Goal: Task Accomplishment & Management: Manage account settings

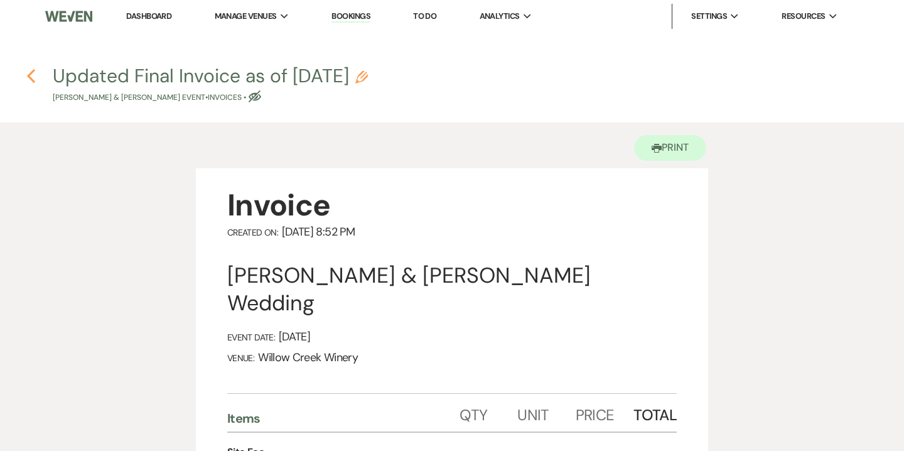
click at [30, 74] on use "button" at bounding box center [31, 76] width 8 height 14
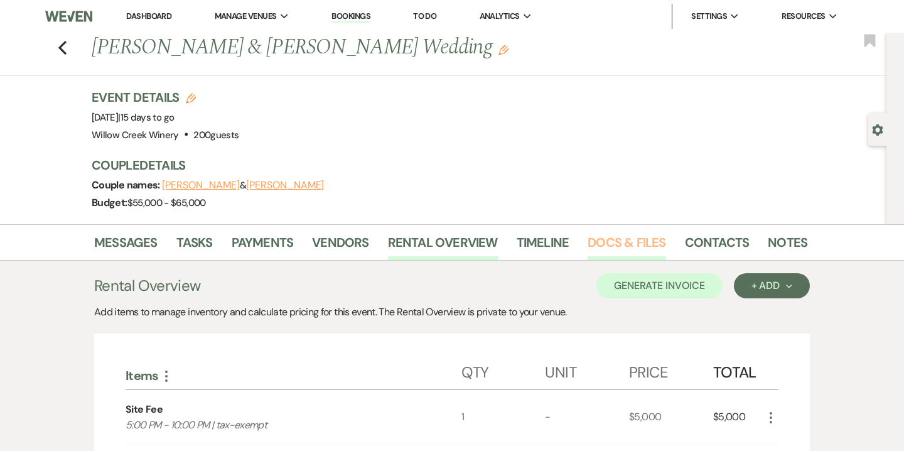
click at [603, 251] on link "Docs & Files" at bounding box center [627, 246] width 78 height 28
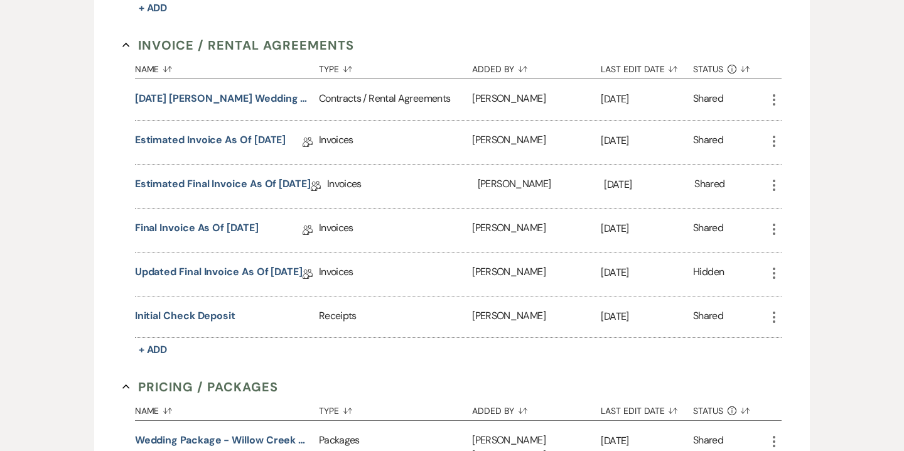
scroll to position [627, 0]
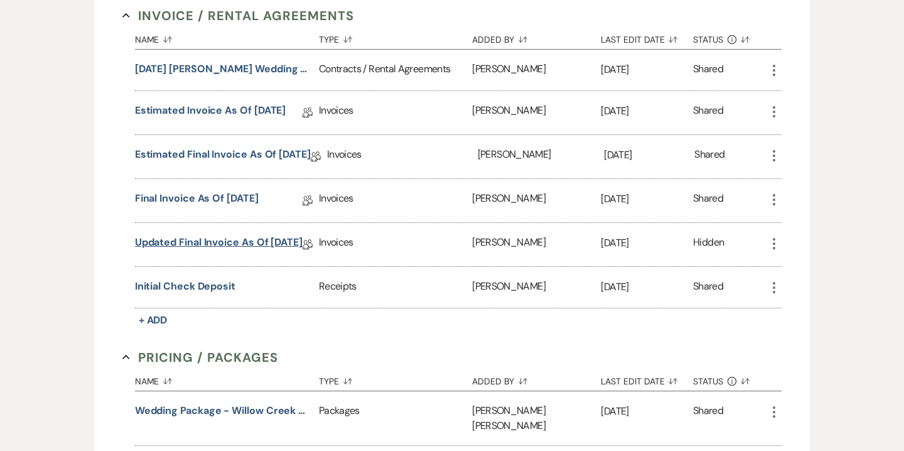
click at [239, 240] on link "Updated Final Invoice as of 9-23-2025" at bounding box center [219, 244] width 168 height 19
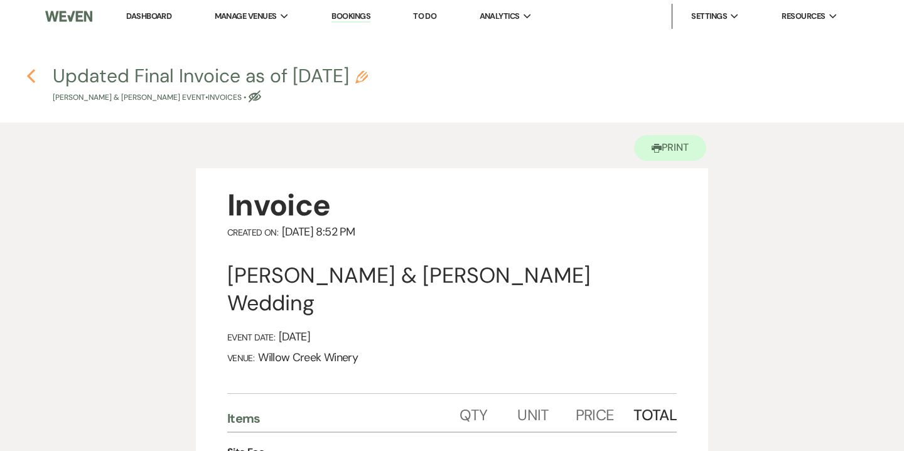
click at [31, 78] on use "button" at bounding box center [31, 76] width 8 height 14
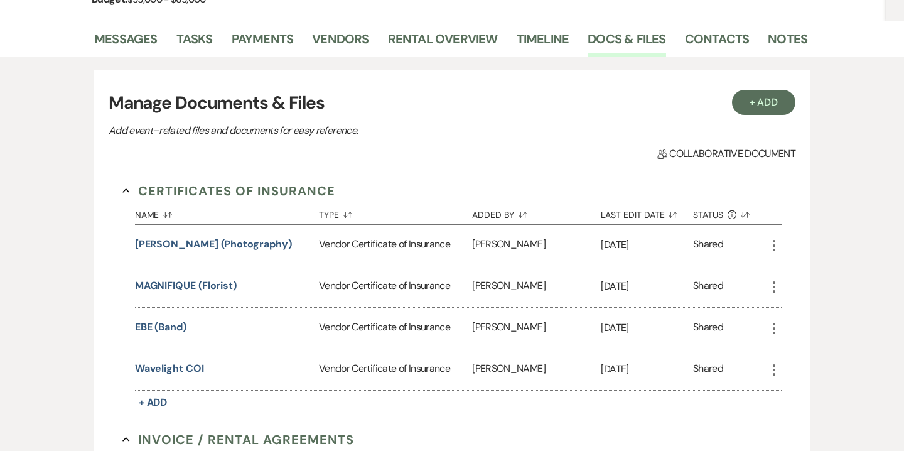
scroll to position [173, 0]
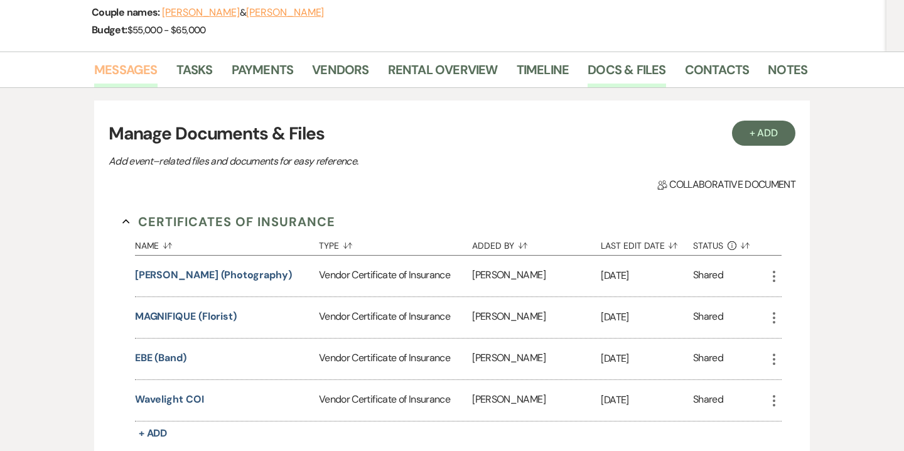
click at [136, 68] on link "Messages" at bounding box center [125, 74] width 63 height 28
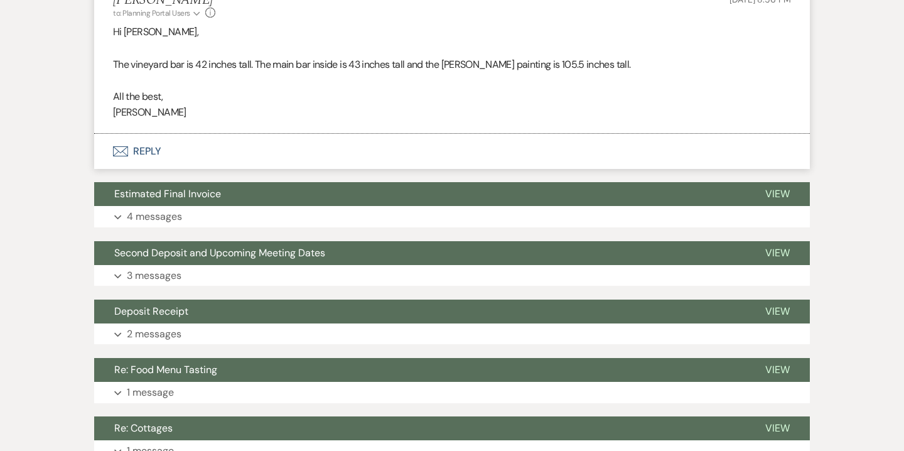
scroll to position [9119, 0]
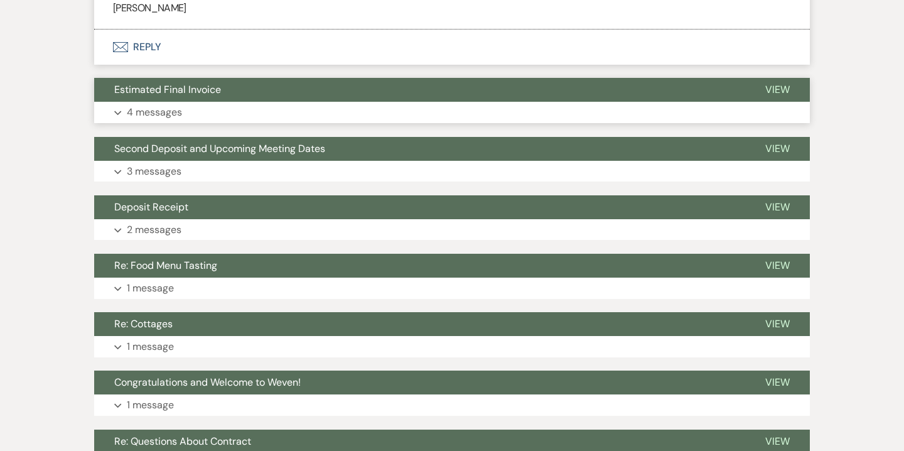
click at [220, 122] on button "Expand 4 messages" at bounding box center [452, 112] width 716 height 21
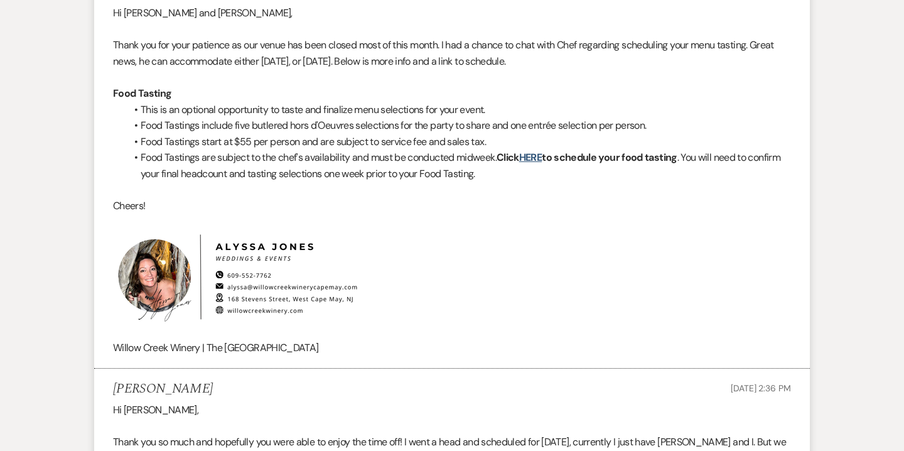
scroll to position [0, 0]
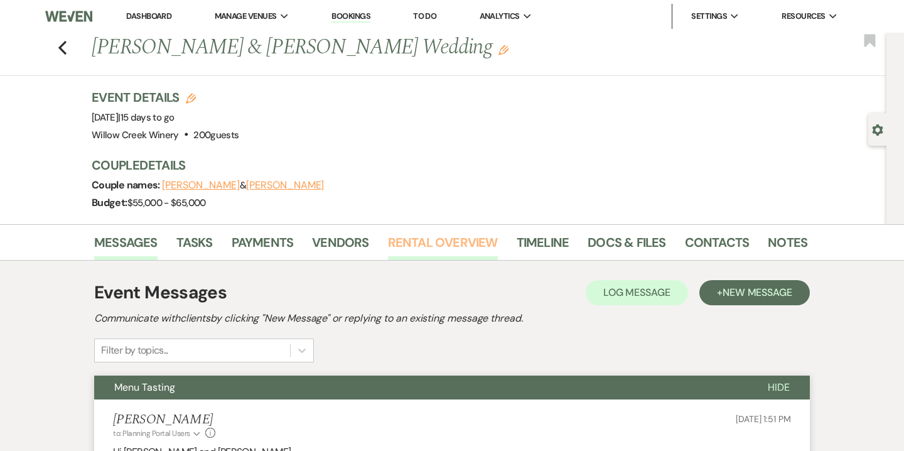
click at [481, 249] on link "Rental Overview" at bounding box center [443, 246] width 110 height 28
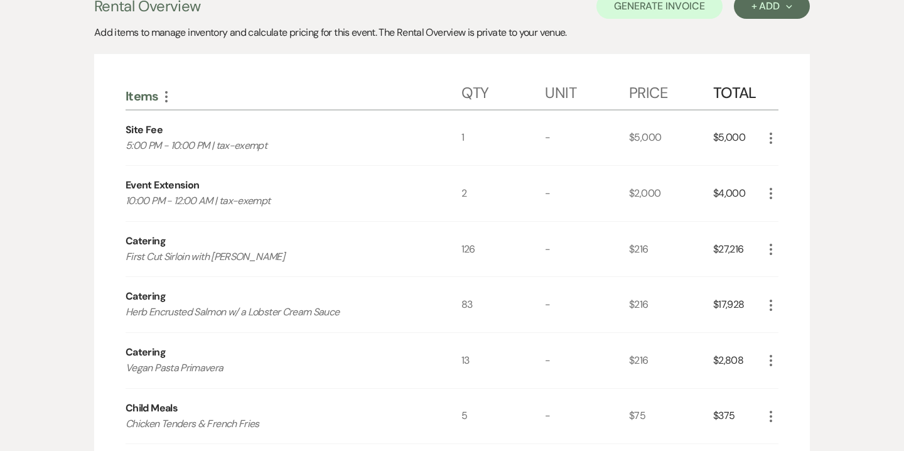
scroll to position [217, 0]
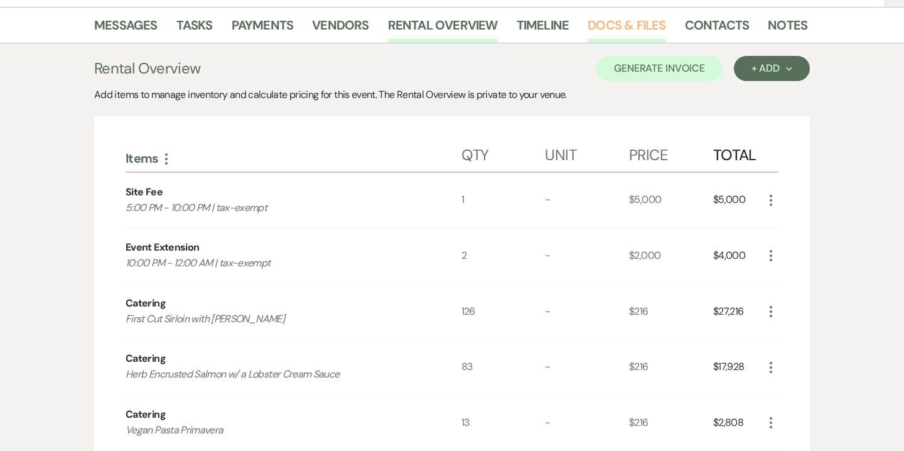
click at [617, 36] on link "Docs & Files" at bounding box center [627, 29] width 78 height 28
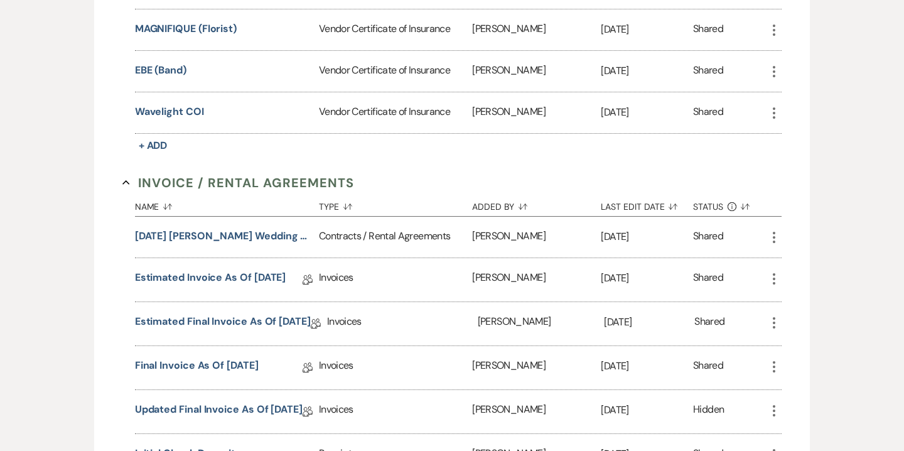
scroll to position [629, 0]
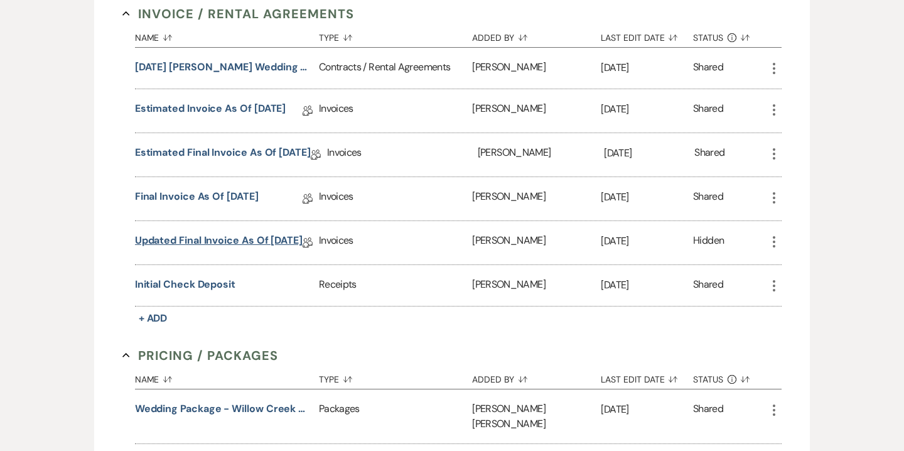
click at [290, 237] on link "Updated Final Invoice as of 9-23-2025" at bounding box center [219, 242] width 168 height 19
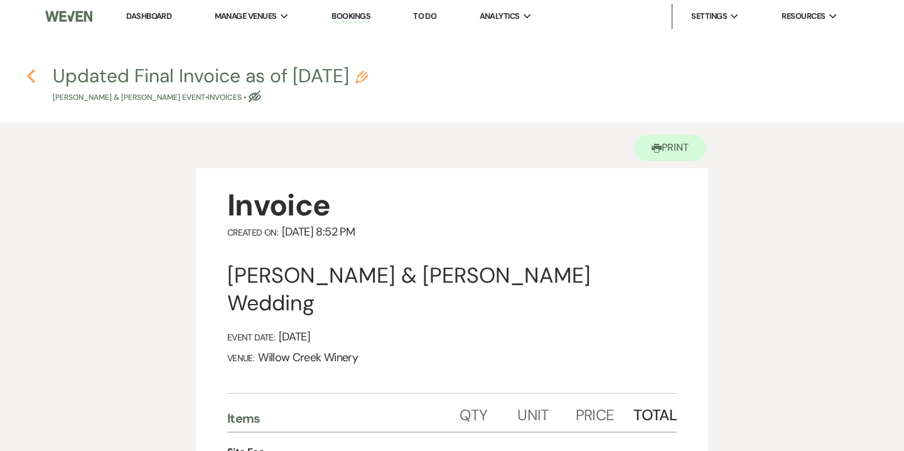
click at [33, 77] on icon "Previous" at bounding box center [30, 75] width 9 height 15
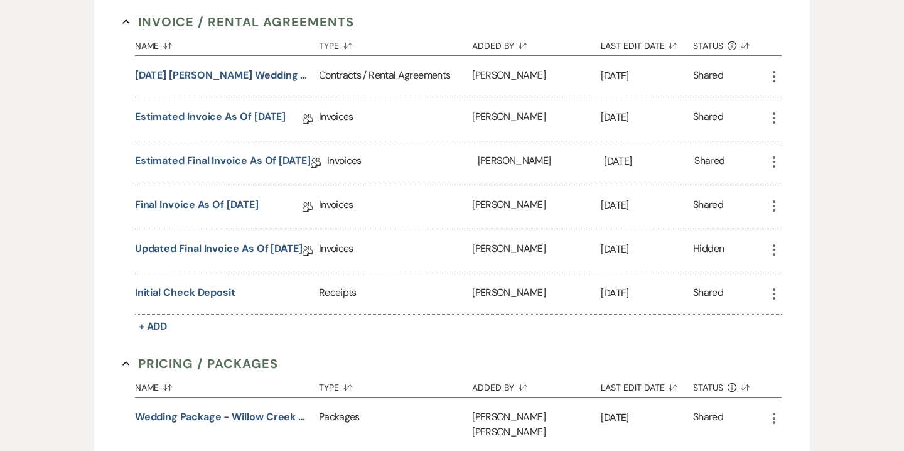
scroll to position [620, 0]
click at [254, 245] on link "Updated Final Invoice as of 9-23-2025" at bounding box center [219, 251] width 168 height 19
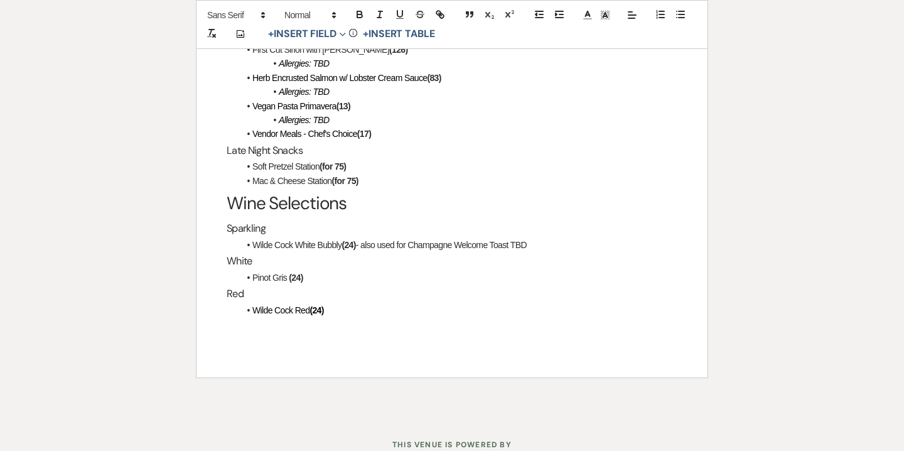
scroll to position [2613, 0]
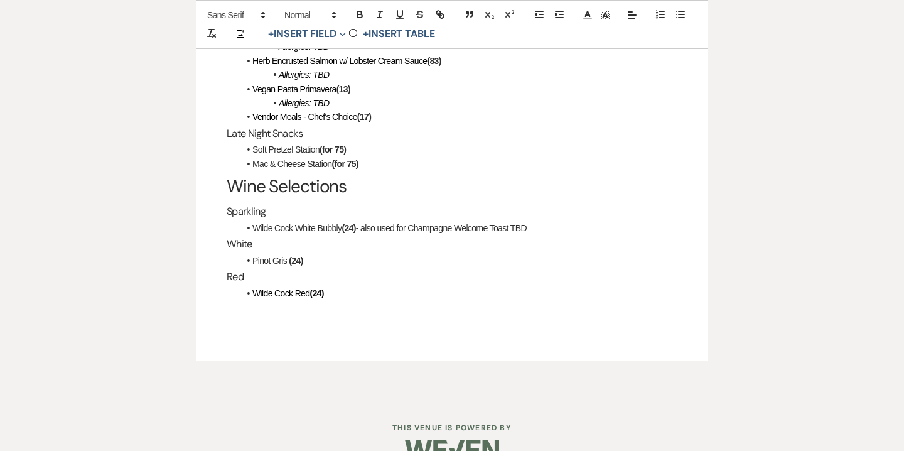
drag, startPoint x: 223, startPoint y: 374, endPoint x: 393, endPoint y: 331, distance: 174.6
copy div "Final Payment The final payment of $45,161.58 is due by cash or check to "Willo…"
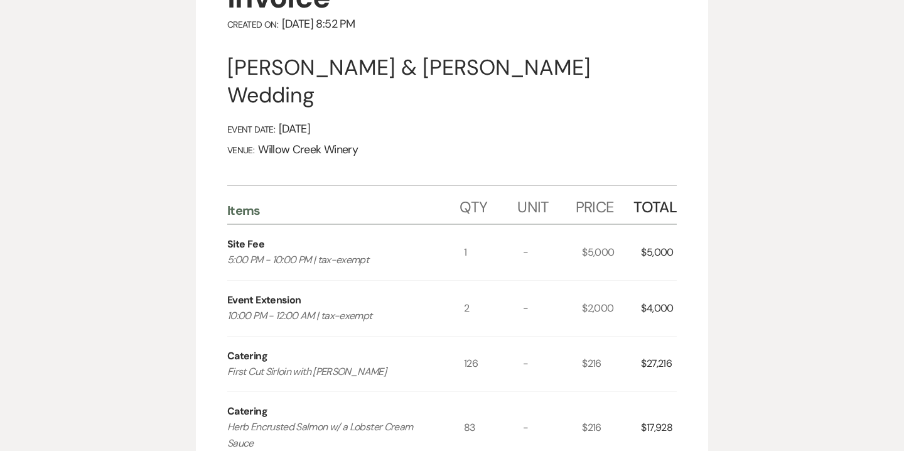
scroll to position [0, 0]
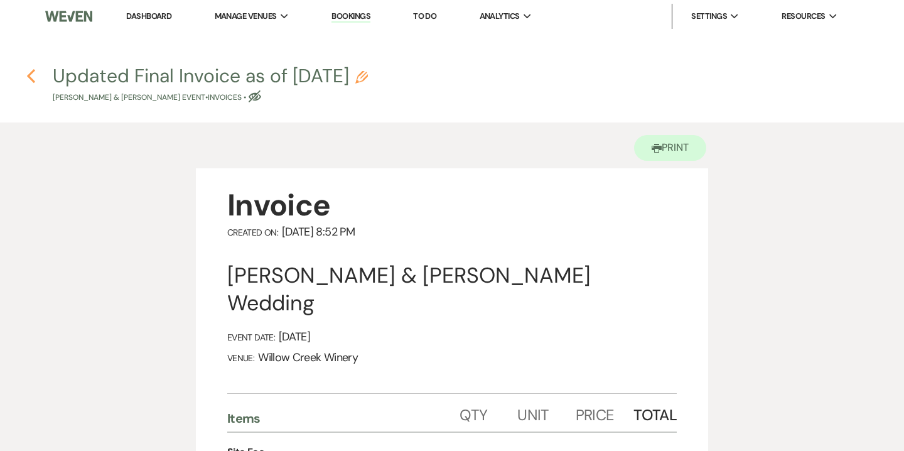
click at [33, 71] on use "button" at bounding box center [31, 76] width 8 height 14
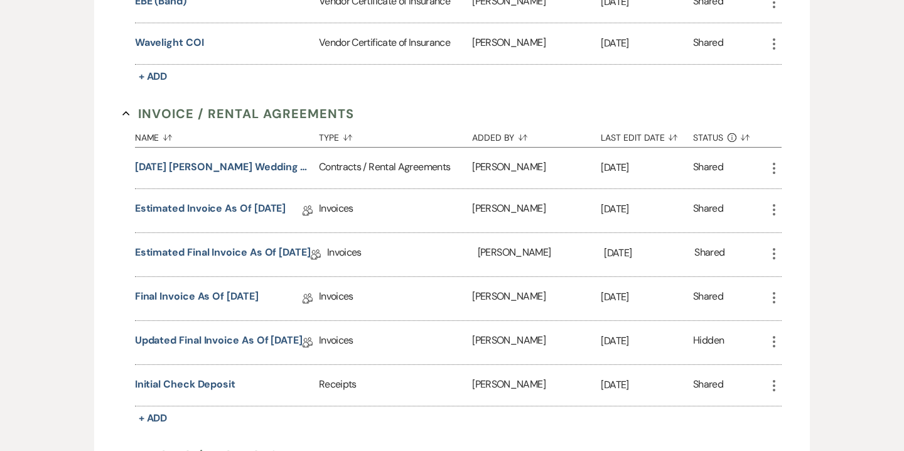
scroll to position [530, 0]
click at [772, 335] on icon "More" at bounding box center [774, 340] width 15 height 15
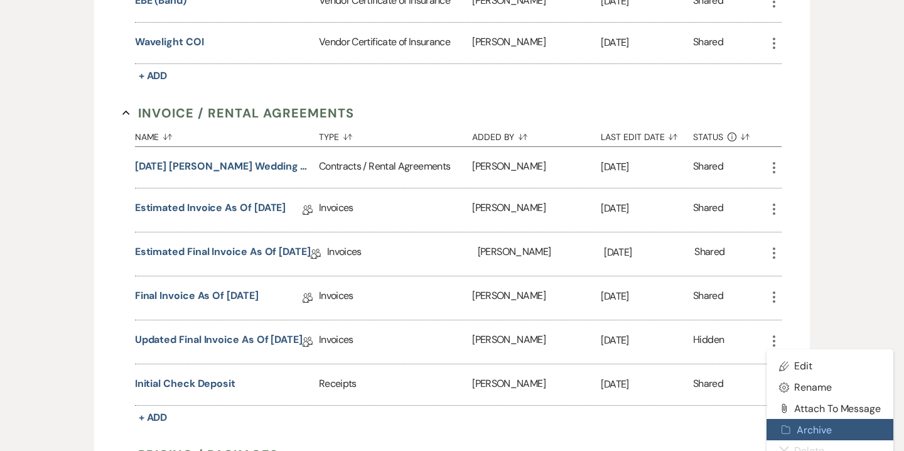
click at [799, 428] on button "Archive Archive" at bounding box center [830, 429] width 127 height 21
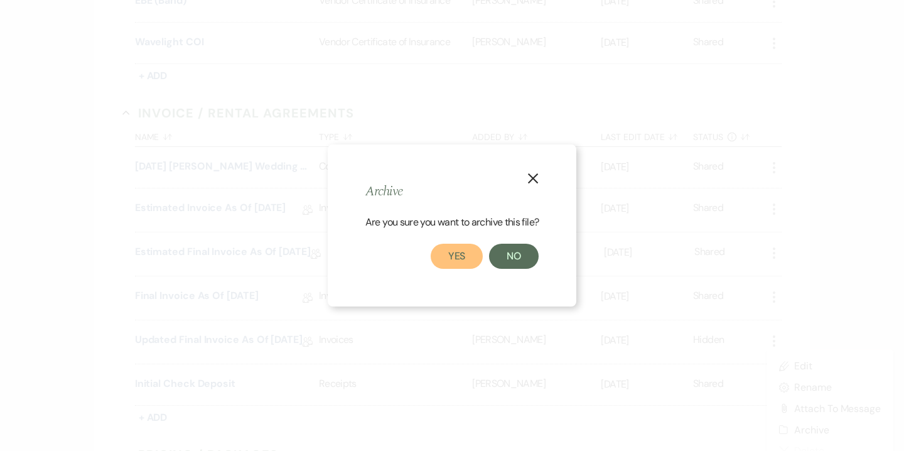
click at [462, 264] on button "Yes" at bounding box center [457, 256] width 53 height 25
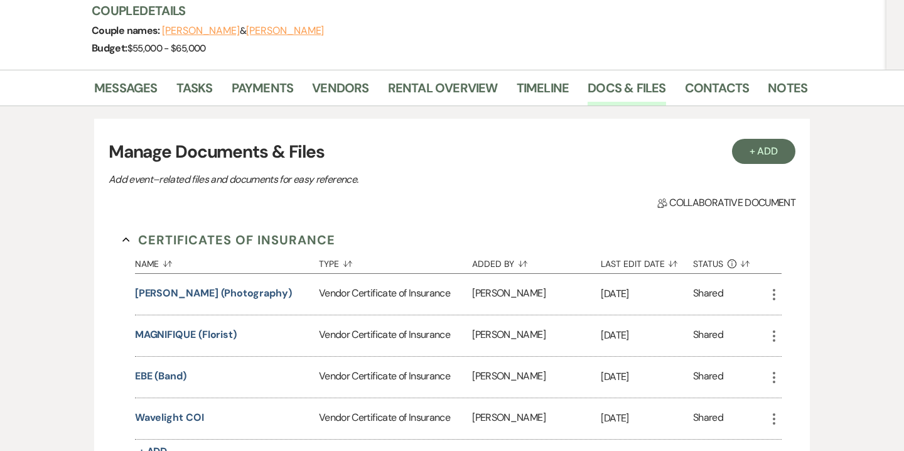
scroll to position [143, 0]
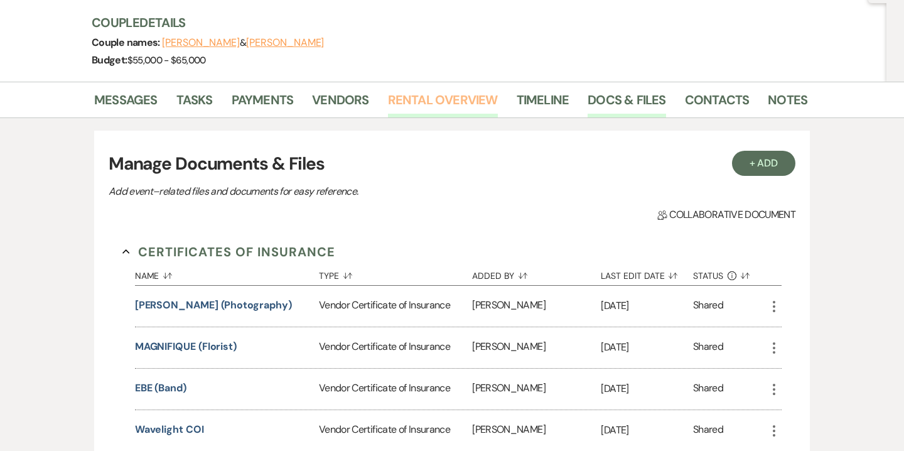
click at [430, 107] on link "Rental Overview" at bounding box center [443, 104] width 110 height 28
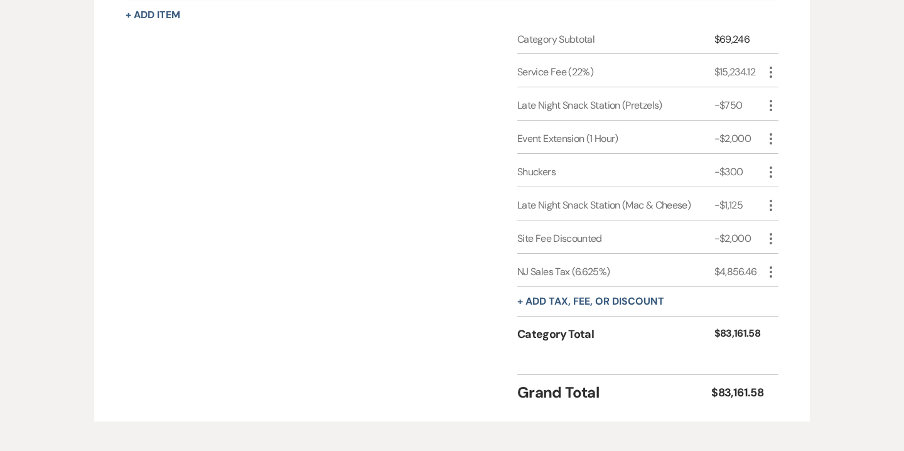
scroll to position [1318, 0]
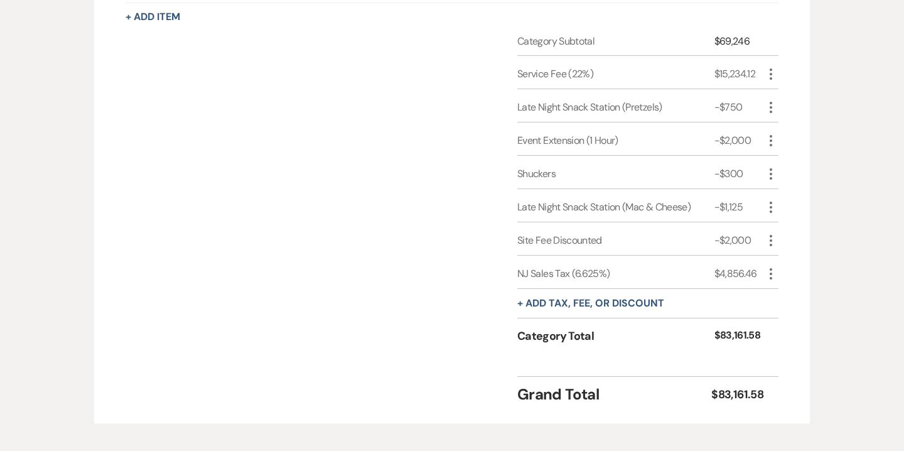
click at [767, 235] on icon "More" at bounding box center [770, 240] width 15 height 15
click at [811, 284] on button "Delete Delete" at bounding box center [797, 285] width 68 height 20
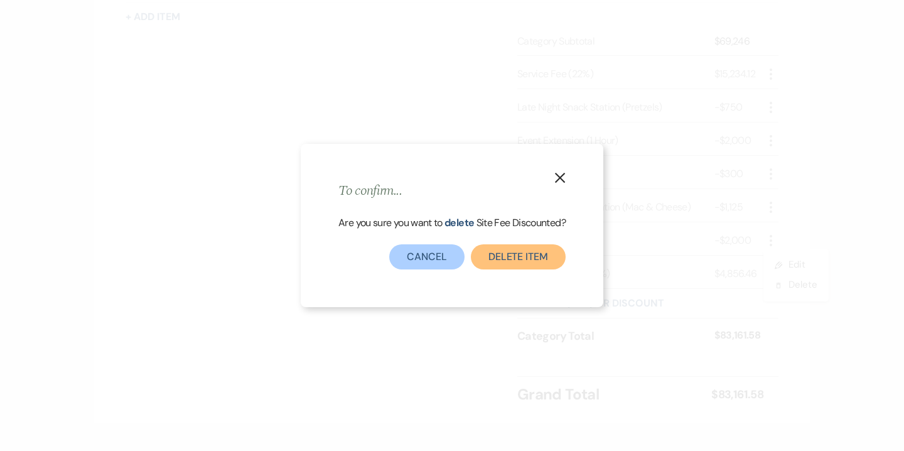
click at [532, 261] on button "Delete item" at bounding box center [518, 256] width 95 height 25
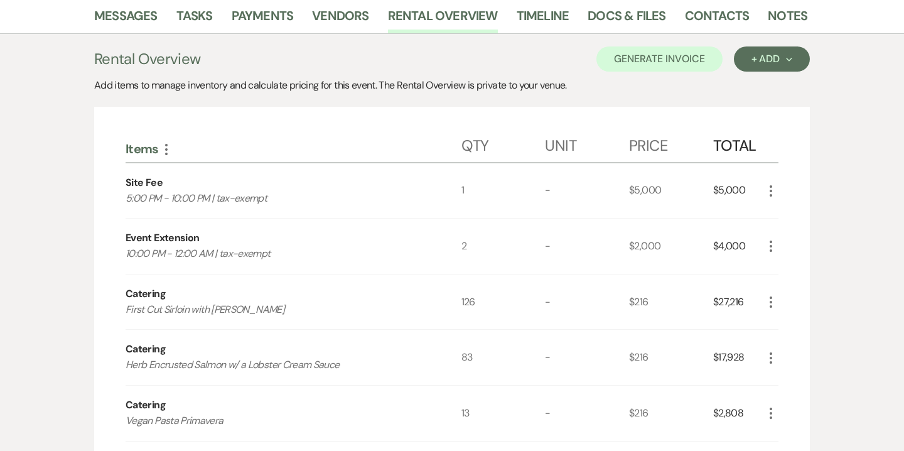
scroll to position [0, 0]
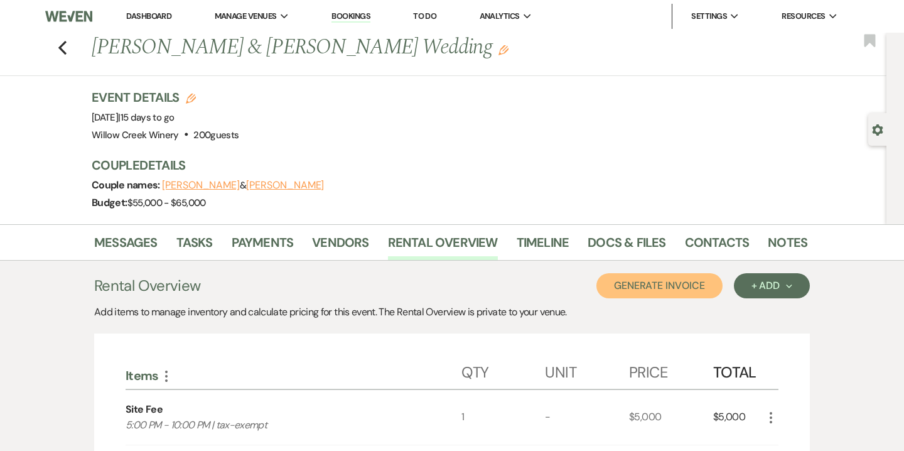
click at [684, 287] on button "Generate Invoice" at bounding box center [659, 285] width 126 height 25
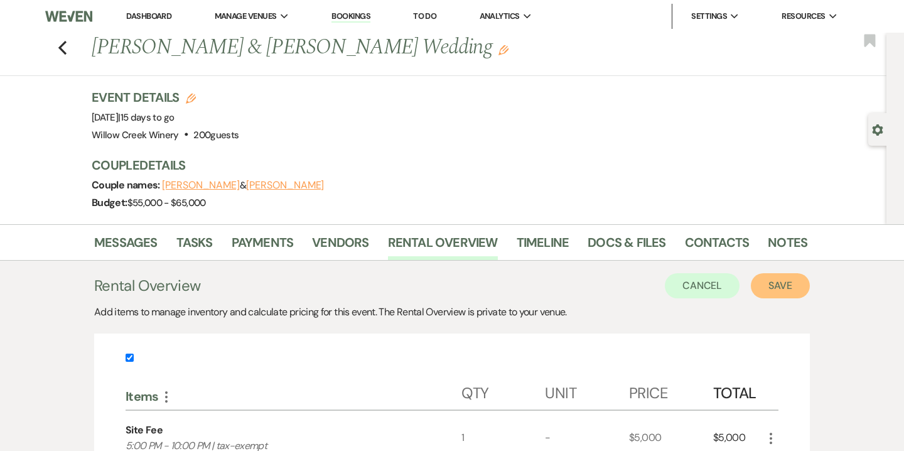
click at [775, 283] on button "Save" at bounding box center [780, 285] width 59 height 25
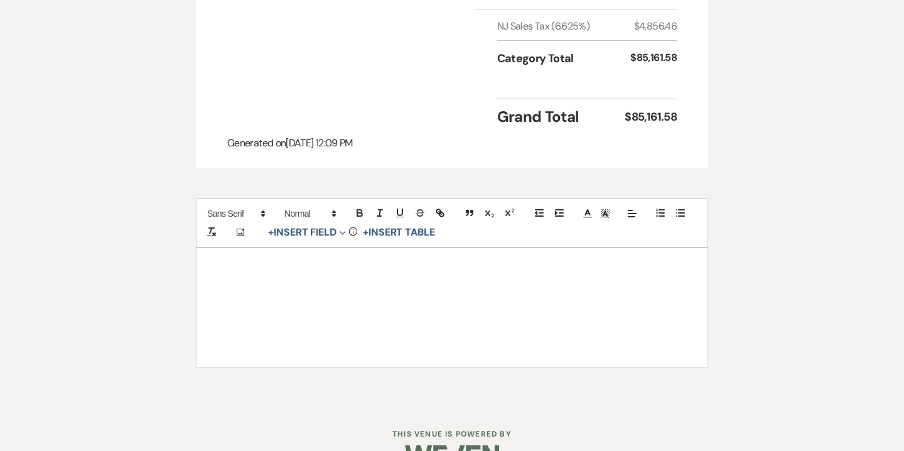
scroll to position [1610, 0]
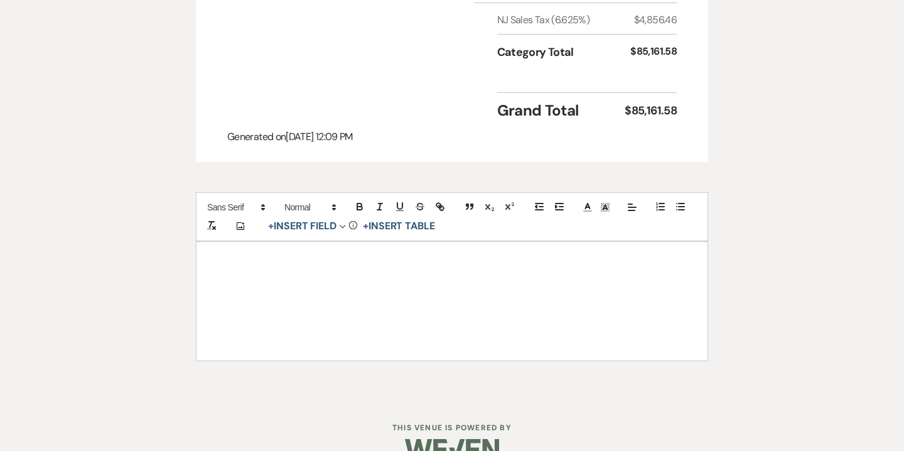
click at [588, 284] on p at bounding box center [452, 292] width 451 height 16
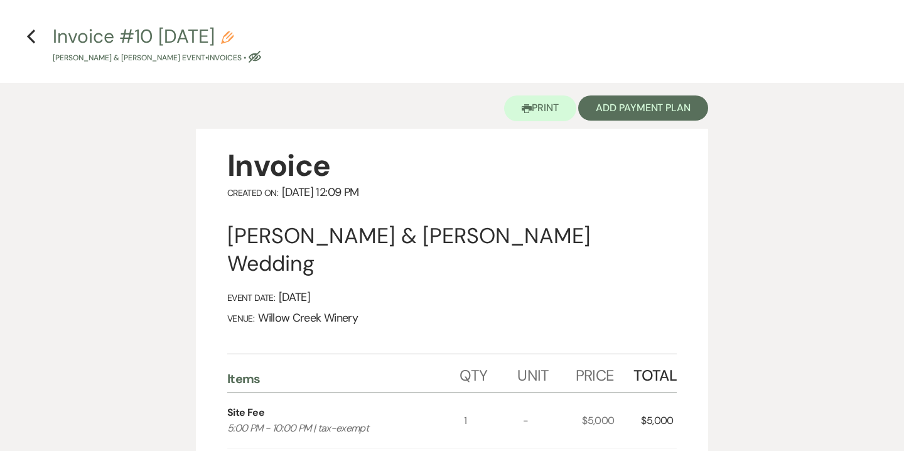
scroll to position [0, 0]
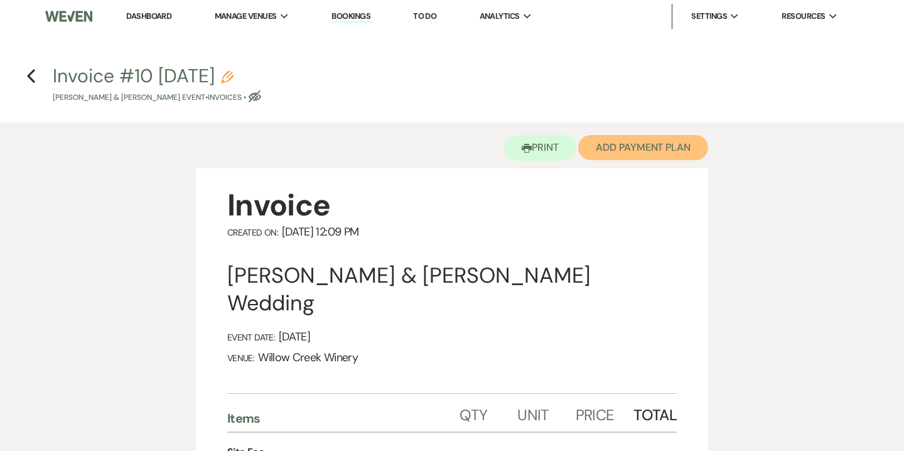
click at [653, 146] on button "Add Payment Plan" at bounding box center [643, 147] width 130 height 25
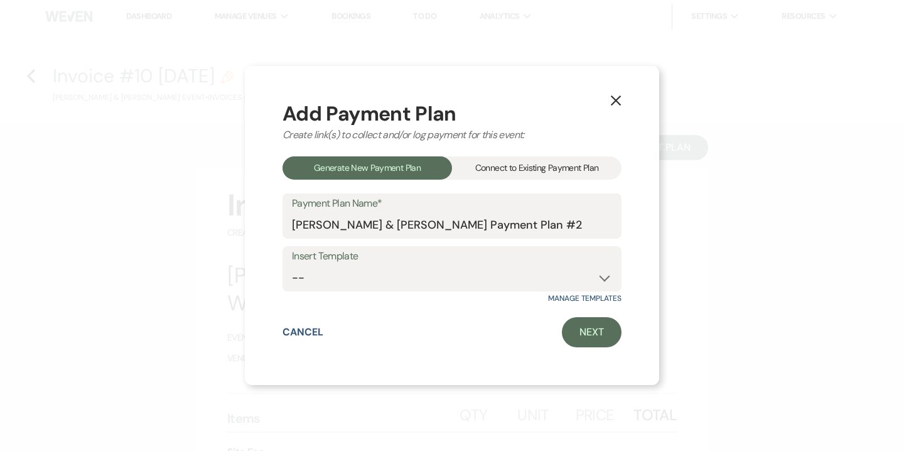
click at [553, 166] on div "Connect to Existing Payment Plan" at bounding box center [537, 167] width 170 height 23
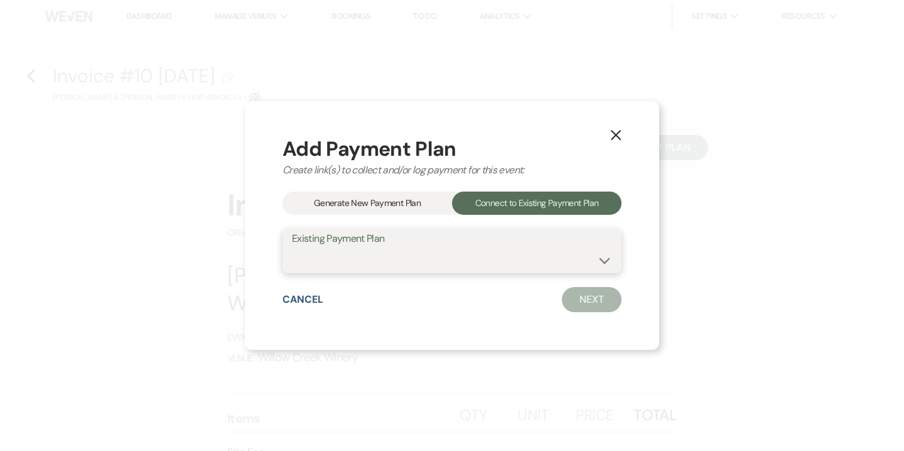
click at [433, 257] on select "Brian Korn & Valerie Sadowl's Payment Plan #1" at bounding box center [452, 259] width 320 height 24
select select "15004"
click at [292, 247] on select "Brian Korn & Valerie Sadowl's Payment Plan #1" at bounding box center [452, 259] width 320 height 24
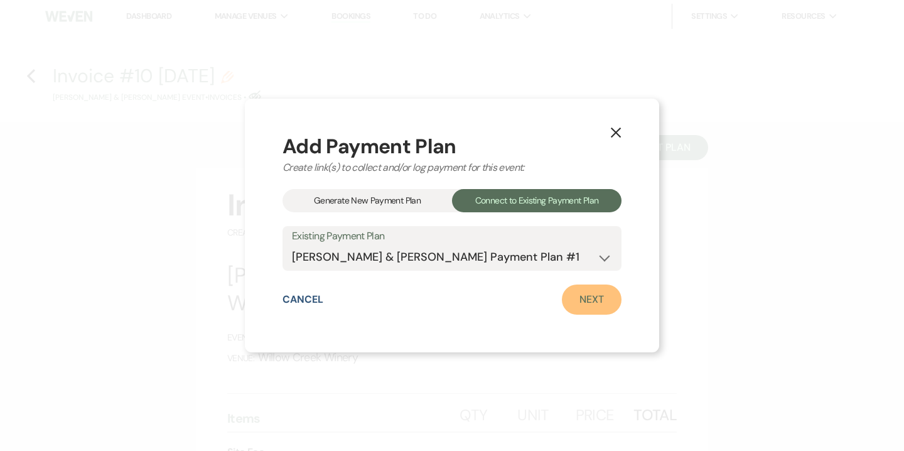
click at [588, 303] on link "Next" at bounding box center [592, 299] width 60 height 30
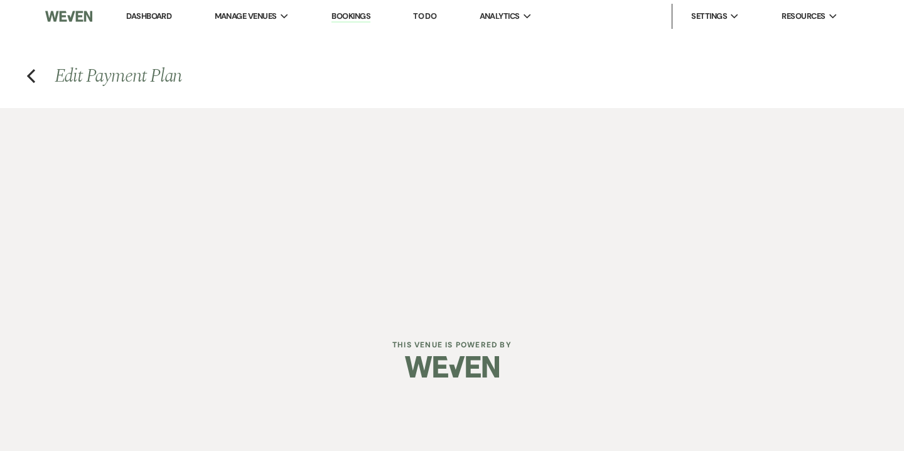
select select "29142"
select select "1"
select select "2"
select select "flat"
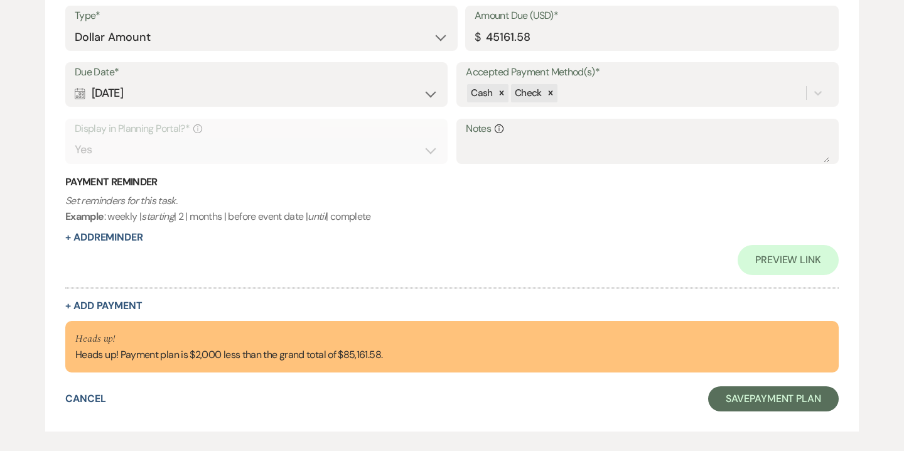
scroll to position [1483, 0]
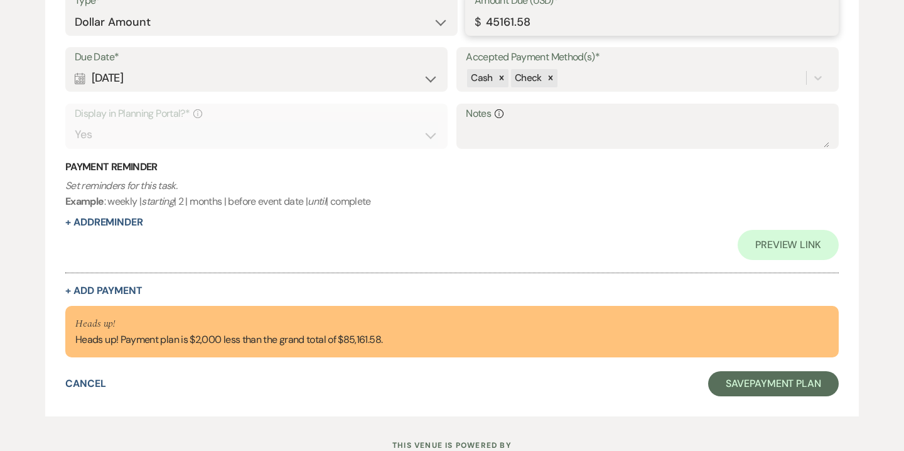
click at [522, 20] on input "45161.58" at bounding box center [652, 22] width 355 height 24
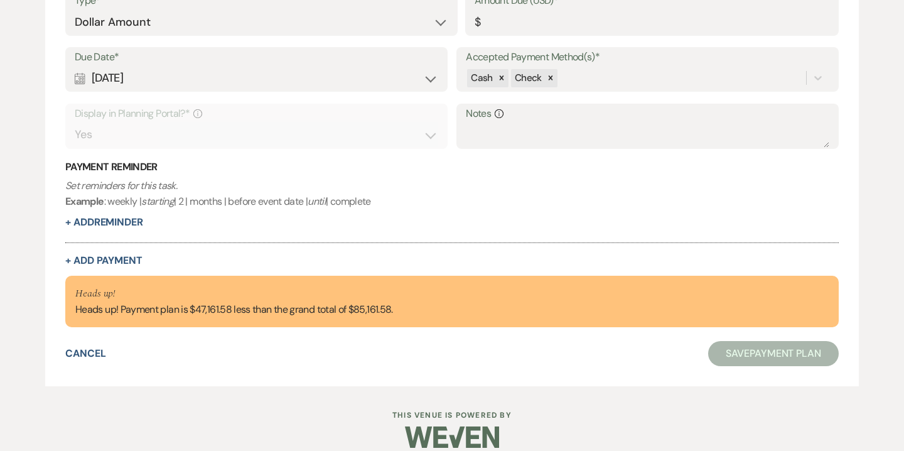
scroll to position [1424, 0]
drag, startPoint x: 190, startPoint y: 306, endPoint x: 229, endPoint y: 306, distance: 38.9
click at [229, 306] on div "Heads up! Heads up! Payment plan is $47,161.58 less than the grand total of $85…" at bounding box center [234, 301] width 318 height 31
copy div "$47,161.58"
click at [528, 28] on input "Amount Due (USD)*" at bounding box center [651, 21] width 353 height 24
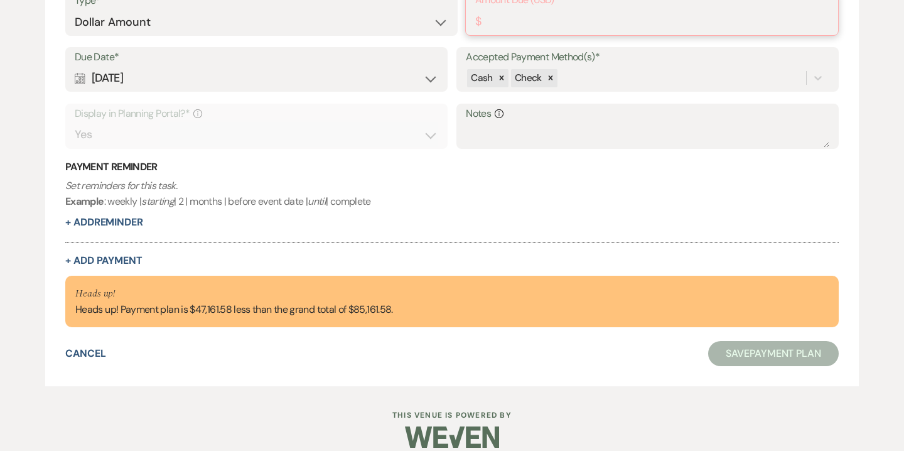
paste input "47161.58"
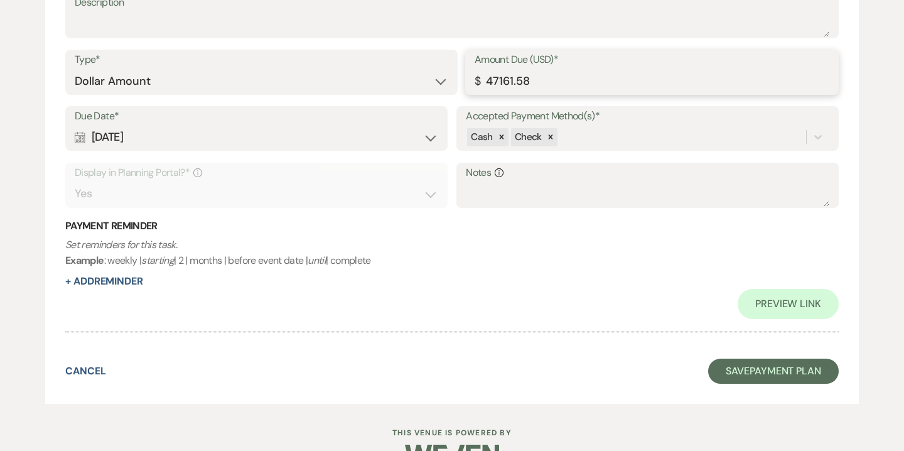
scroll to position [1457, 0]
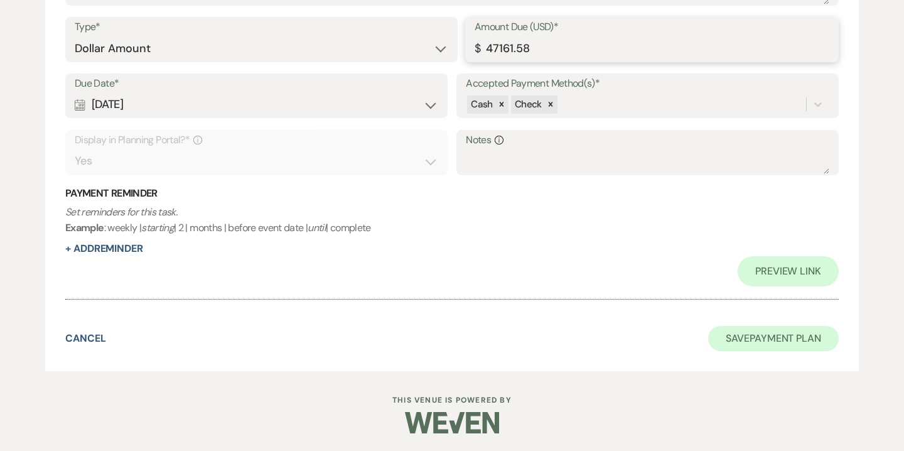
type input "47161.58"
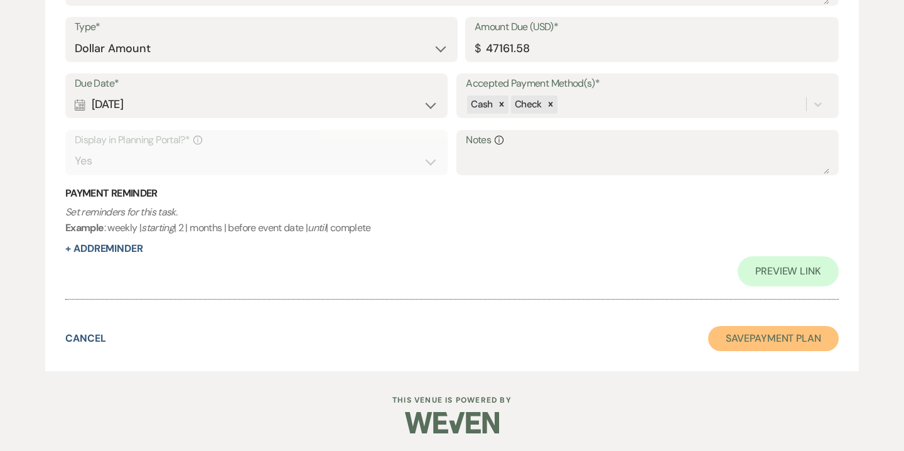
click at [748, 335] on button "Save Payment Plan" at bounding box center [773, 338] width 131 height 25
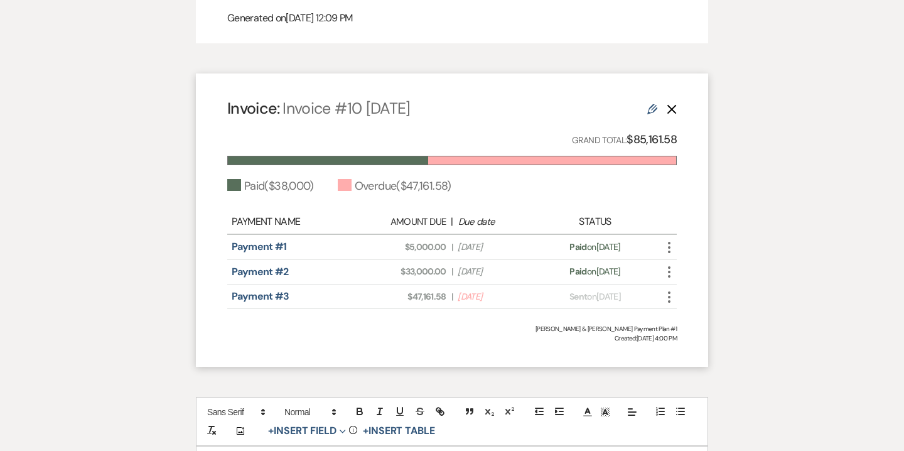
scroll to position [1791, 0]
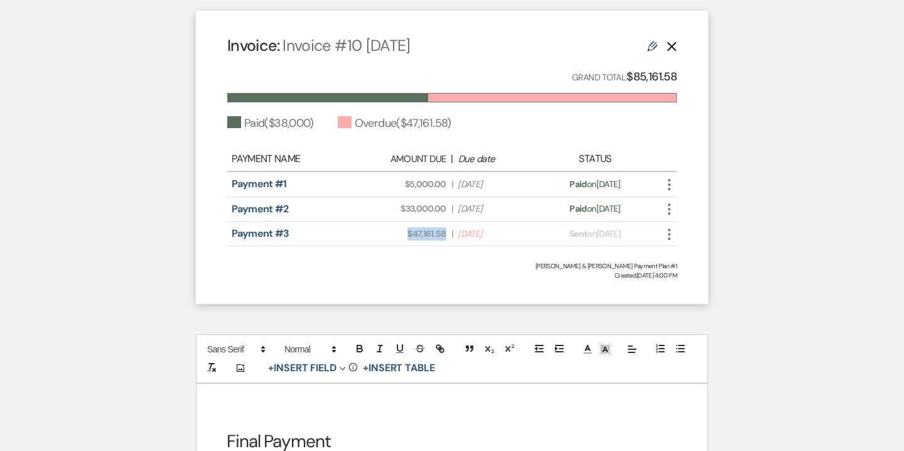
drag, startPoint x: 407, startPoint y: 208, endPoint x: 446, endPoint y: 205, distance: 39.0
click at [446, 227] on span "Amount Due: $47,161.58" at bounding box center [407, 233] width 75 height 13
copy span "$47,161.58"
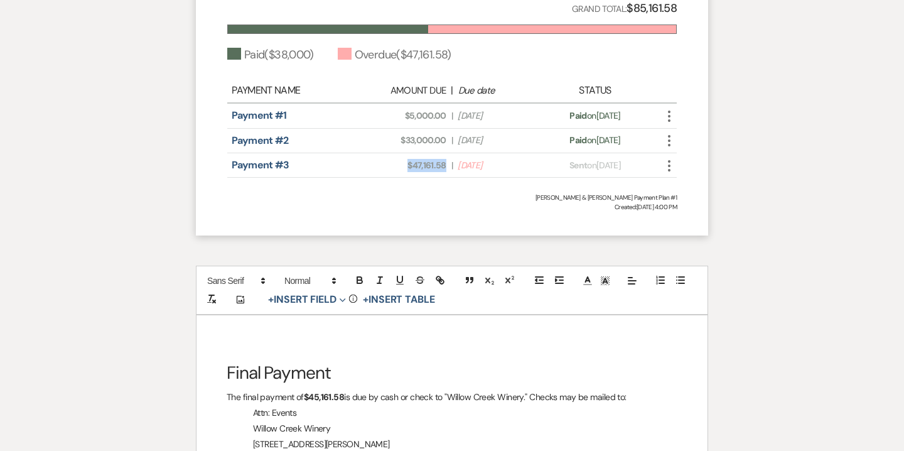
scroll to position [1928, 0]
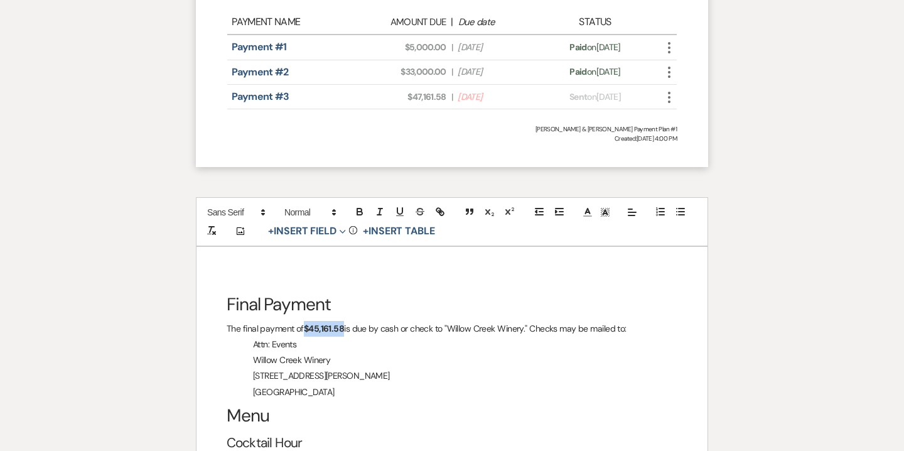
drag, startPoint x: 306, startPoint y: 295, endPoint x: 345, endPoint y: 298, distance: 39.0
click at [345, 321] on p "The final payment of $45,161.58 is due by cash or check to "Willow Creek Winery…" at bounding box center [452, 329] width 451 height 16
drag, startPoint x: 340, startPoint y: 301, endPoint x: 307, endPoint y: 300, distance: 32.7
click at [307, 321] on p "The final payment of $47,161.58 is due by cash or check to "Willow Creek Winery…" at bounding box center [452, 329] width 451 height 16
click at [356, 206] on icon "button" at bounding box center [359, 211] width 11 height 11
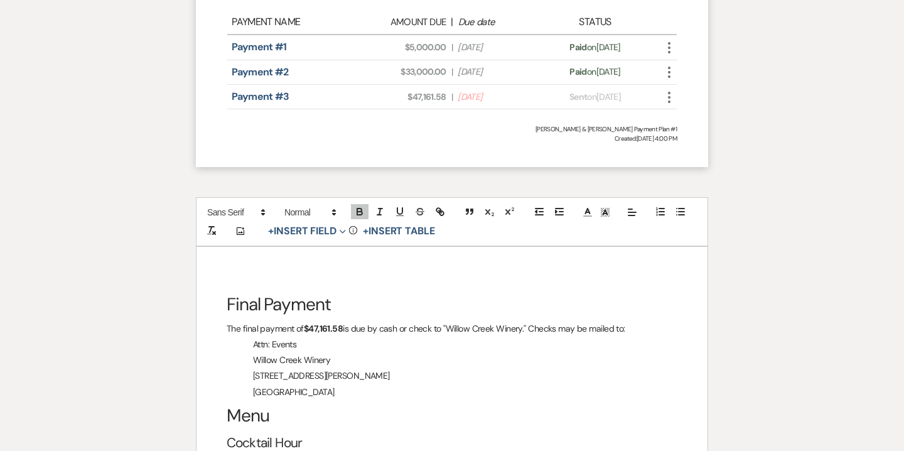
click at [427, 352] on p "Willow Creek Winery" at bounding box center [452, 360] width 451 height 16
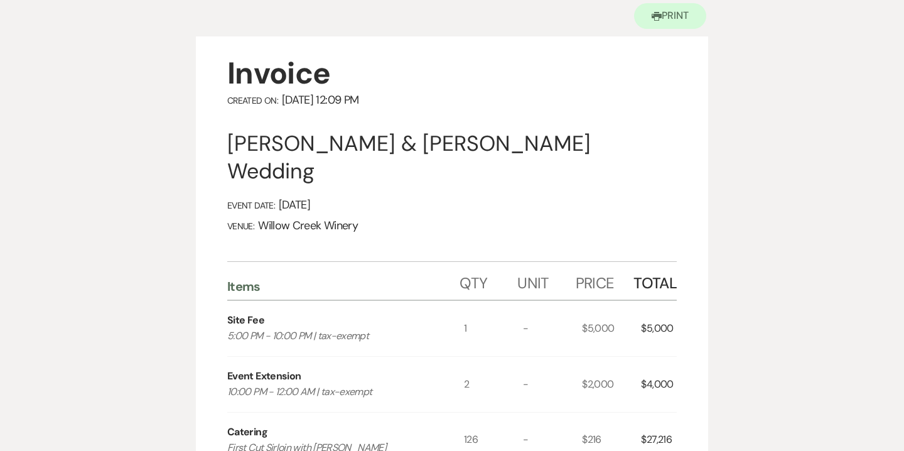
scroll to position [0, 0]
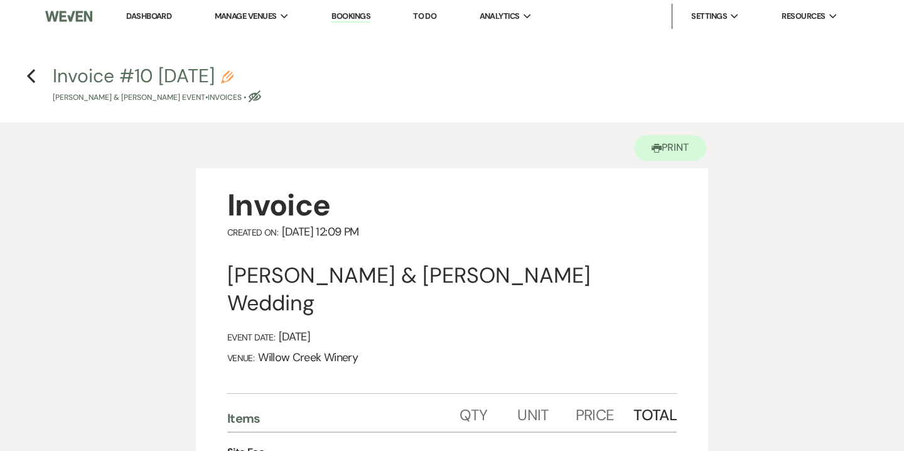
click at [234, 78] on icon "Pencil" at bounding box center [227, 77] width 13 height 13
select select "22"
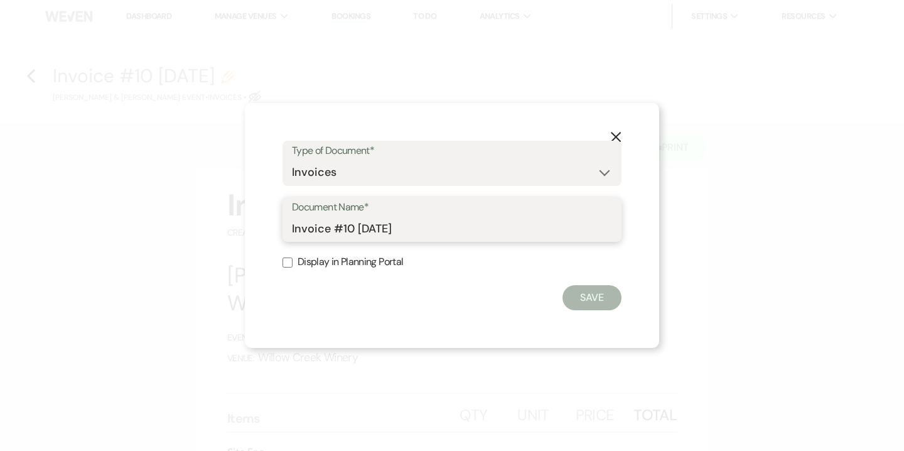
click at [293, 229] on input "Invoice #10 9-25-2025" at bounding box center [452, 228] width 320 height 24
drag, startPoint x: 362, startPoint y: 227, endPoint x: 379, endPoint y: 229, distance: 16.5
click at [379, 230] on input "Final Invoice #10 9-25-2025" at bounding box center [452, 228] width 320 height 24
type input "Final Invoice as of 9-25-2025"
click at [586, 293] on button "Save" at bounding box center [592, 297] width 59 height 25
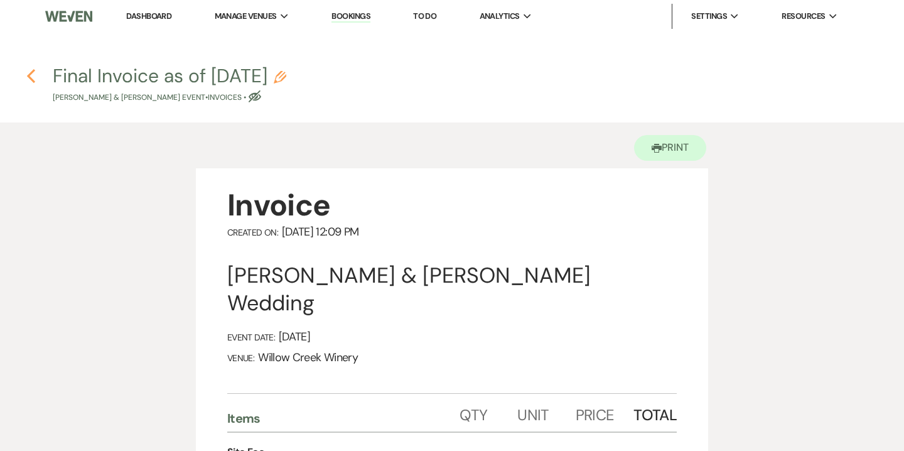
click at [28, 78] on icon "Previous" at bounding box center [30, 75] width 9 height 15
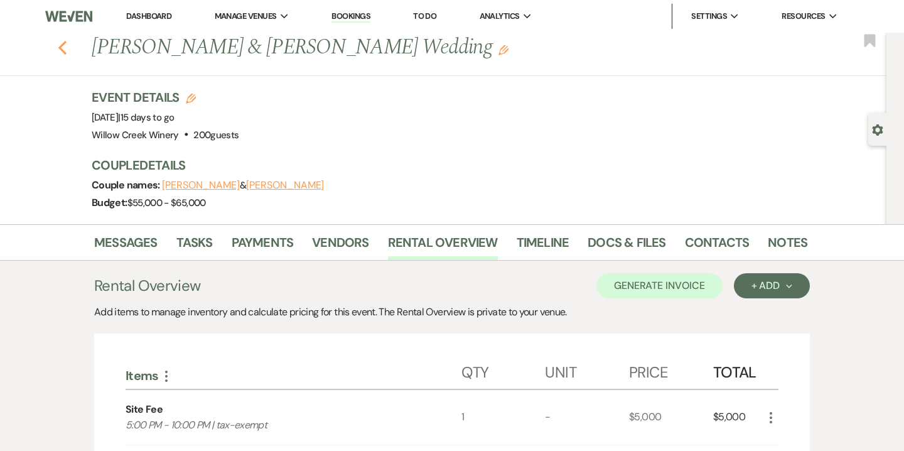
click at [66, 43] on icon "Previous" at bounding box center [62, 47] width 9 height 15
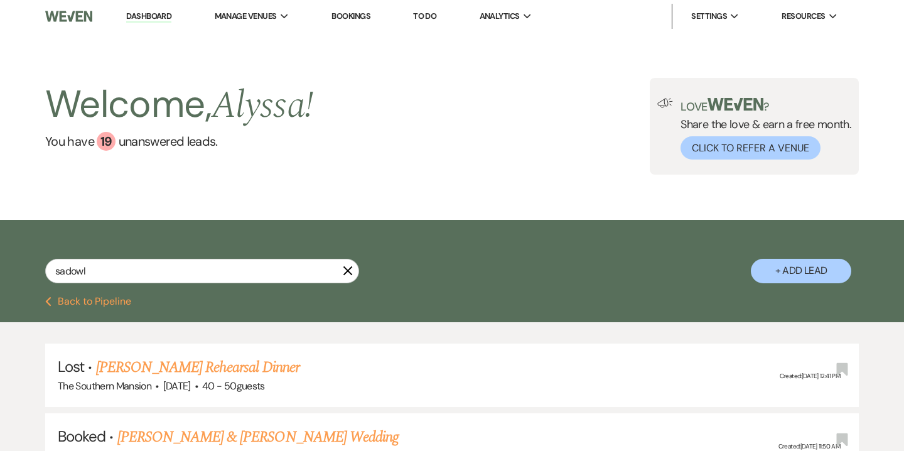
select select "8"
select select "10"
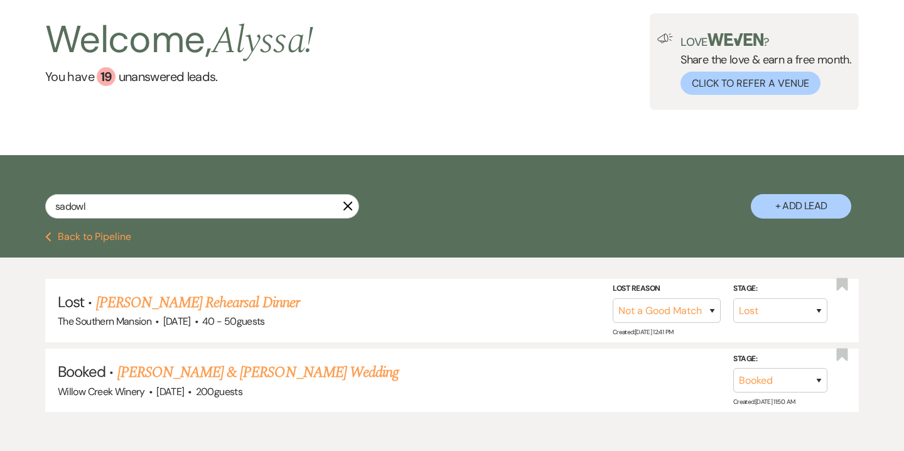
scroll to position [65, 0]
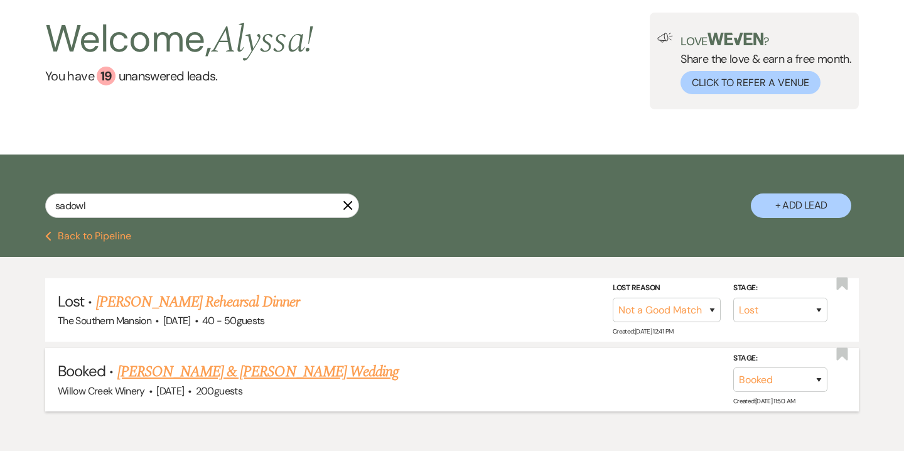
click at [309, 373] on link "Brian Korn & Valerie Sadowl's Wedding" at bounding box center [257, 371] width 281 height 23
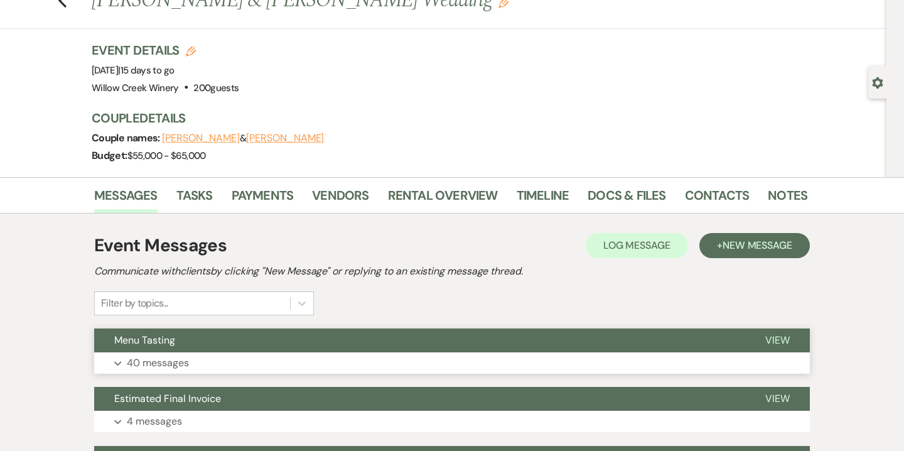
scroll to position [40, 0]
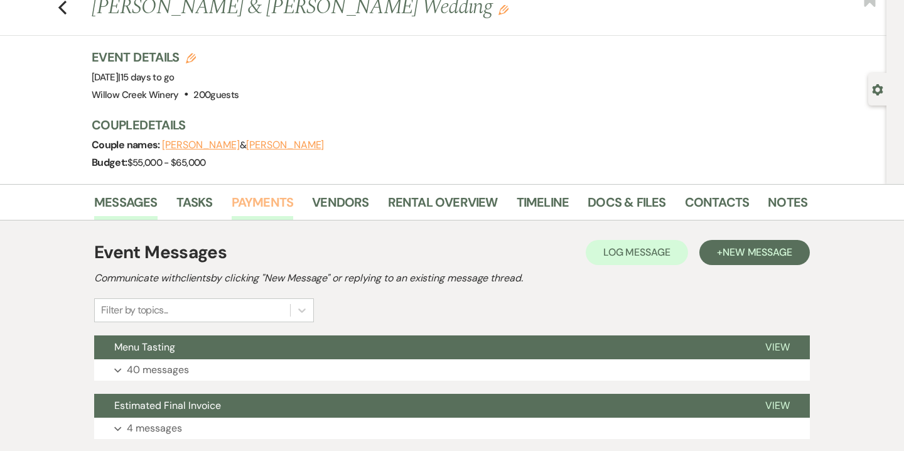
click at [281, 206] on link "Payments" at bounding box center [263, 206] width 62 height 28
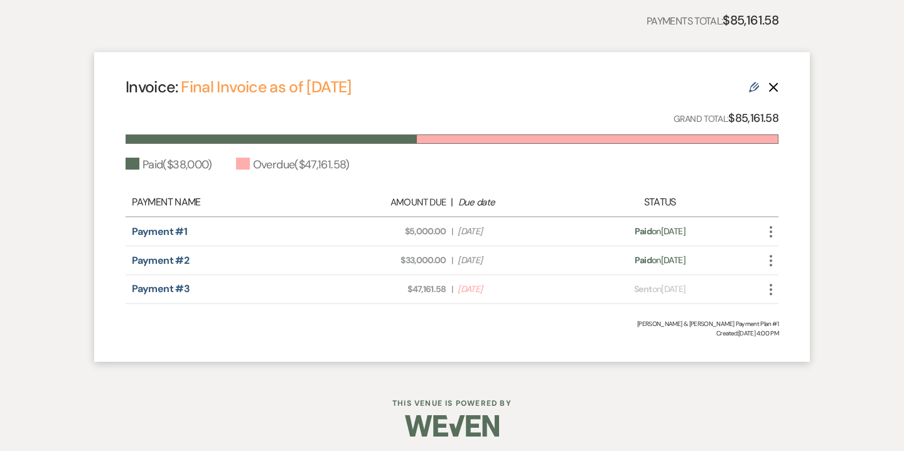
scroll to position [335, 0]
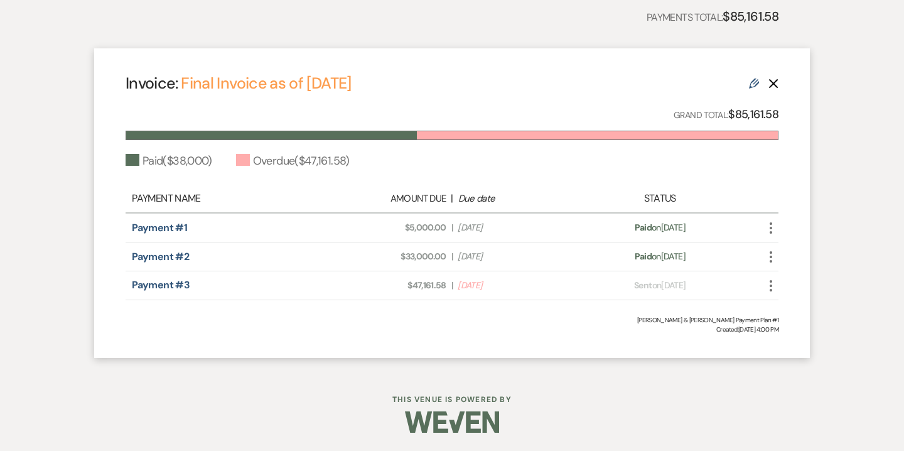
click at [770, 286] on use "button" at bounding box center [771, 285] width 3 height 11
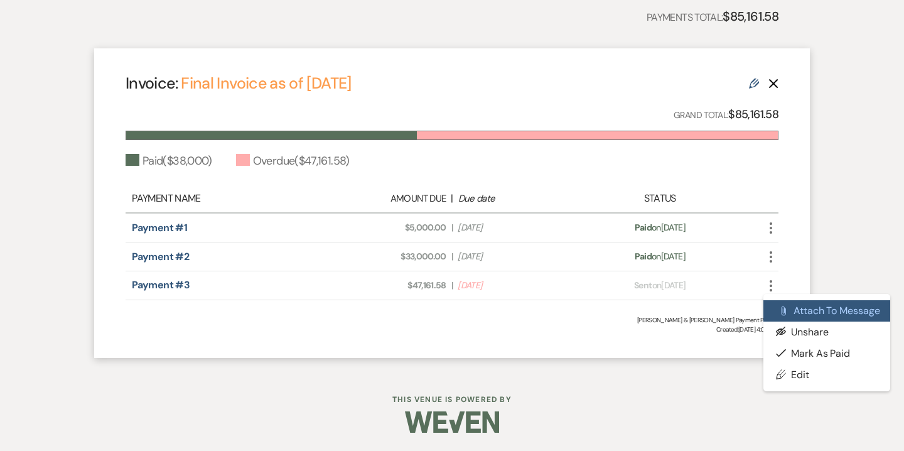
click at [799, 306] on button "Attach File Attach to Message" at bounding box center [826, 310] width 127 height 21
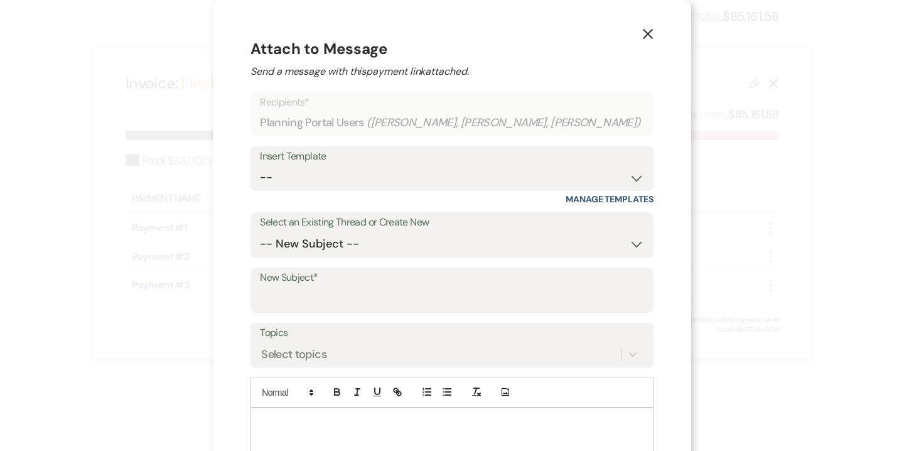
scroll to position [79, 0]
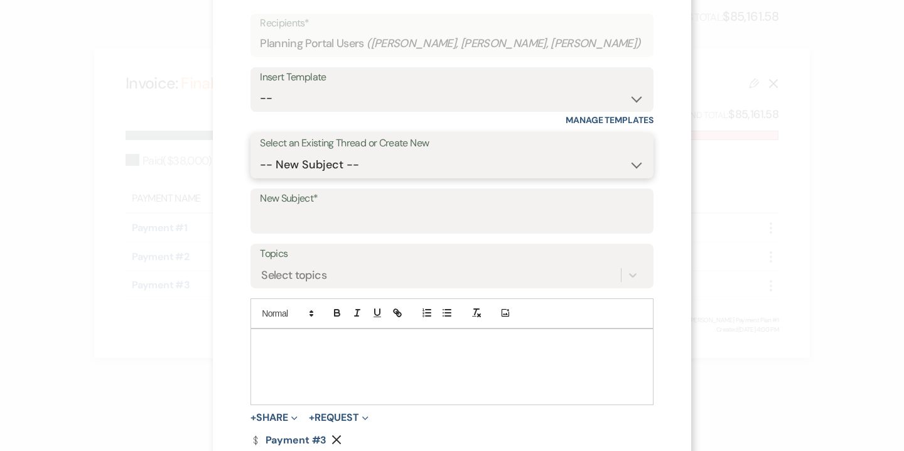
click at [348, 167] on select "-- New Subject -- Menu Tasting Estimated Final Invoice Second Deposit and Upcom…" at bounding box center [452, 165] width 384 height 24
click at [336, 92] on select "-- Weven Planning Portal Introduction (Booked Events) 6-Month Check-in Review R…" at bounding box center [452, 98] width 384 height 24
select select "3629"
click at [285, 86] on select "-- Weven Planning Portal Introduction (Booked Events) 6-Month Check-in Review R…" at bounding box center [452, 98] width 384 height 24
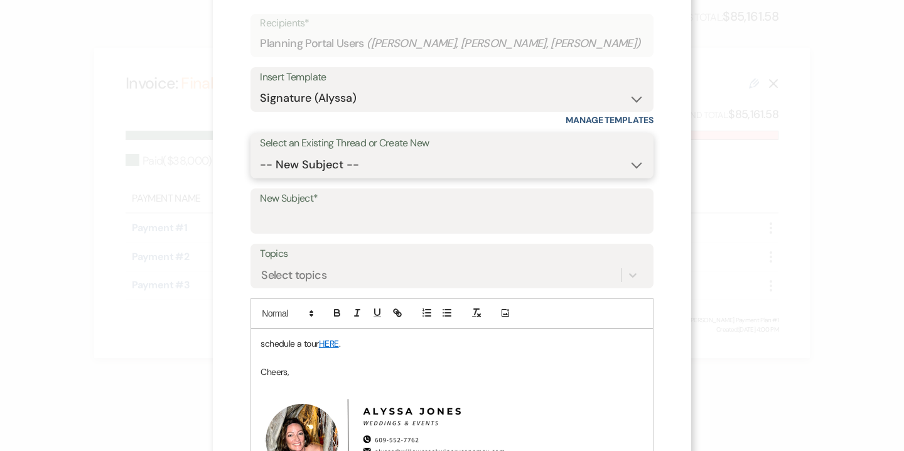
click at [348, 165] on select "-- New Subject -- Menu Tasting Estimated Final Invoice Second Deposit and Upcom…" at bounding box center [452, 165] width 384 height 24
click at [340, 223] on input "New Subject*" at bounding box center [452, 220] width 384 height 24
type input "Final Invoice"
click at [321, 343] on p "schedule a tour HERE ." at bounding box center [452, 343] width 383 height 14
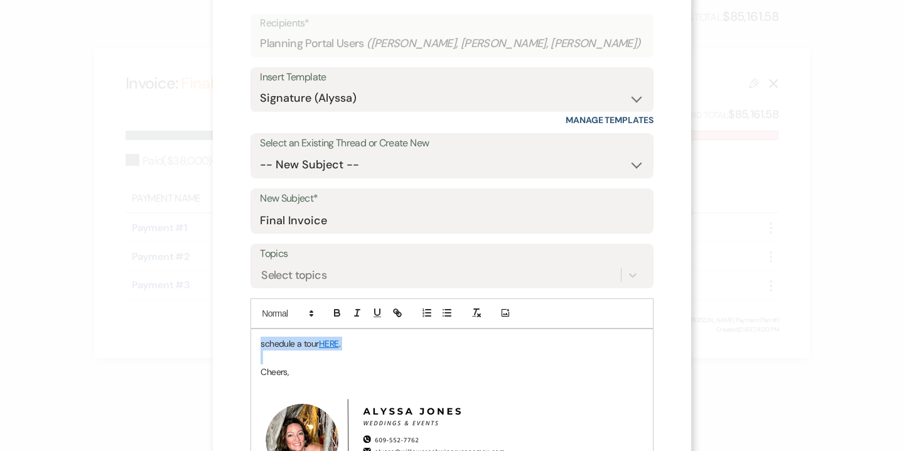
click at [321, 343] on p "schedule a tour HERE ." at bounding box center [452, 343] width 383 height 14
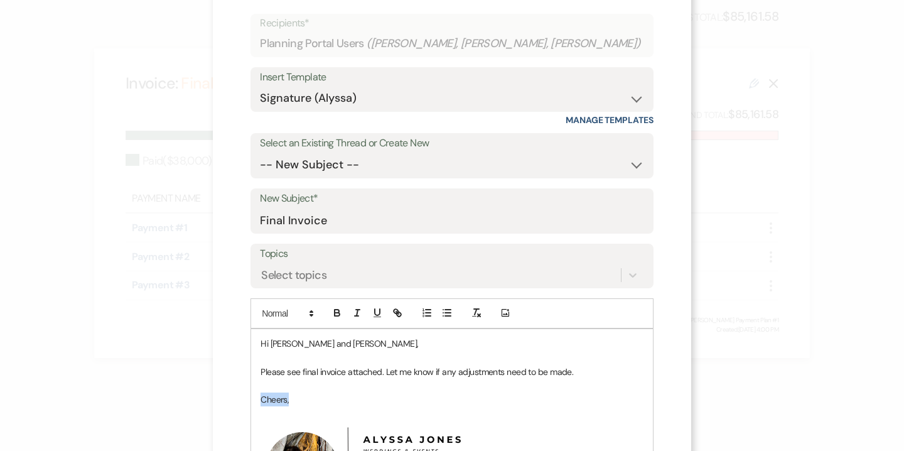
drag, startPoint x: 321, startPoint y: 397, endPoint x: 279, endPoint y: 397, distance: 41.4
click at [279, 397] on div "Hi Brian and Val, Please see final invoice attached. Let me know if any adjustm…" at bounding box center [452, 441] width 402 height 225
click at [600, 374] on p "Please see final invoice attached. Let me know if any adjustments need to be ma…" at bounding box center [452, 372] width 383 height 14
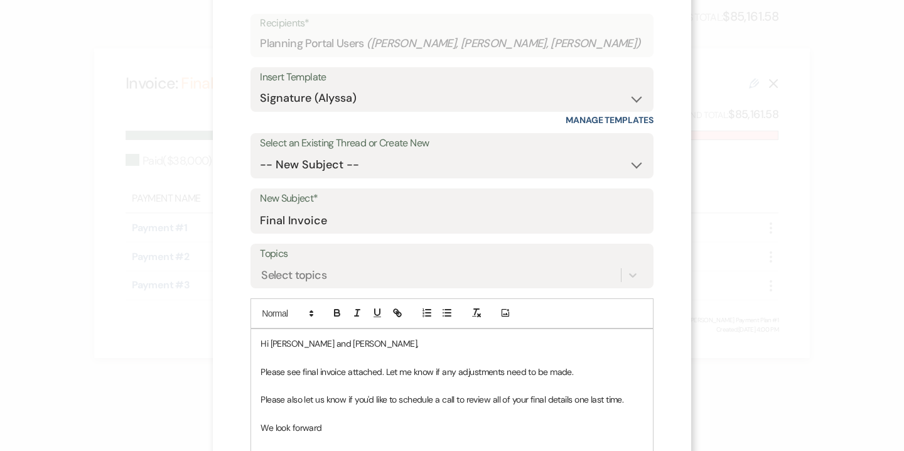
click at [424, 429] on p "We look forward" at bounding box center [452, 428] width 383 height 14
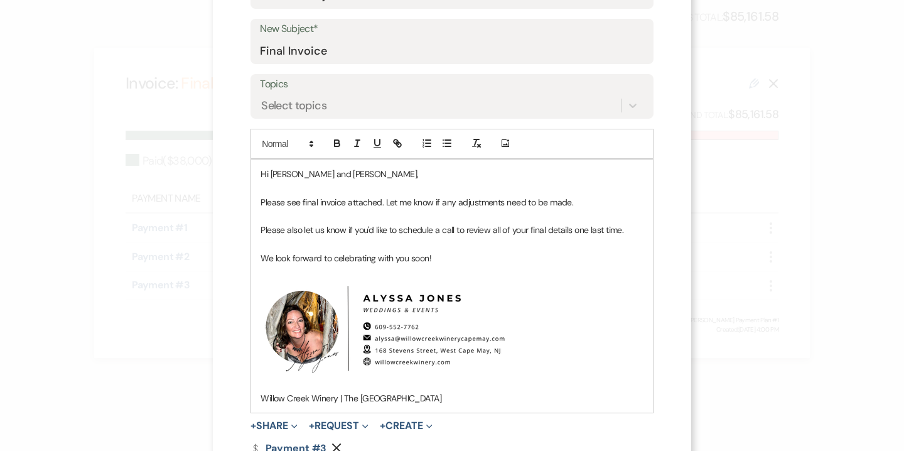
scroll to position [315, 0]
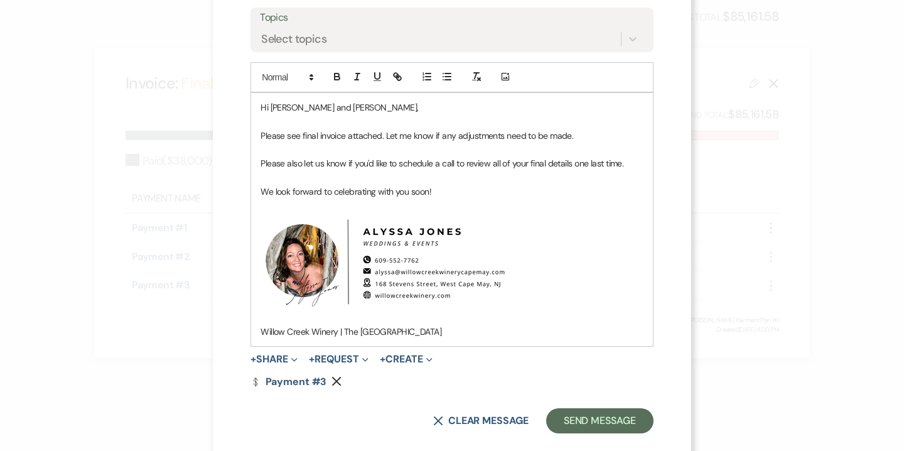
click at [298, 352] on span "+ Share Expand Doc Upload Documents Add Photo Images Pref Vendors Preferred ven…" at bounding box center [273, 359] width 47 height 15
click at [298, 357] on button "+ Share Expand" at bounding box center [273, 359] width 47 height 10
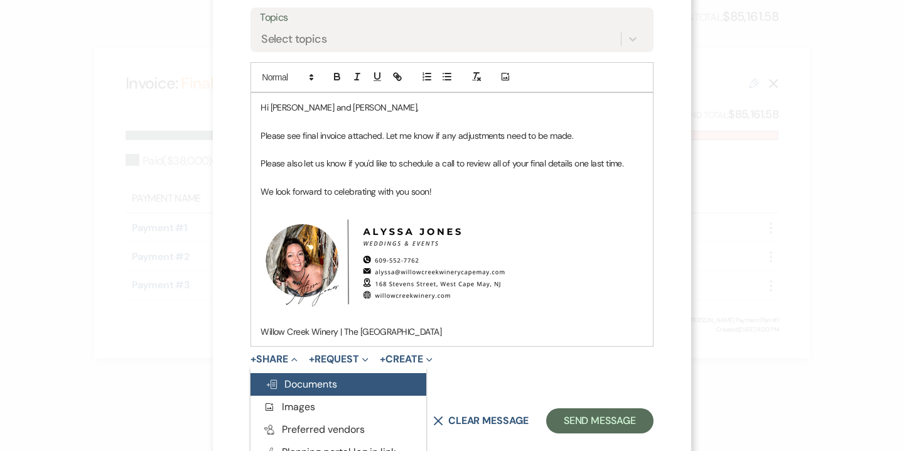
click at [318, 380] on span "Doc Upload Documents" at bounding box center [302, 383] width 72 height 13
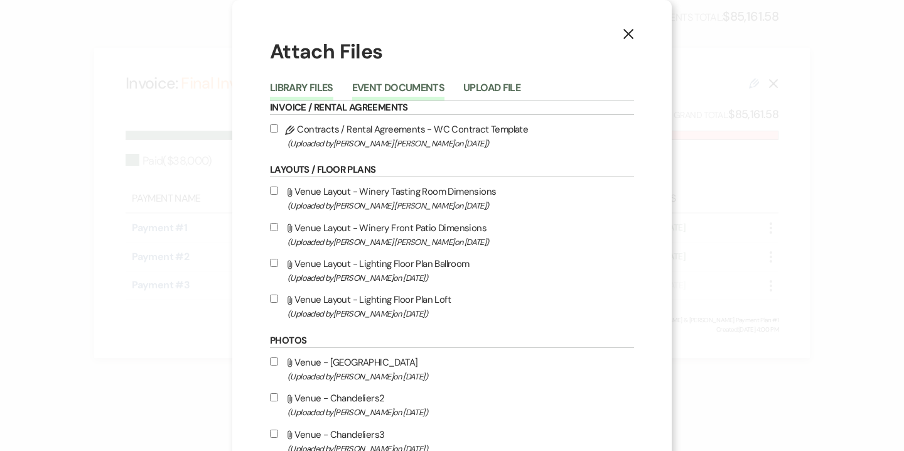
click at [408, 85] on button "Event Documents" at bounding box center [398, 92] width 92 height 18
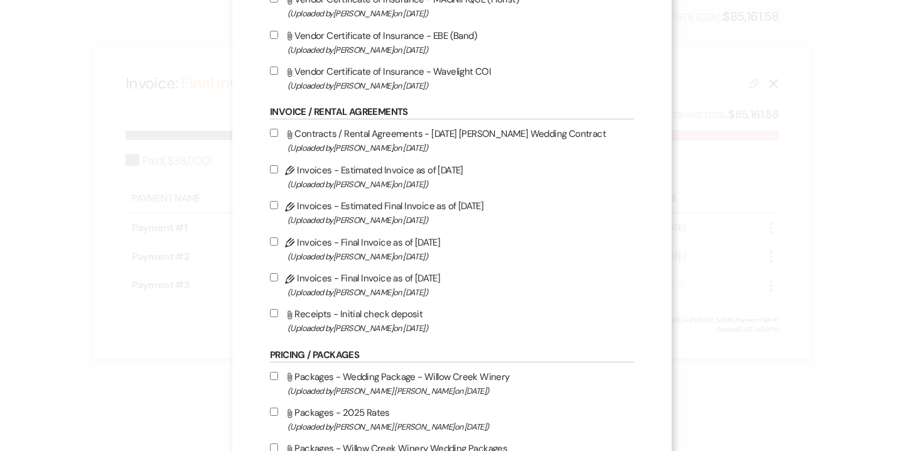
scroll to position [195, 0]
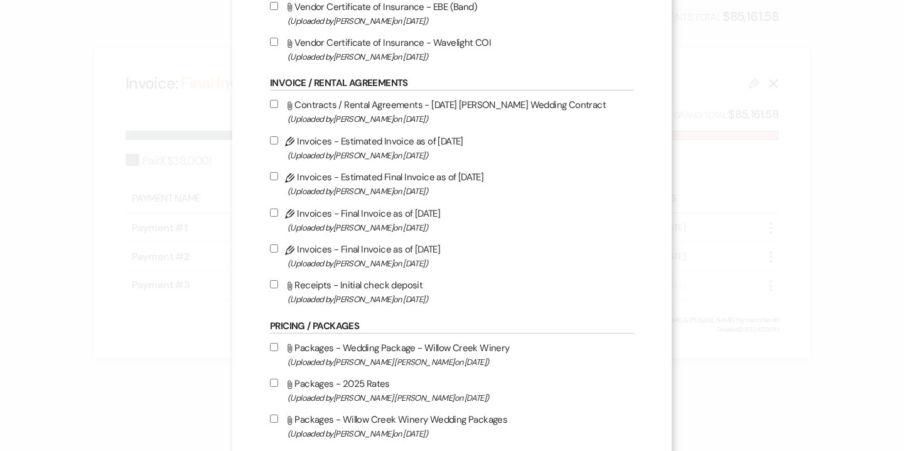
click at [387, 263] on span "(Uploaded by Alyssa Jones on Sep 25th, 2025 )" at bounding box center [461, 263] width 347 height 14
click at [278, 252] on input "Pencil Invoices - Final Invoice as of 9-25-2025 (Uploaded by Alyssa Jones on Se…" at bounding box center [274, 248] width 8 height 8
checkbox input "true"
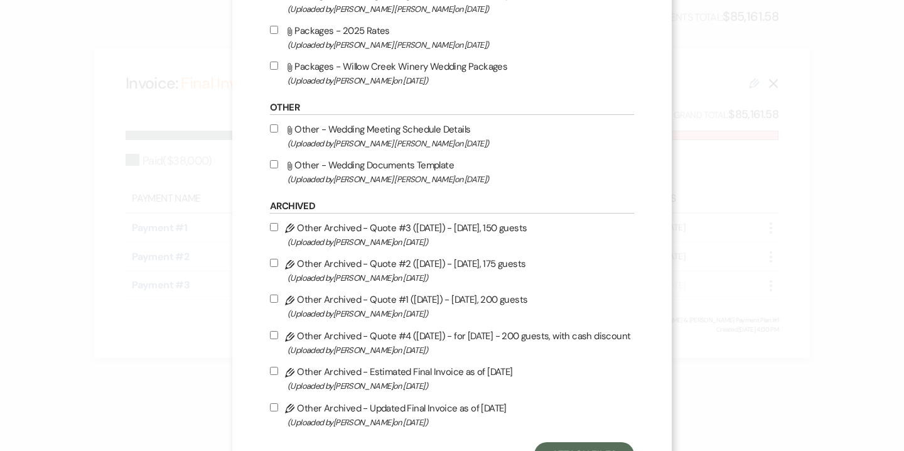
scroll to position [608, 0]
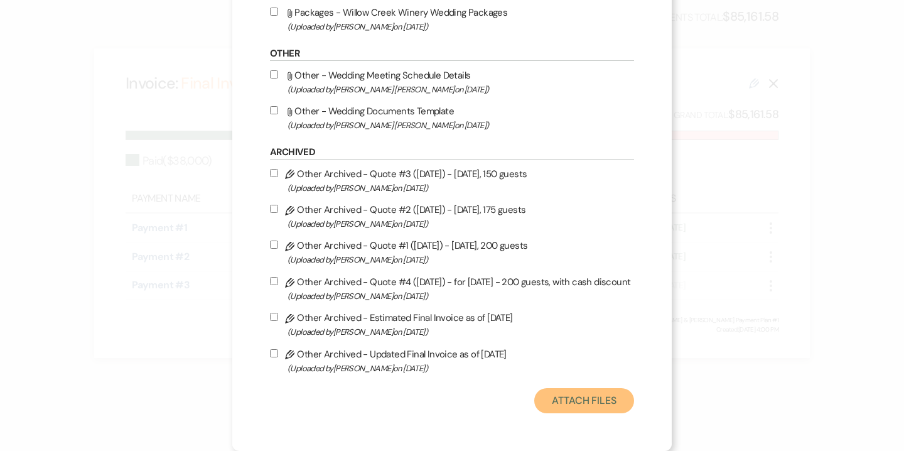
click at [589, 396] on button "Attach Files" at bounding box center [584, 400] width 100 height 25
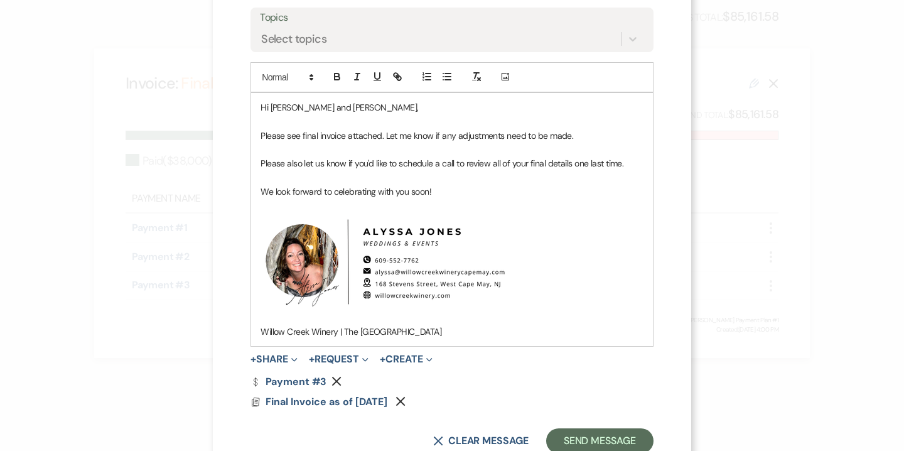
scroll to position [355, 0]
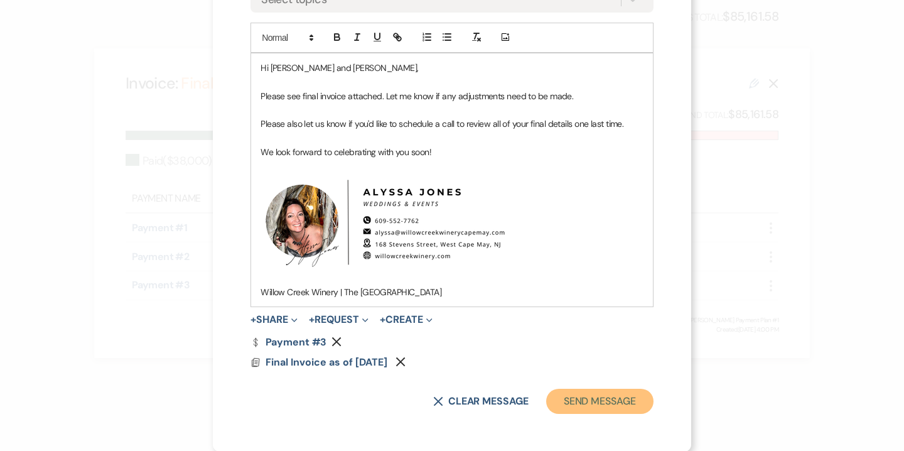
click at [589, 409] on button "Send Message" at bounding box center [599, 401] width 107 height 25
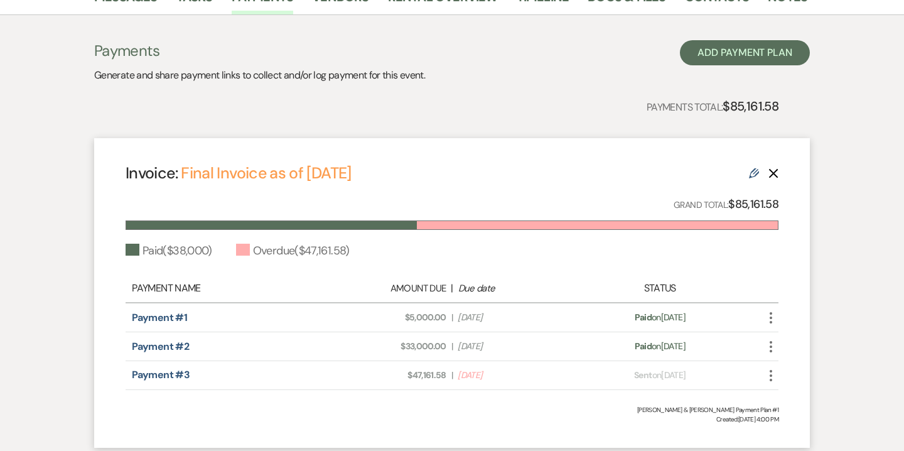
scroll to position [325, 0]
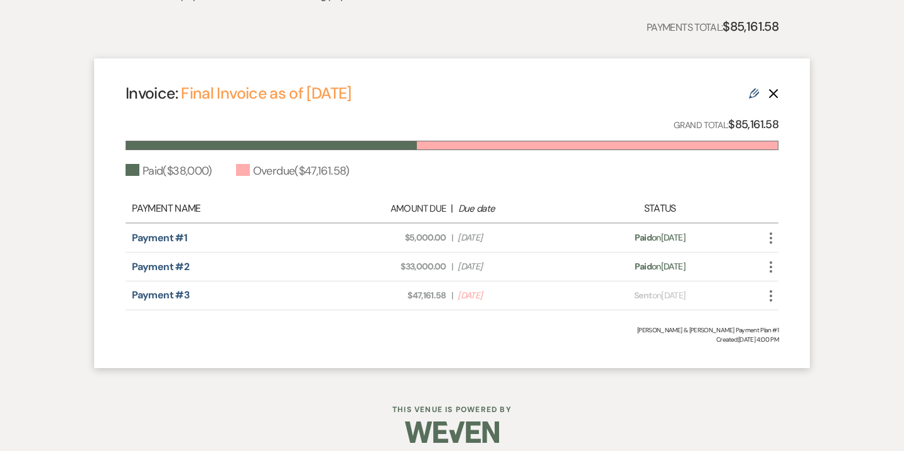
click at [773, 296] on icon "More" at bounding box center [770, 295] width 15 height 15
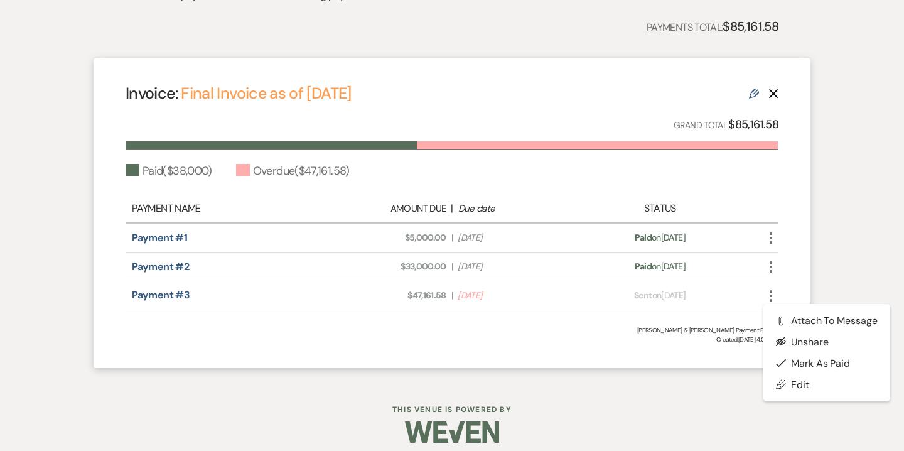
click at [860, 245] on div "Messages Tasks Payments Vendors Rental Overview Timeline Docs & Files Contacts …" at bounding box center [452, 140] width 904 height 482
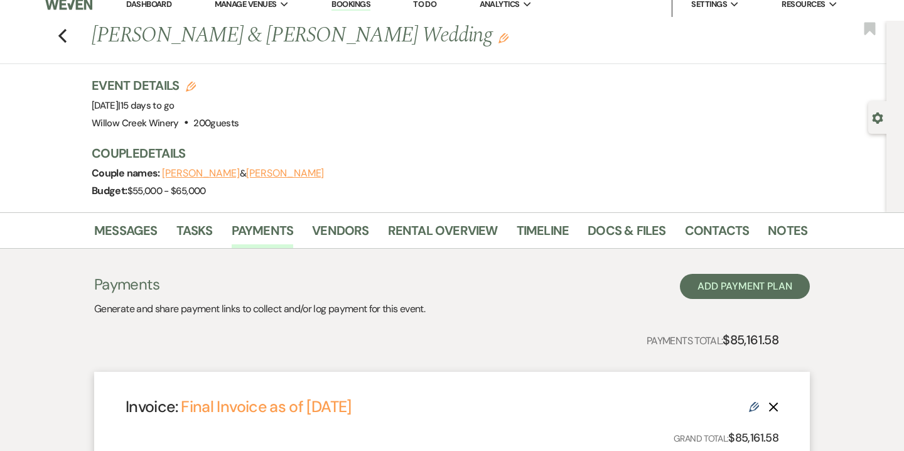
scroll to position [0, 0]
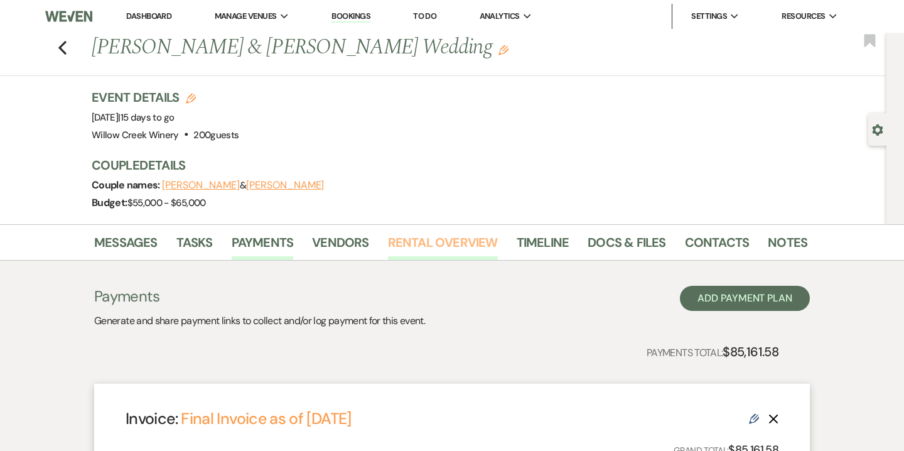
click at [473, 245] on link "Rental Overview" at bounding box center [443, 246] width 110 height 28
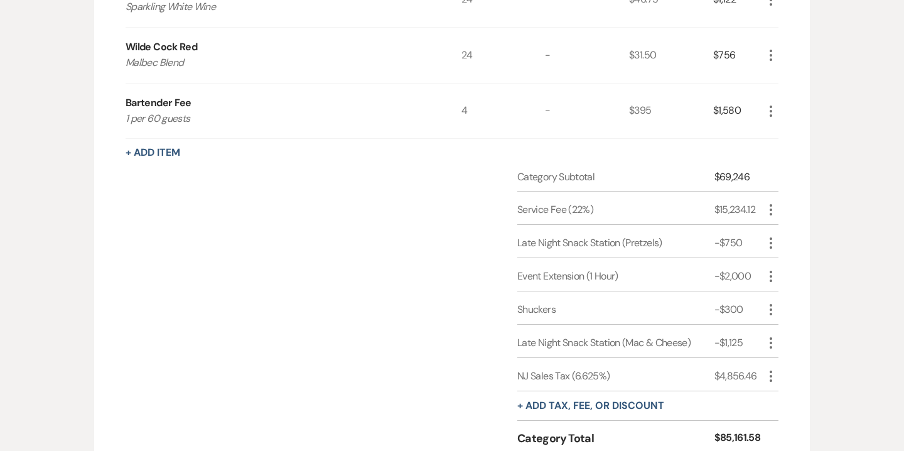
scroll to position [1190, 0]
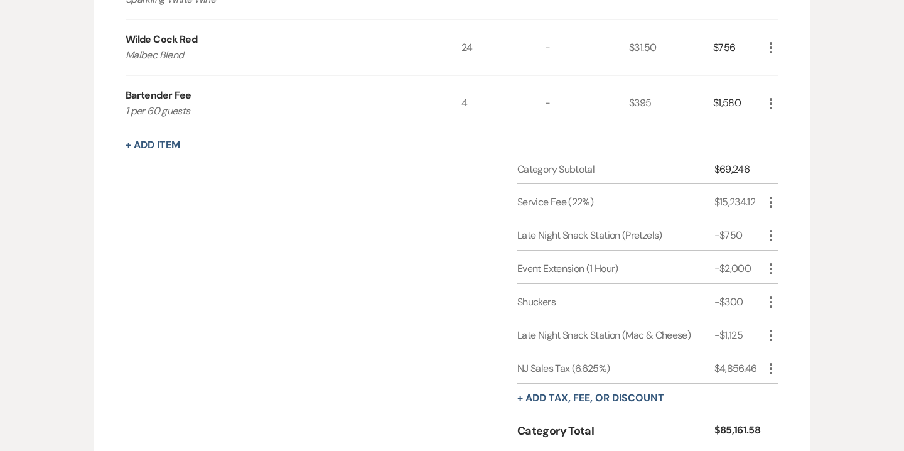
click at [773, 368] on icon "More" at bounding box center [770, 368] width 15 height 15
click at [776, 386] on button "Pencil Edit" at bounding box center [795, 393] width 65 height 20
select select "3"
select select "false"
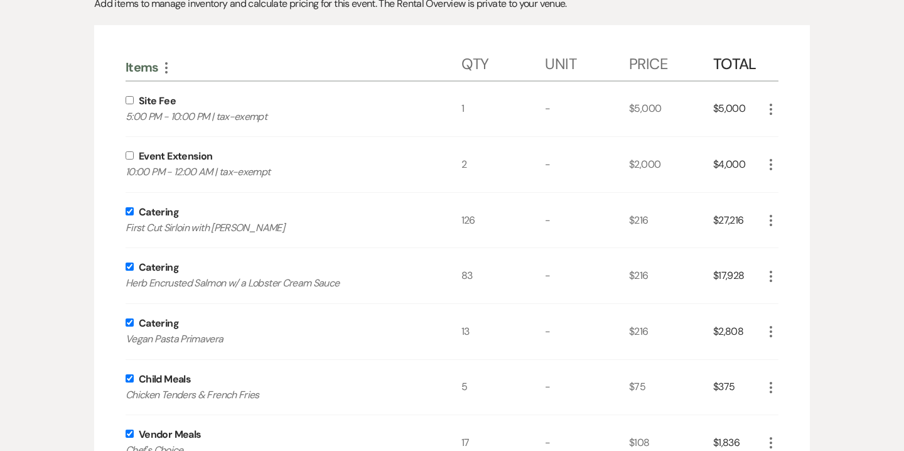
scroll to position [0, 0]
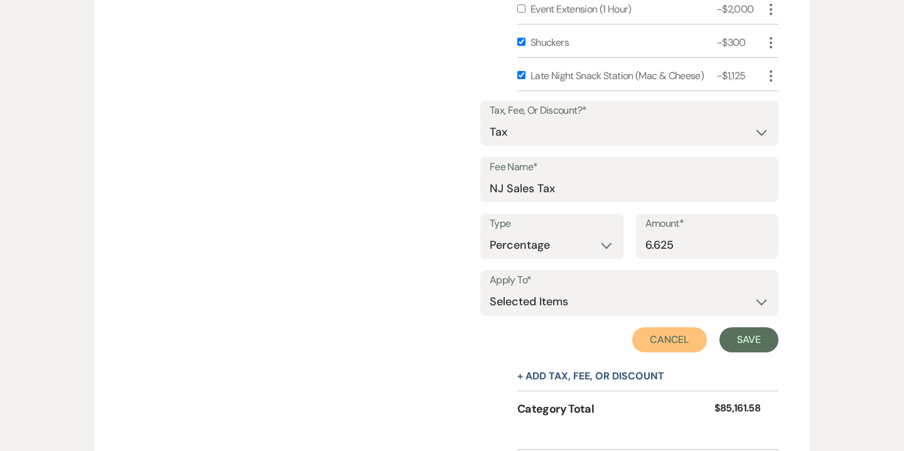
click at [660, 336] on button "Cancel" at bounding box center [669, 339] width 75 height 25
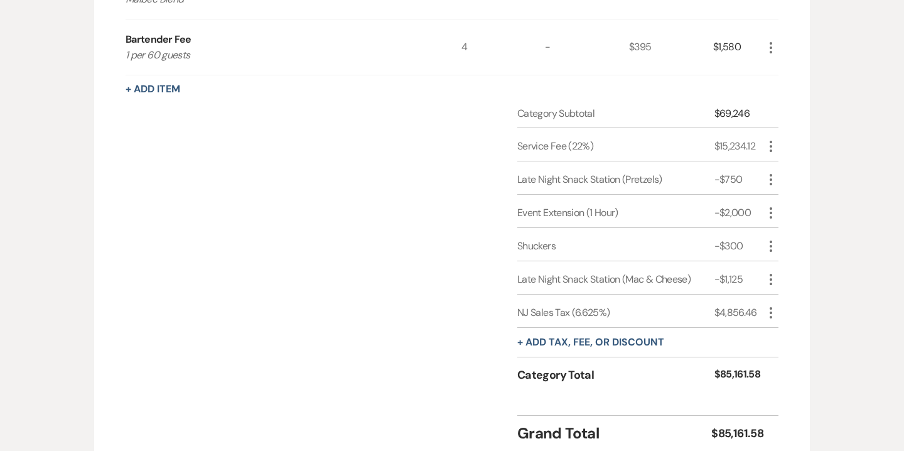
scroll to position [1245, 0]
click at [772, 146] on icon "More" at bounding box center [770, 146] width 15 height 15
click at [794, 167] on button "Pencil Edit" at bounding box center [795, 171] width 65 height 20
select select "false"
select select "1"
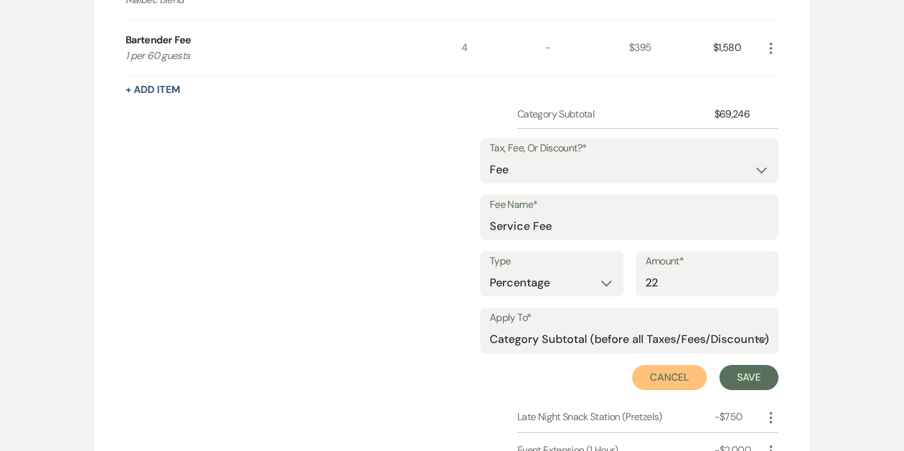
click at [666, 375] on button "Cancel" at bounding box center [669, 377] width 75 height 25
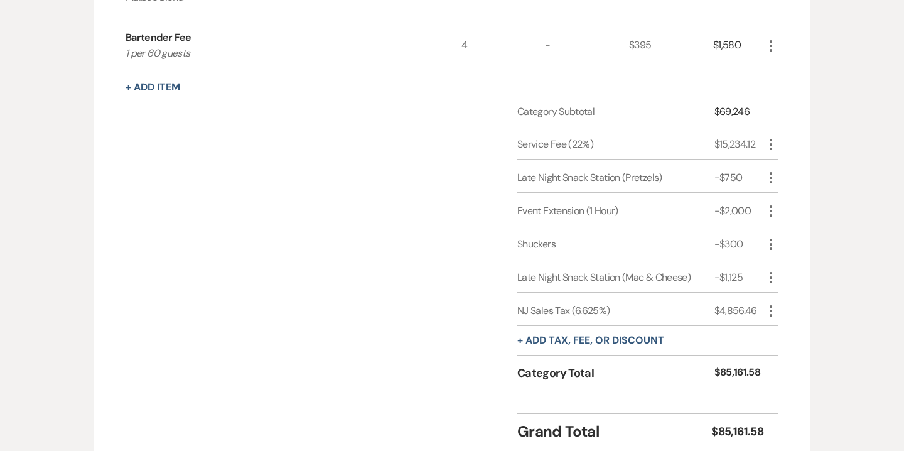
scroll to position [1246, 0]
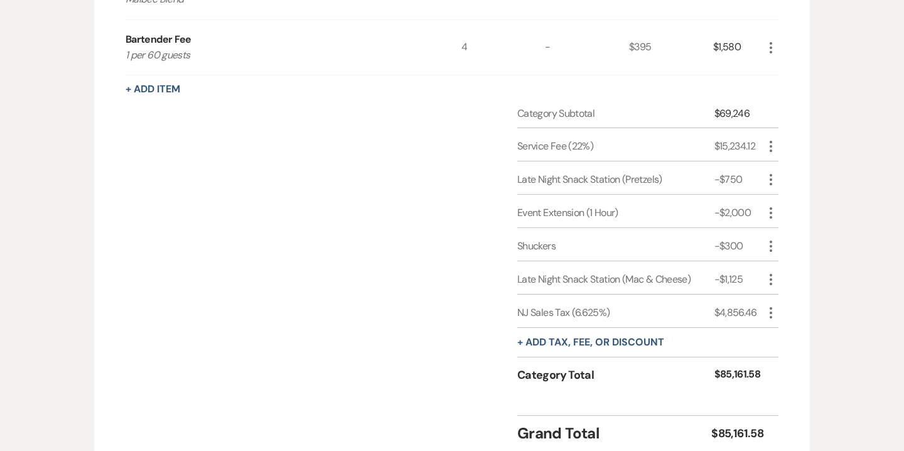
click at [770, 143] on icon "More" at bounding box center [770, 146] width 15 height 15
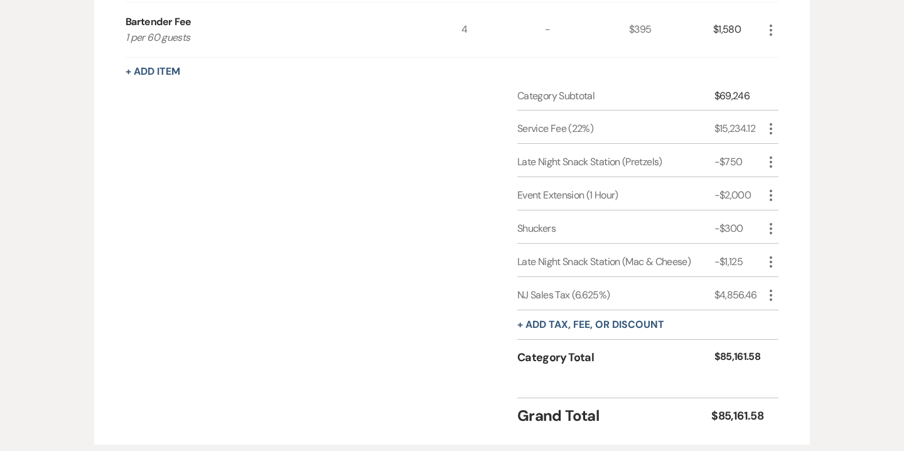
scroll to position [1264, 0]
click at [770, 127] on use "button" at bounding box center [771, 127] width 3 height 11
click at [791, 154] on button "Pencil Edit" at bounding box center [795, 153] width 65 height 20
select select "false"
select select "1"
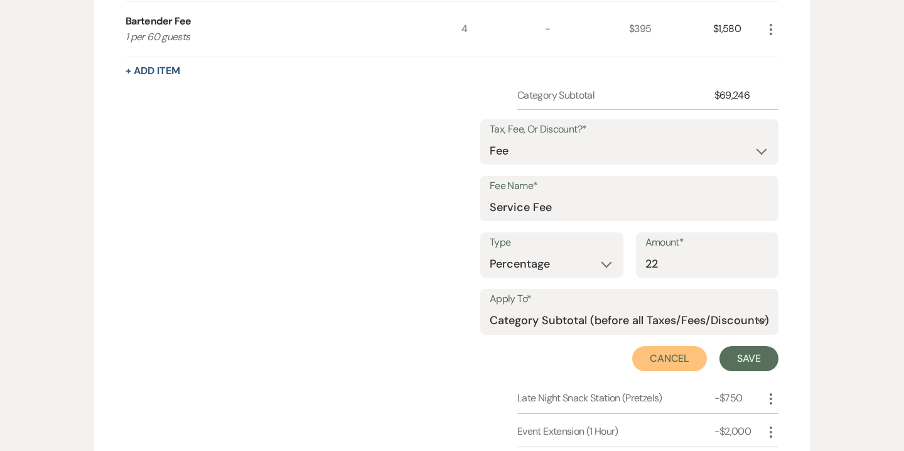
click at [689, 362] on button "Cancel" at bounding box center [669, 358] width 75 height 25
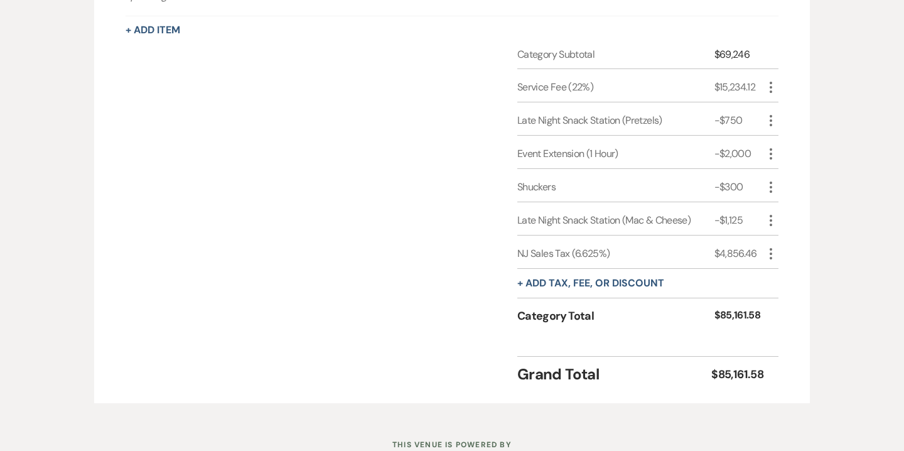
scroll to position [1313, 0]
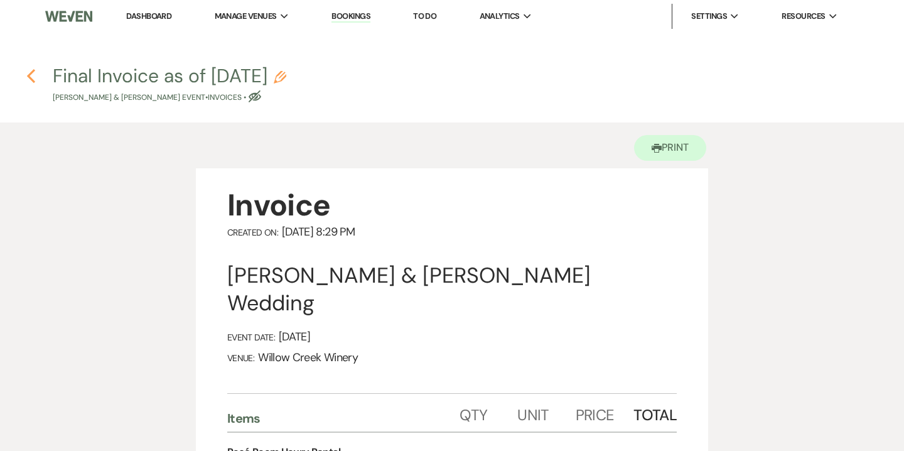
click at [27, 78] on icon "Previous" at bounding box center [30, 75] width 9 height 15
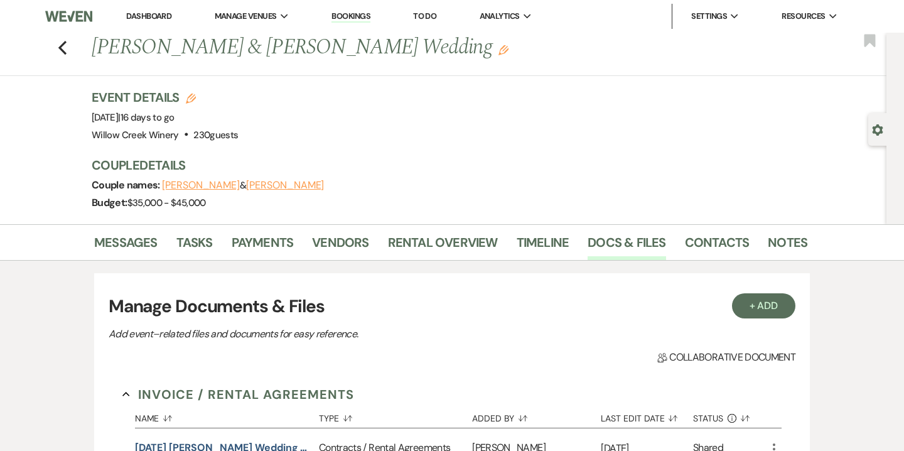
scroll to position [144, 0]
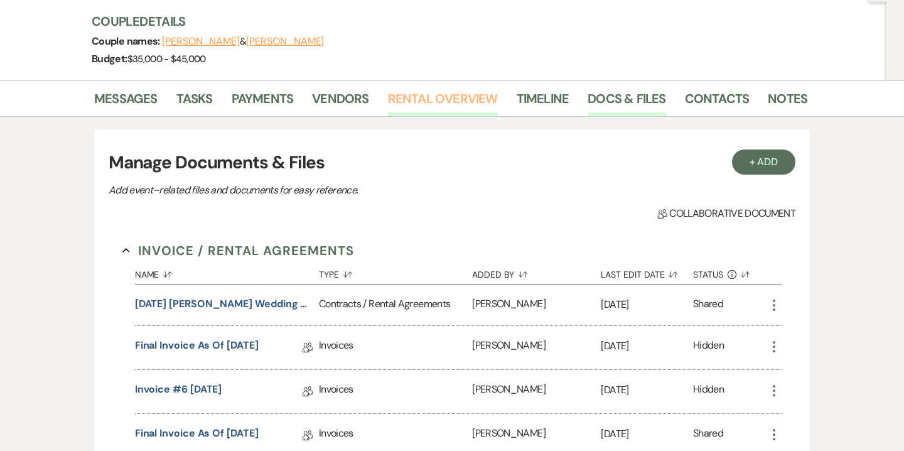
click at [449, 89] on link "Rental Overview" at bounding box center [443, 103] width 110 height 28
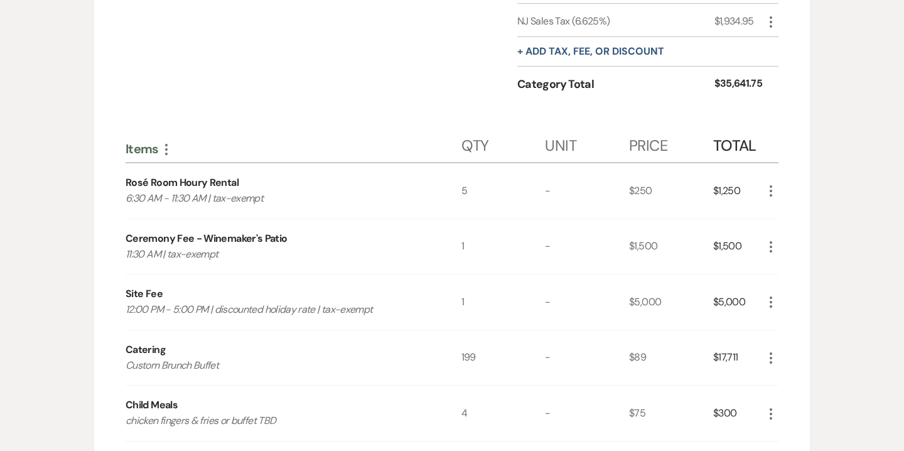
scroll to position [1043, 0]
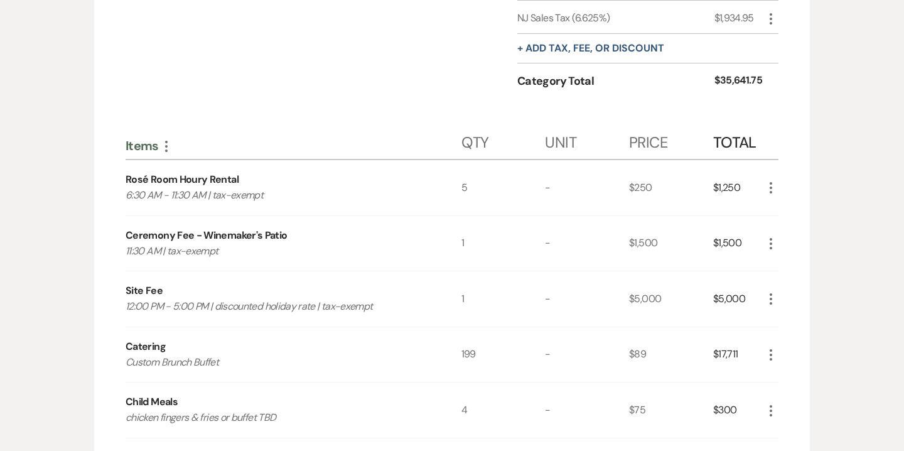
click at [769, 352] on icon "More" at bounding box center [770, 354] width 15 height 15
click at [799, 371] on button "Pencil Edit" at bounding box center [795, 379] width 65 height 20
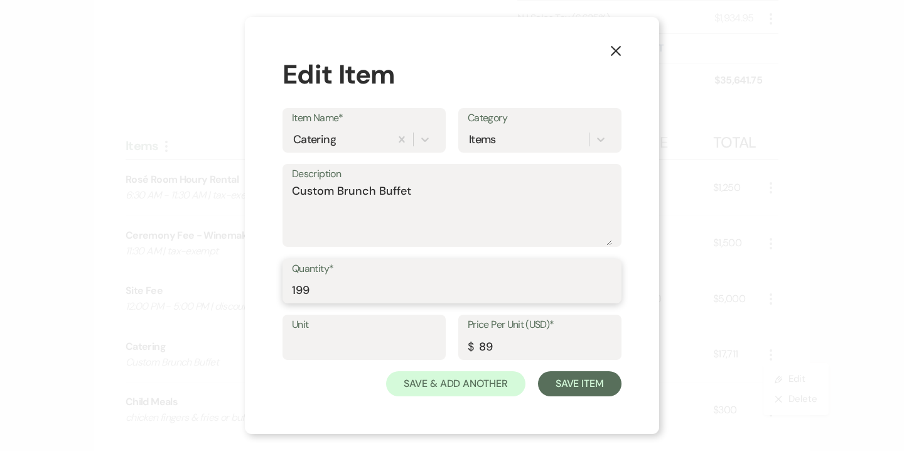
click at [318, 294] on input "199" at bounding box center [452, 289] width 320 height 24
type input "197"
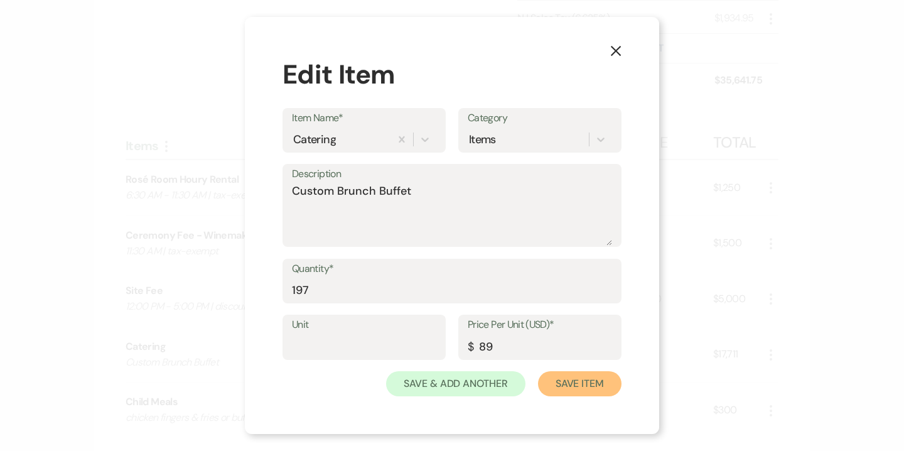
click at [586, 383] on button "Save Item" at bounding box center [579, 383] width 83 height 25
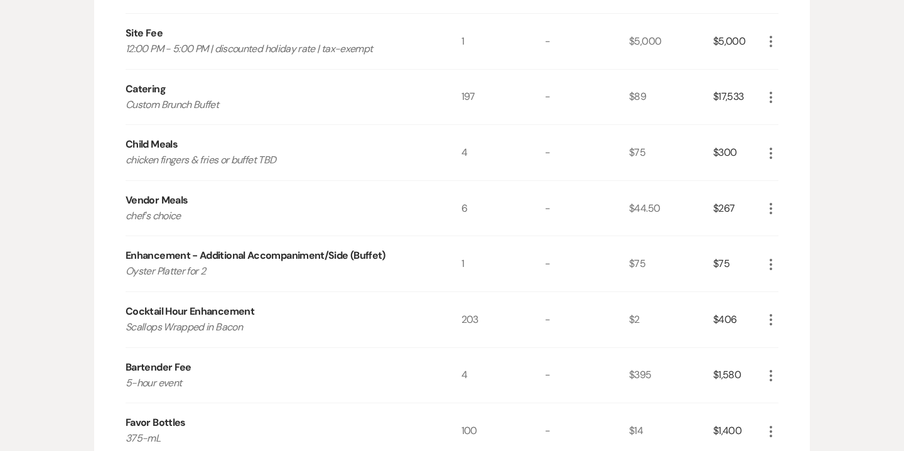
scroll to position [1303, 0]
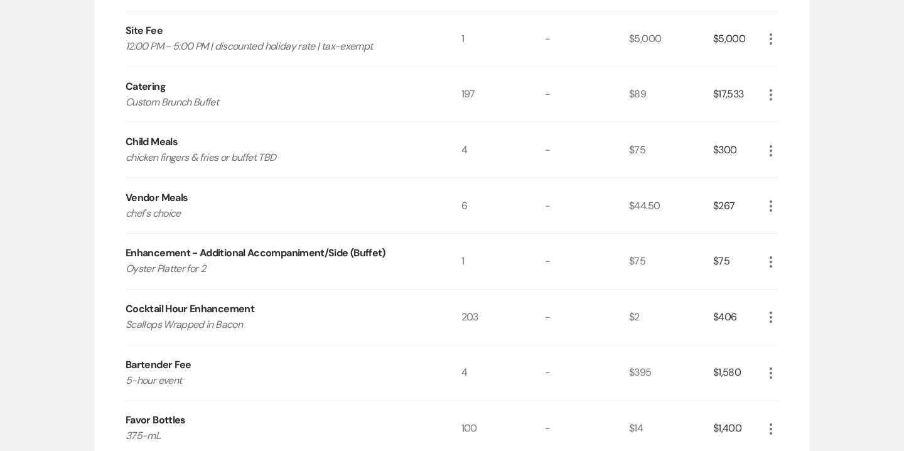
click at [763, 311] on icon "More" at bounding box center [770, 317] width 15 height 15
click at [800, 331] on button "Pencil Edit" at bounding box center [795, 341] width 65 height 20
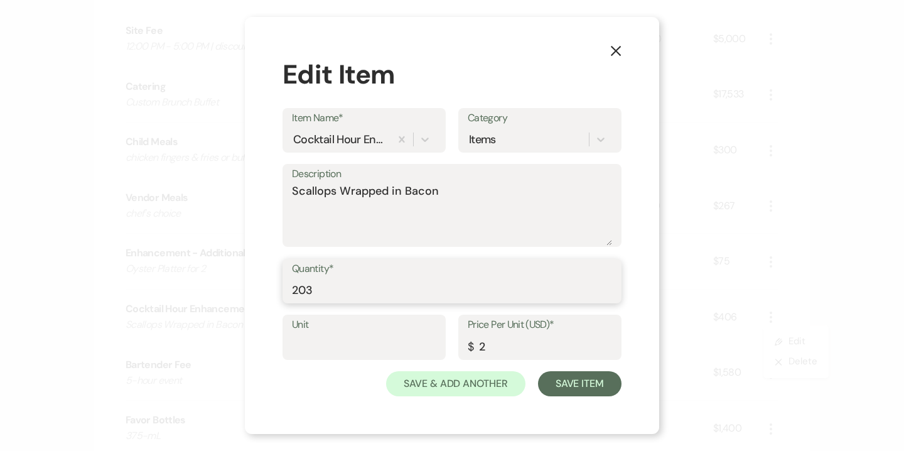
click at [390, 283] on input "203" at bounding box center [452, 289] width 320 height 24
type input "201"
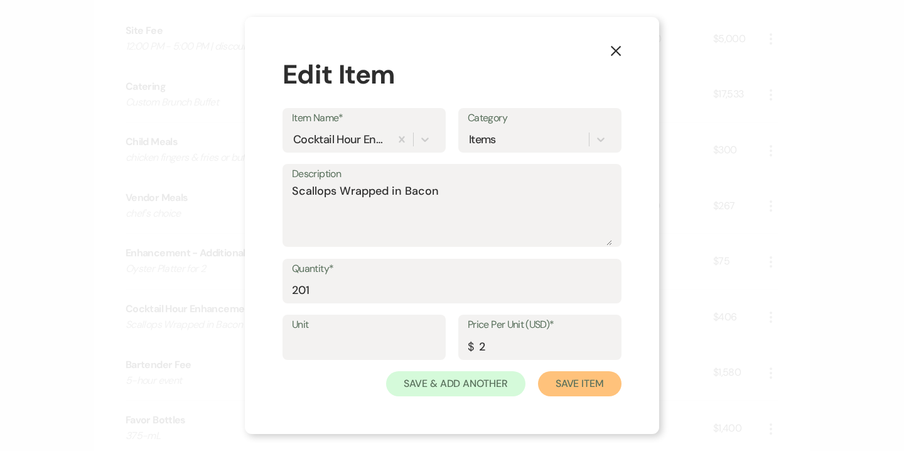
click at [552, 385] on button "Save Item" at bounding box center [579, 383] width 83 height 25
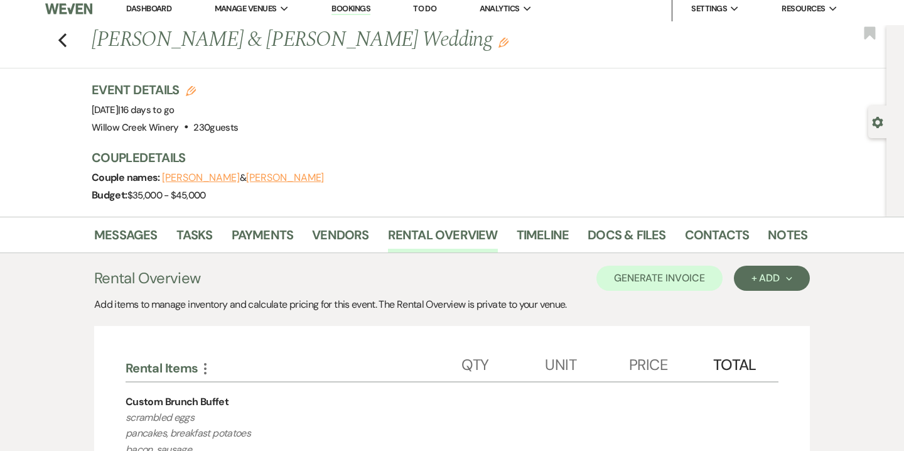
scroll to position [0, 0]
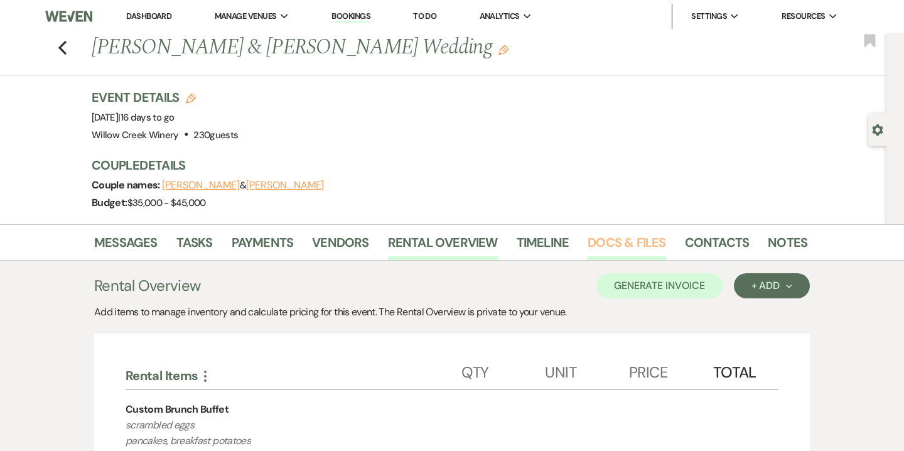
click at [611, 252] on link "Docs & Files" at bounding box center [627, 246] width 78 height 28
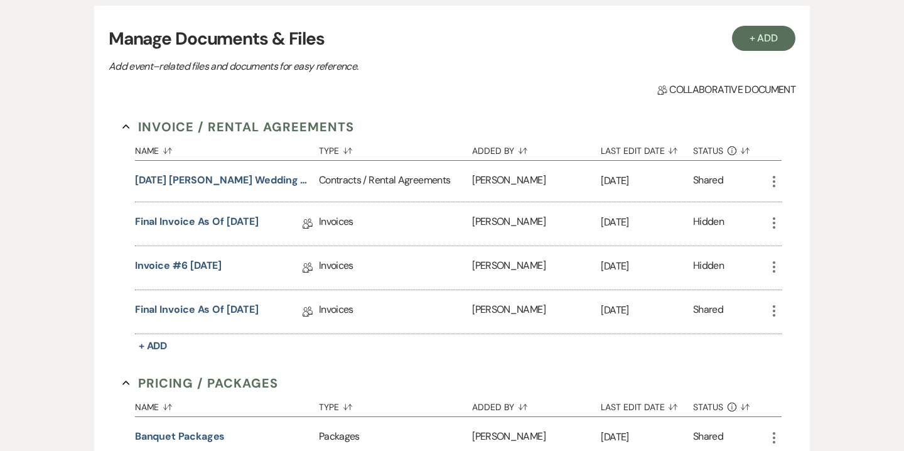
scroll to position [298, 0]
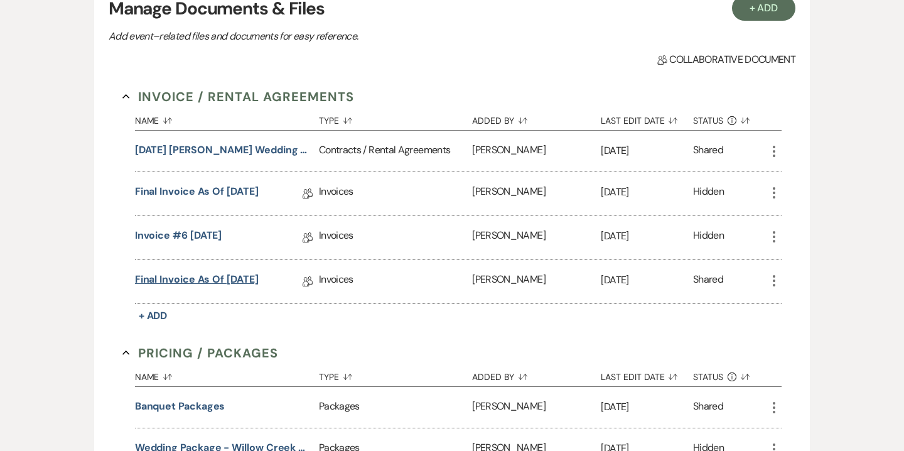
click at [239, 285] on link "Final Invoice as of 9-24-2025" at bounding box center [197, 281] width 124 height 19
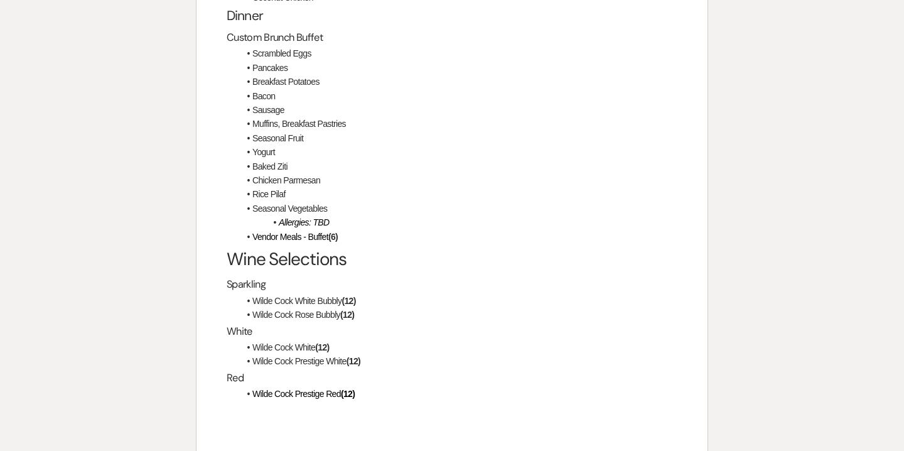
scroll to position [2421, 0]
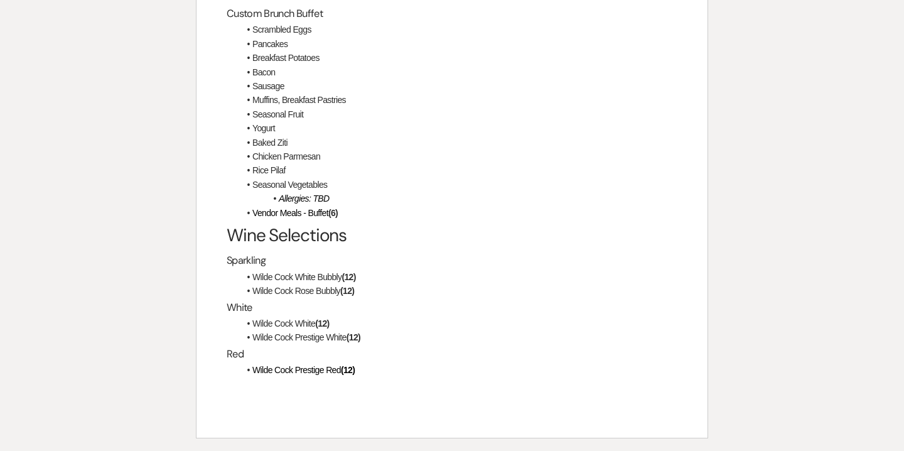
drag, startPoint x: 229, startPoint y: 309, endPoint x: 373, endPoint y: 373, distance: 158.0
click at [373, 373] on div "Final Payment The final payment of $17,936.21 is due by cash or check to "Willo…" at bounding box center [451, 64] width 511 height 748
copy div "Final Payment The final payment of $17,936.21 is due by cash or check to "Willo…"
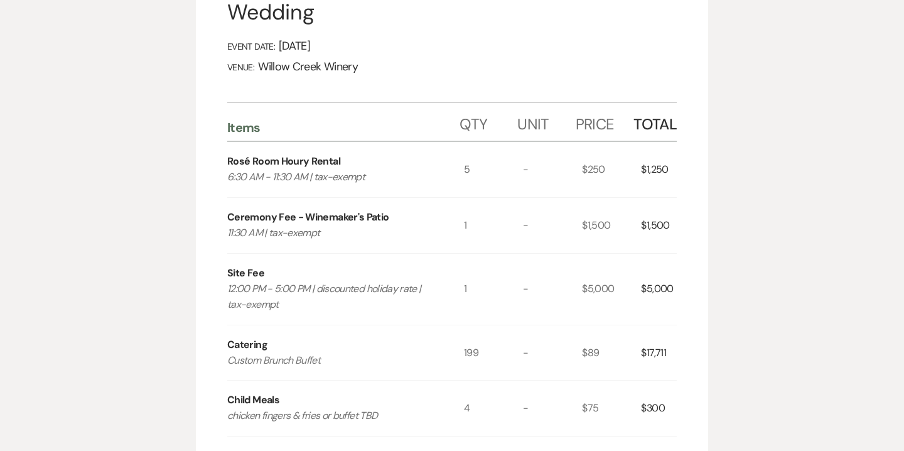
scroll to position [0, 0]
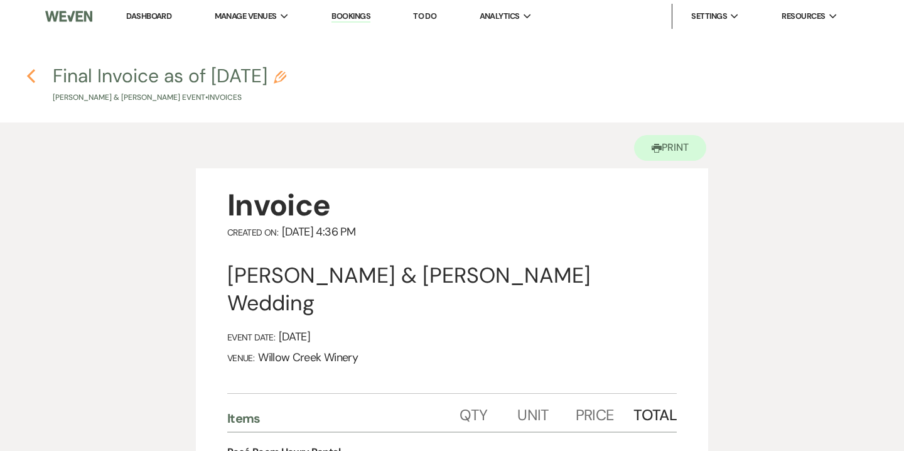
click at [31, 81] on icon "Previous" at bounding box center [30, 75] width 9 height 15
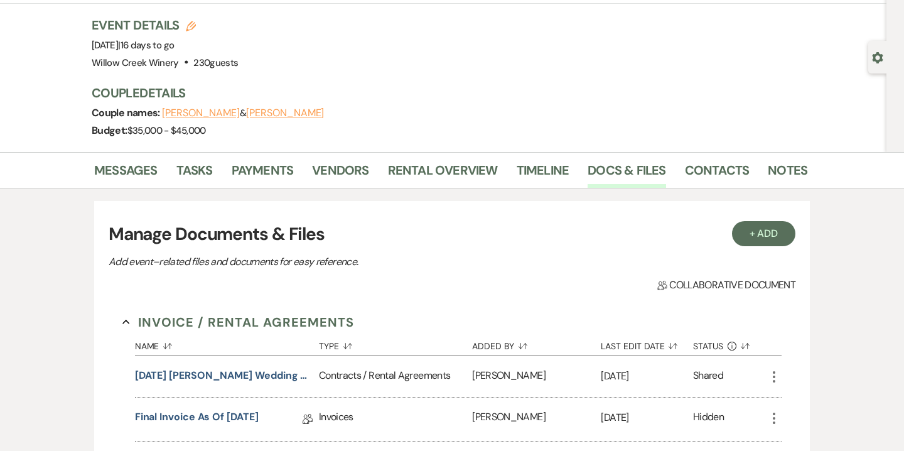
scroll to position [3, 0]
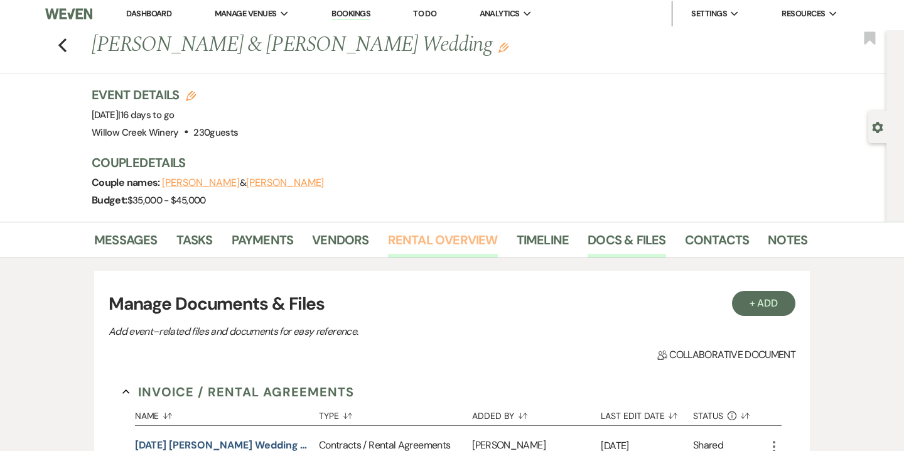
click at [463, 249] on link "Rental Overview" at bounding box center [443, 244] width 110 height 28
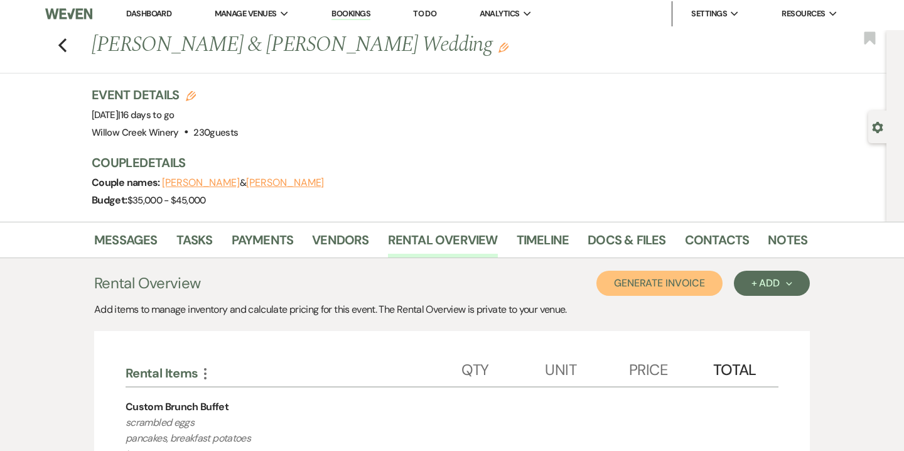
click at [691, 288] on button "Generate Invoice" at bounding box center [659, 283] width 126 height 25
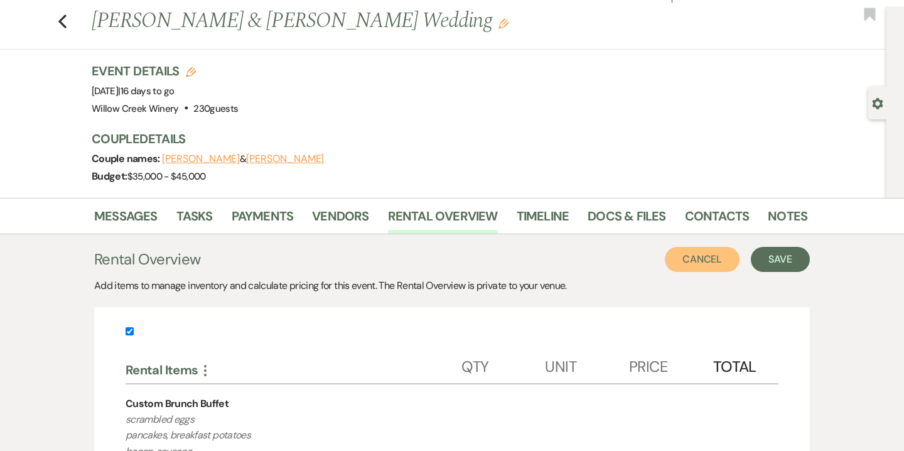
scroll to position [27, 0]
click at [133, 331] on input "checkbox" at bounding box center [130, 330] width 8 height 8
checkbox input "false"
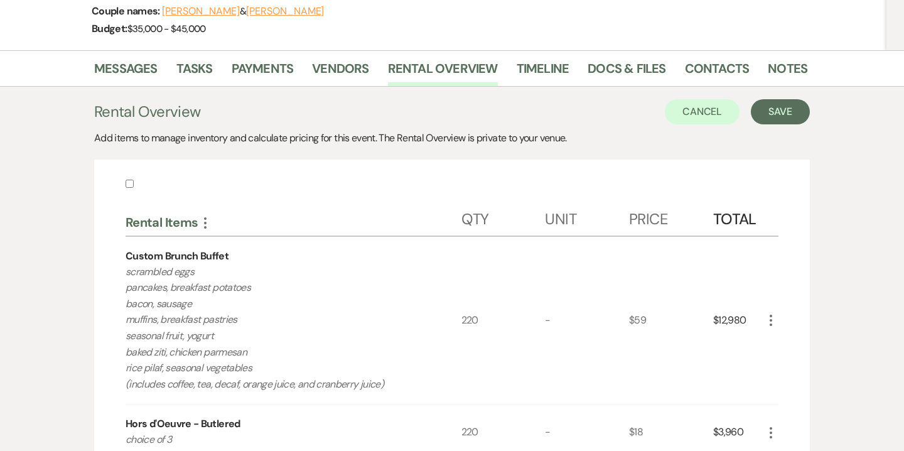
scroll to position [0, 0]
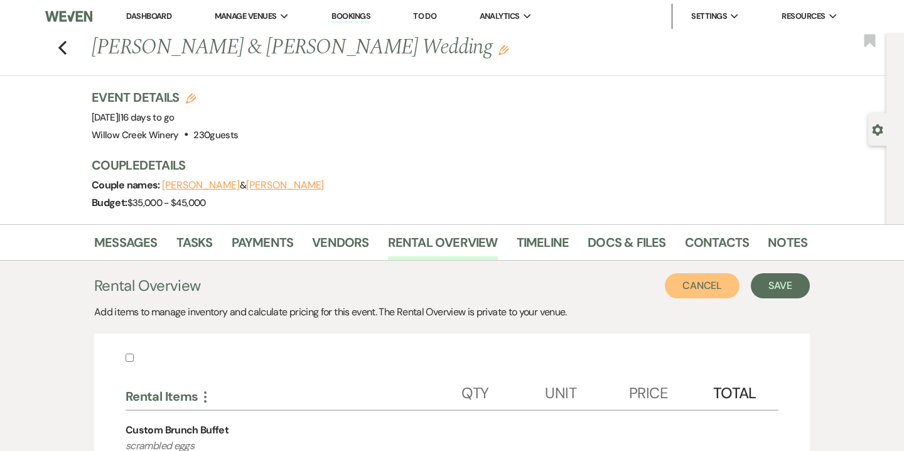
click at [713, 289] on button "Cancel" at bounding box center [702, 285] width 75 height 25
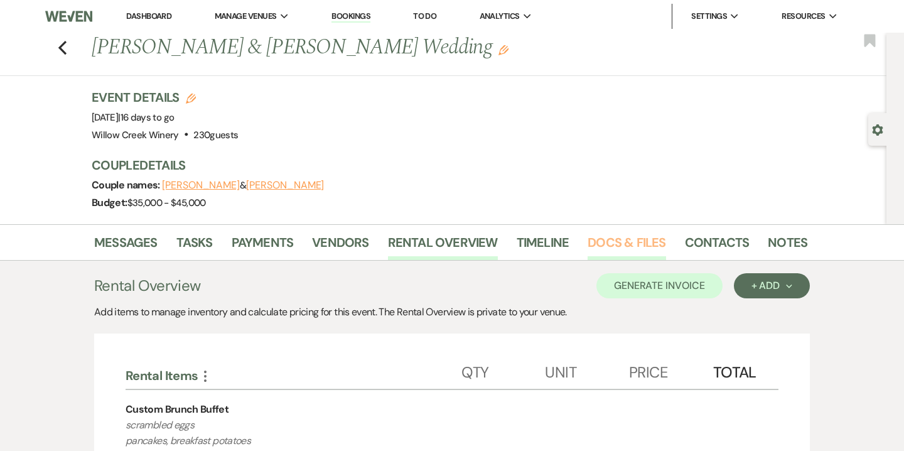
click at [623, 248] on link "Docs & Files" at bounding box center [627, 246] width 78 height 28
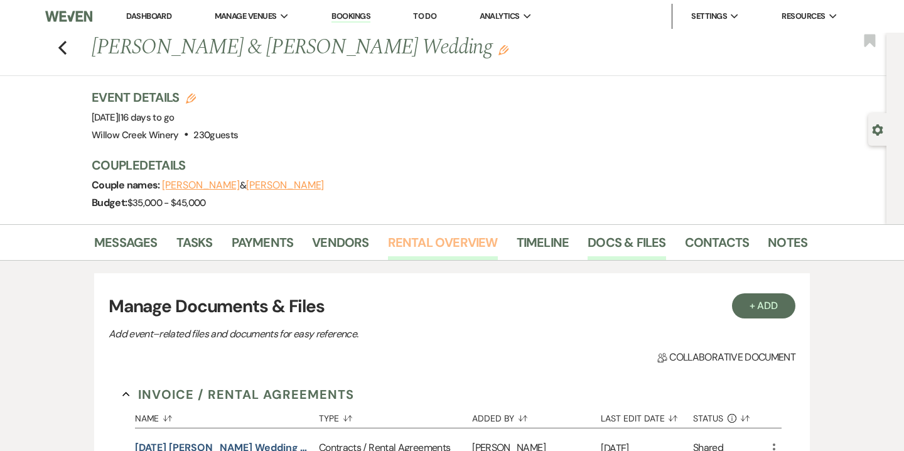
click at [453, 257] on link "Rental Overview" at bounding box center [443, 246] width 110 height 28
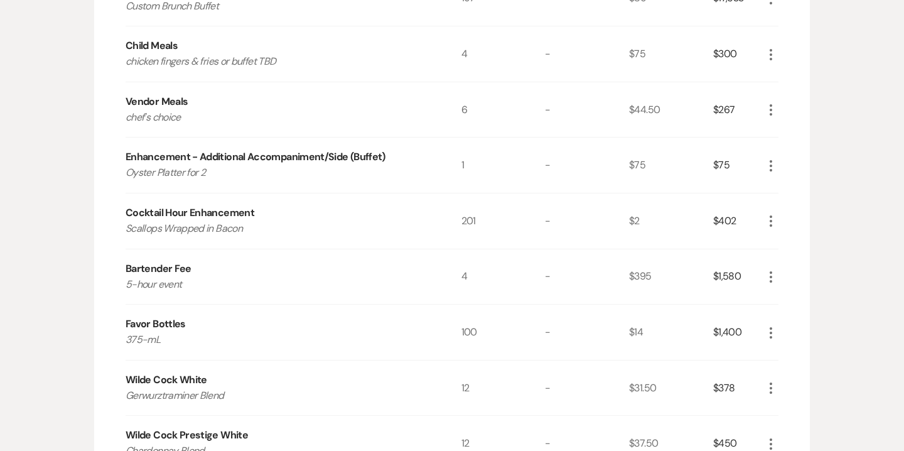
scroll to position [1530, 0]
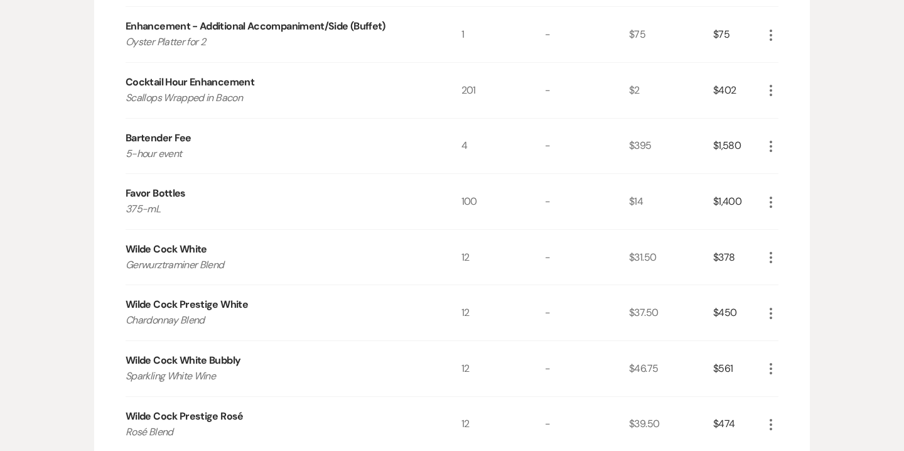
click at [772, 206] on icon "More" at bounding box center [770, 202] width 15 height 15
click at [799, 232] on button "Pencil Edit" at bounding box center [795, 227] width 65 height 20
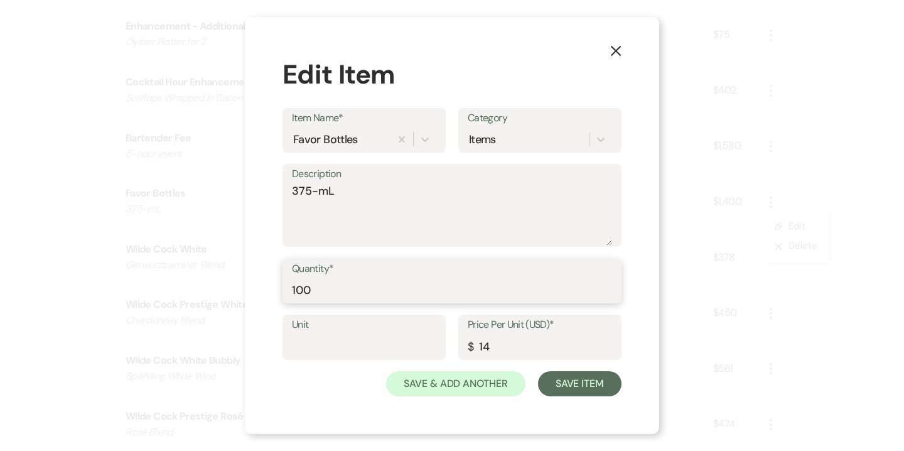
click at [369, 288] on input "100" at bounding box center [452, 289] width 320 height 24
type input "99"
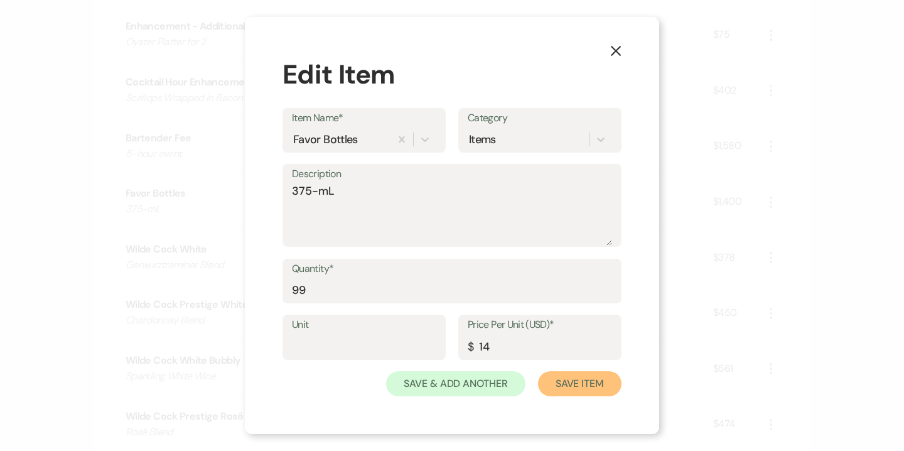
click at [568, 378] on button "Save Item" at bounding box center [579, 383] width 83 height 25
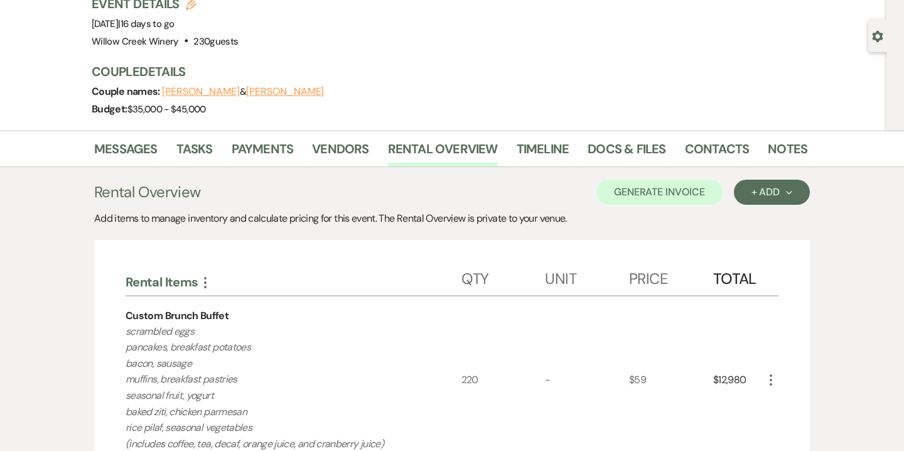
scroll to position [0, 0]
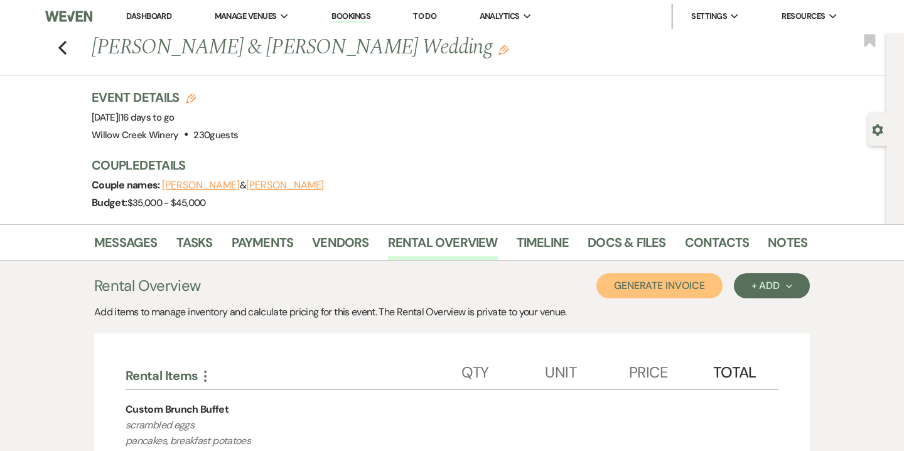
click at [650, 288] on button "Generate Invoice" at bounding box center [659, 285] width 126 height 25
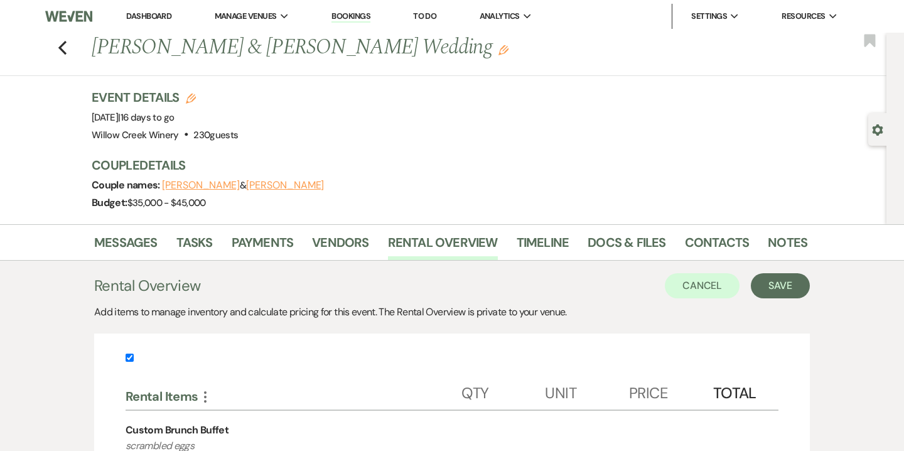
click at [128, 362] on label at bounding box center [452, 361] width 653 height 21
click at [128, 362] on input "checkbox" at bounding box center [130, 357] width 8 height 8
checkbox input "false"
click at [776, 289] on button "Save" at bounding box center [780, 285] width 59 height 25
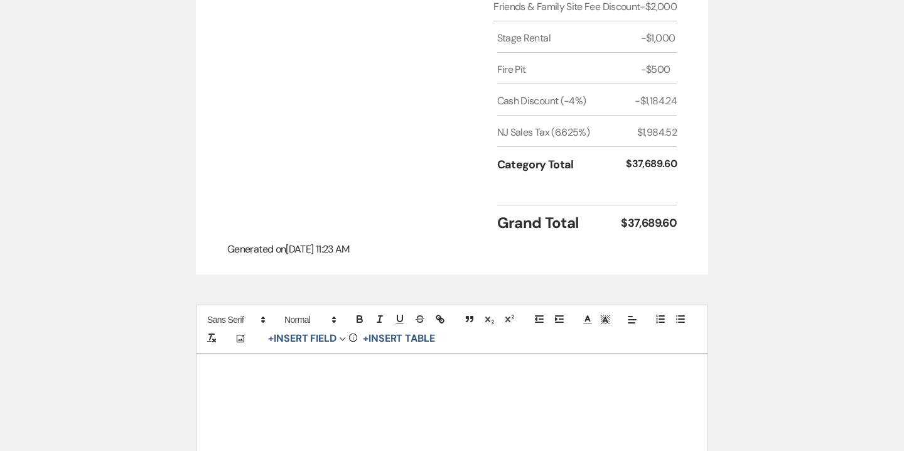
scroll to position [1497, 0]
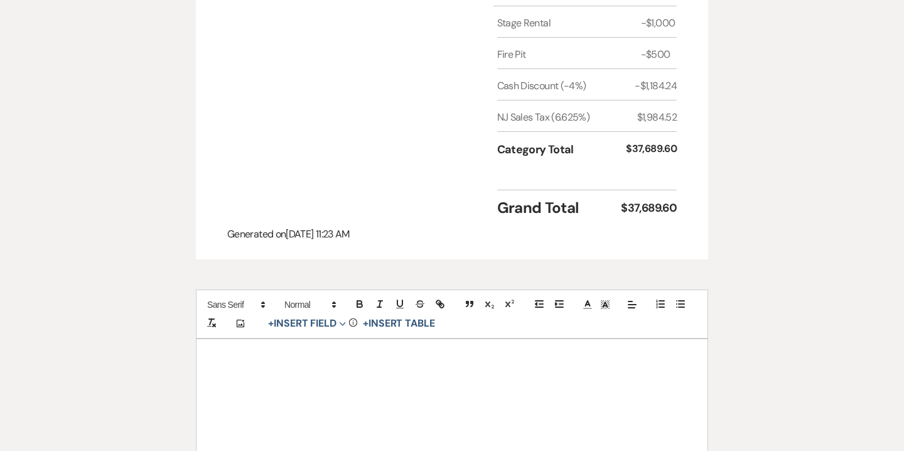
click at [429, 381] on p at bounding box center [452, 389] width 451 height 16
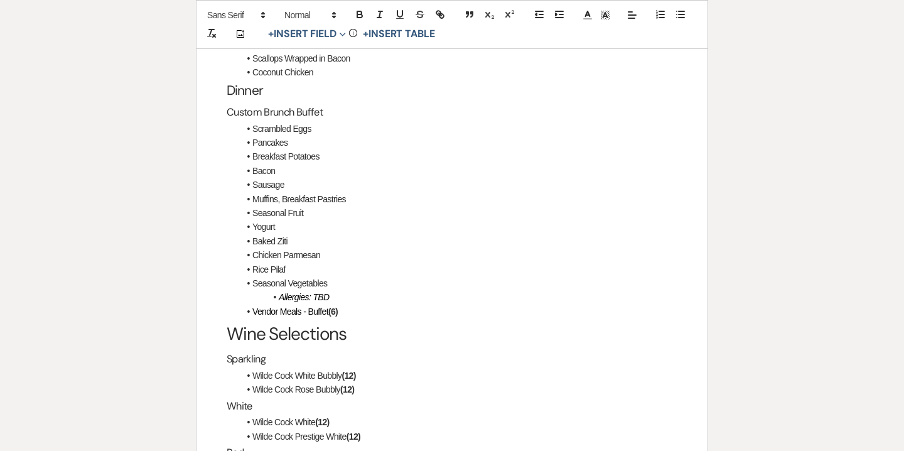
scroll to position [2060, 0]
drag, startPoint x: 333, startPoint y: 281, endPoint x: 279, endPoint y: 282, distance: 53.4
click at [279, 289] on li "Allergies: TBD" at bounding box center [458, 296] width 438 height 14
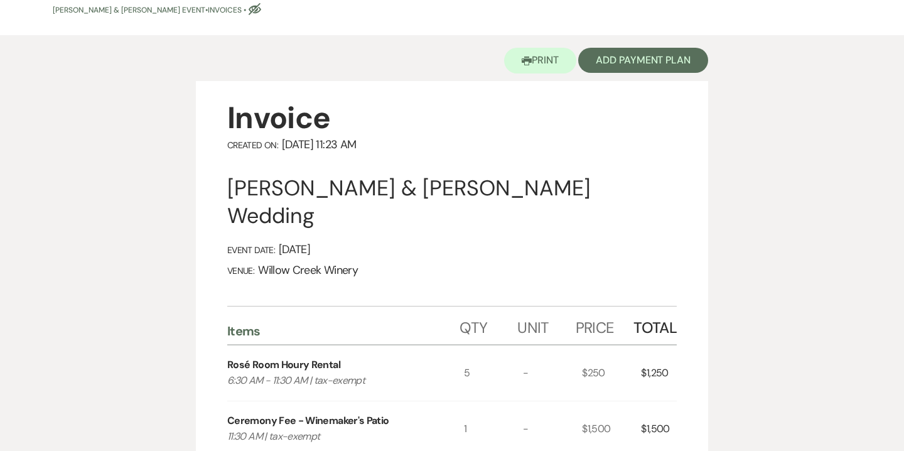
scroll to position [0, 0]
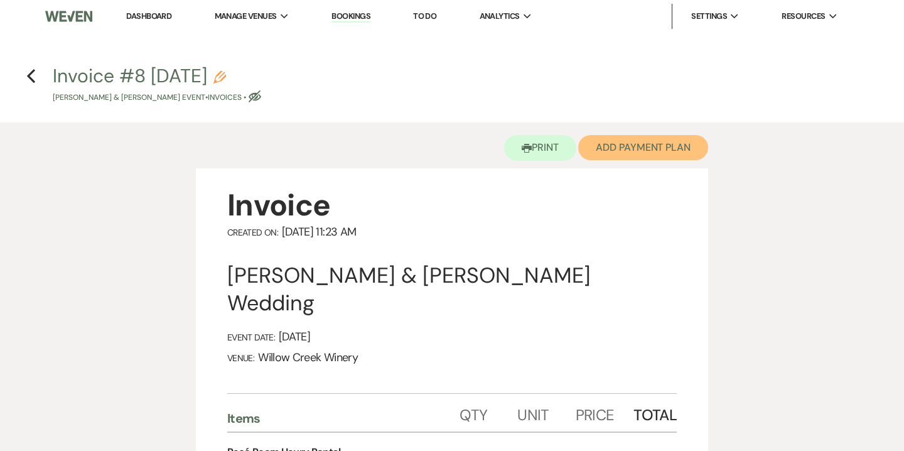
click at [620, 143] on button "Add Payment Plan" at bounding box center [643, 147] width 130 height 25
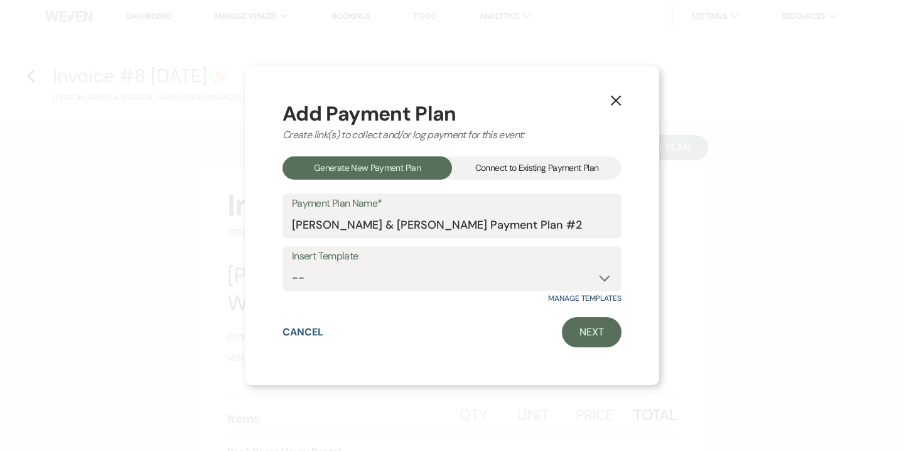
click at [559, 174] on div "Connect to Existing Payment Plan" at bounding box center [537, 167] width 170 height 23
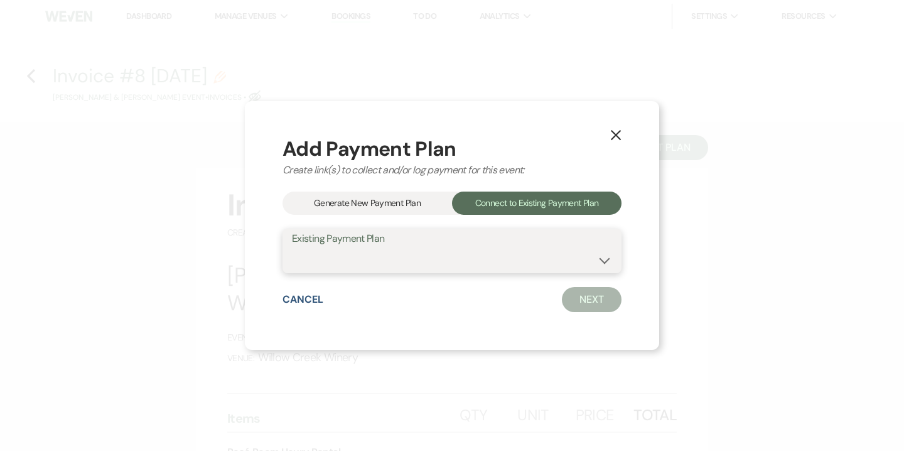
click at [473, 262] on select "Dan Miller & Suzi King's Payment Plan #1" at bounding box center [452, 259] width 320 height 24
select select "15110"
click at [292, 247] on select "Dan Miller & Suzi King's Payment Plan #1" at bounding box center [452, 259] width 320 height 24
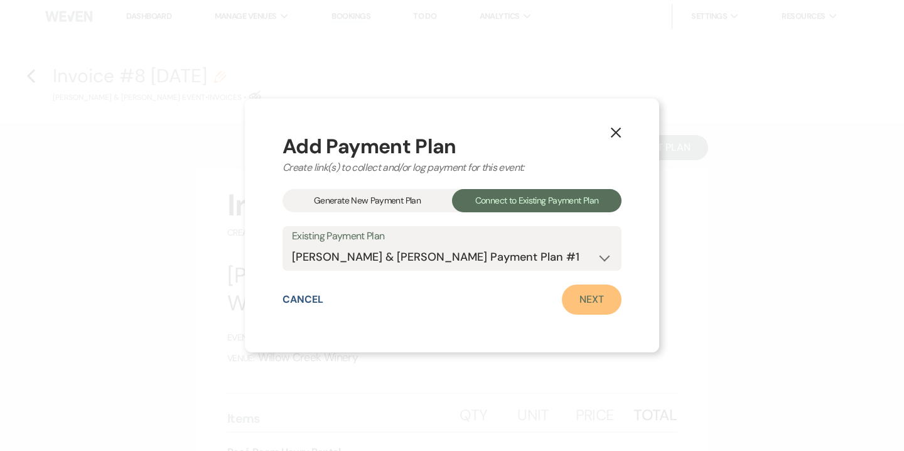
click at [599, 303] on link "Next" at bounding box center [592, 299] width 60 height 30
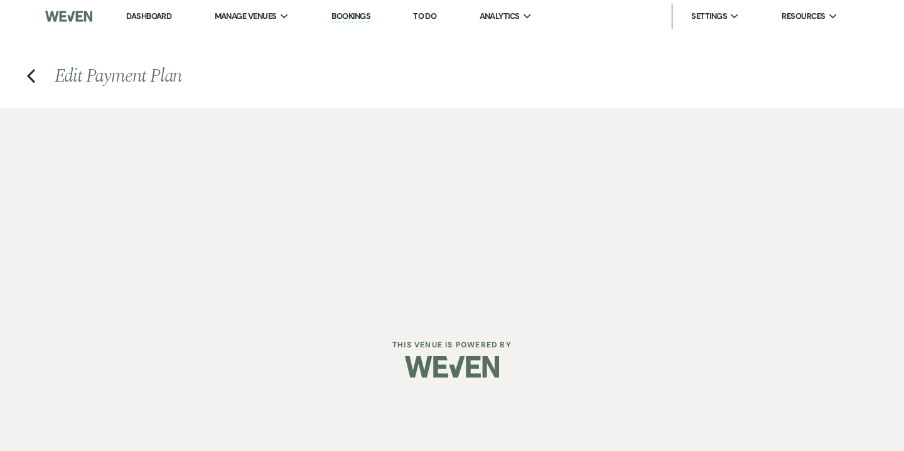
select select "29126"
select select "1"
select select "2"
select select "flat"
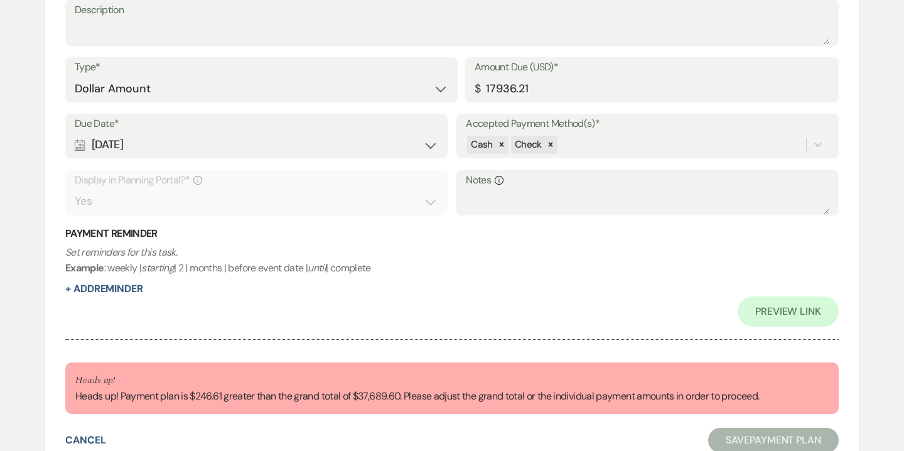
scroll to position [1416, 0]
click at [527, 93] on input "17936.21" at bounding box center [652, 89] width 355 height 24
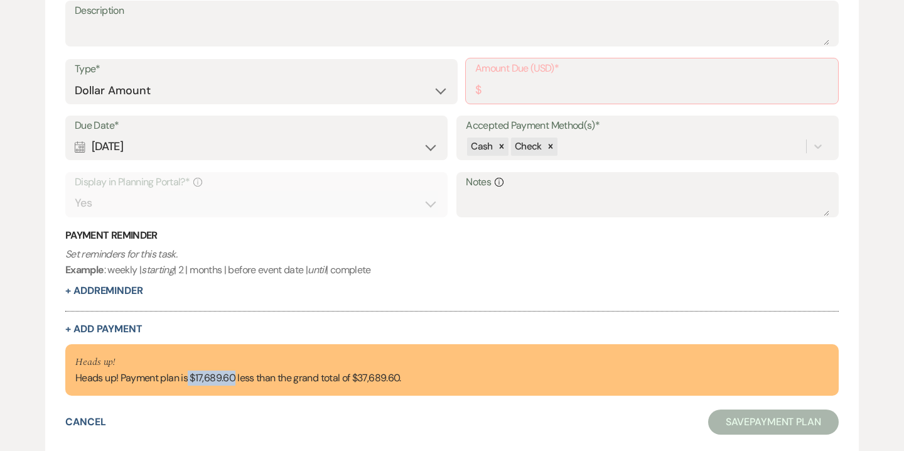
drag, startPoint x: 188, startPoint y: 377, endPoint x: 233, endPoint y: 377, distance: 44.6
click at [233, 377] on div "Heads up! Heads up! Payment plan is $17,689.60 less than the grand total of $37…" at bounding box center [238, 369] width 326 height 31
copy div "$17,689.60"
click at [522, 77] on label "Amount Due (USD)*" at bounding box center [651, 69] width 353 height 18
click at [522, 78] on input "Amount Due (USD)*" at bounding box center [651, 90] width 353 height 24
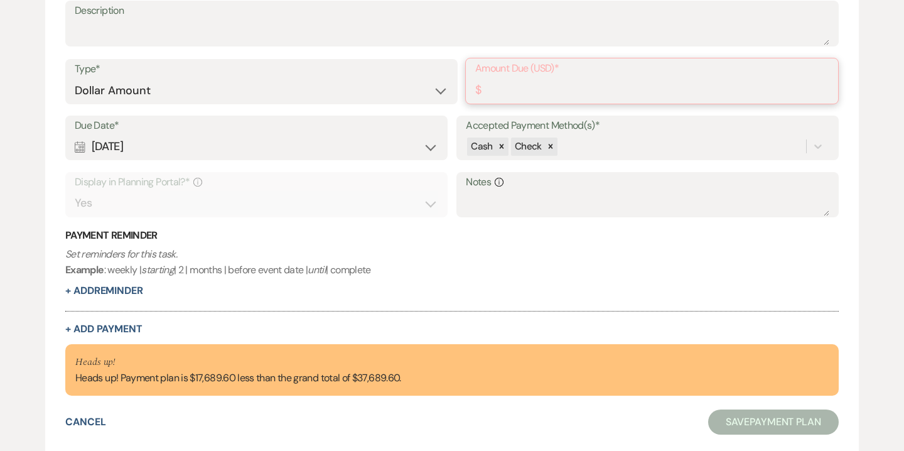
paste input "17689.60"
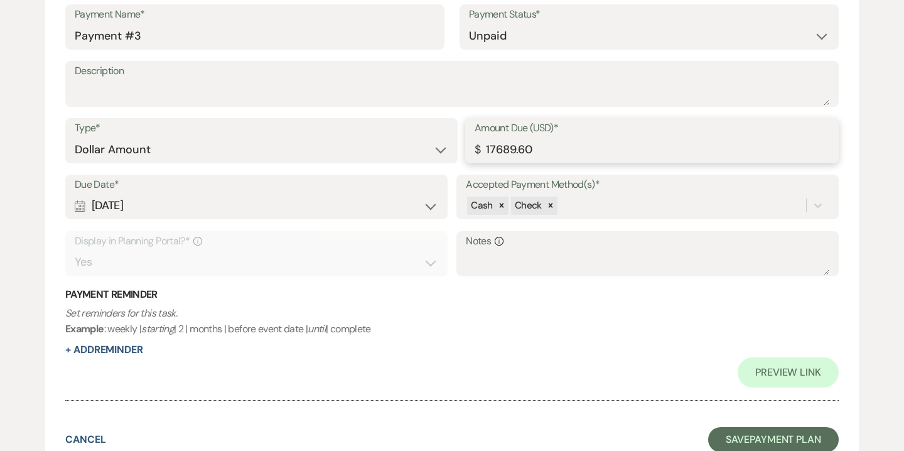
scroll to position [1416, 0]
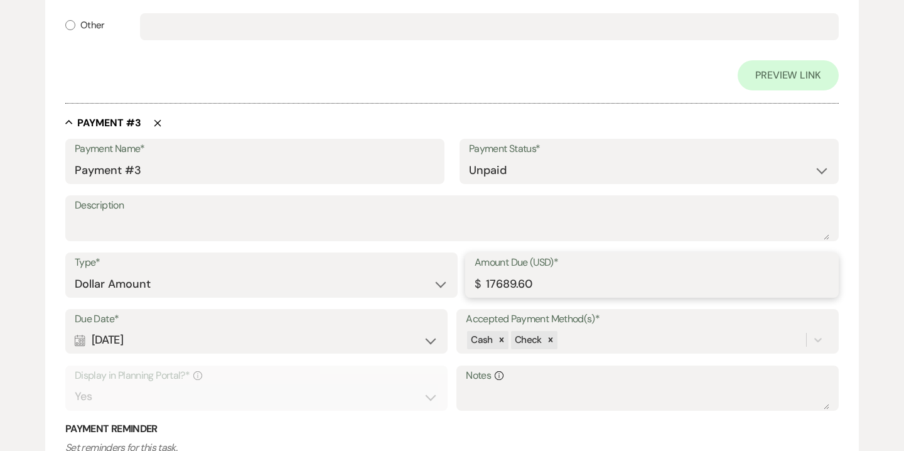
type input "17689.60"
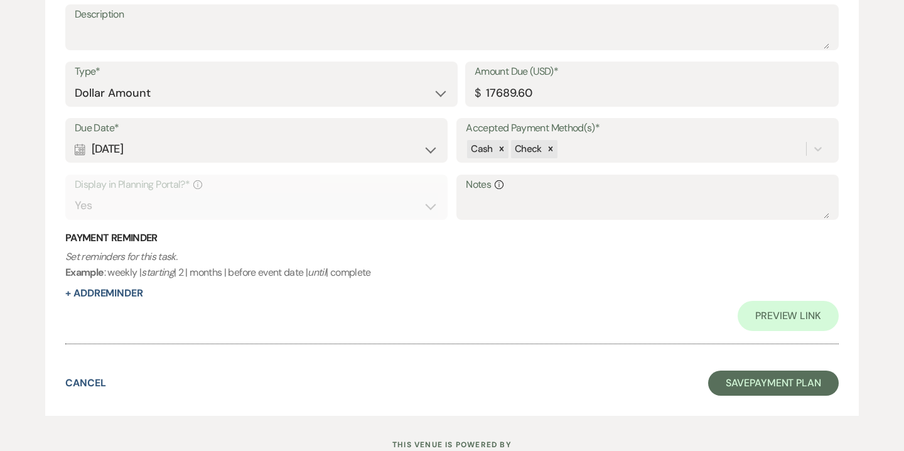
scroll to position [1457, 0]
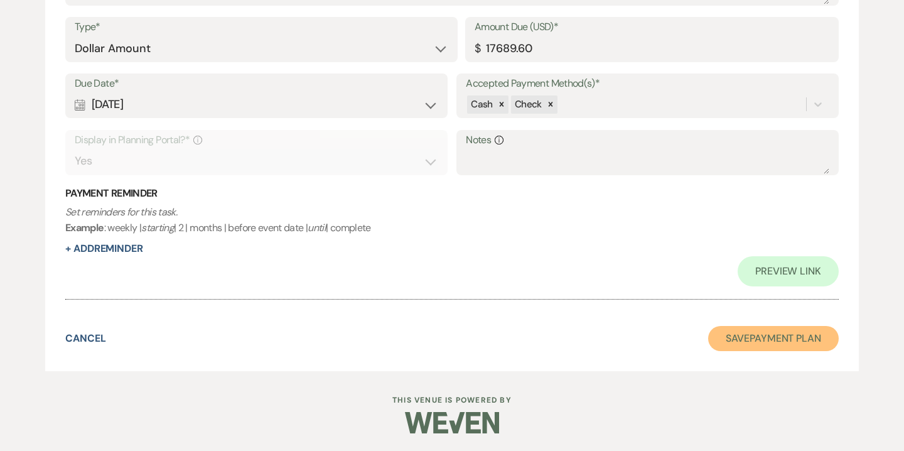
click at [758, 336] on button "Save Payment Plan" at bounding box center [773, 338] width 131 height 25
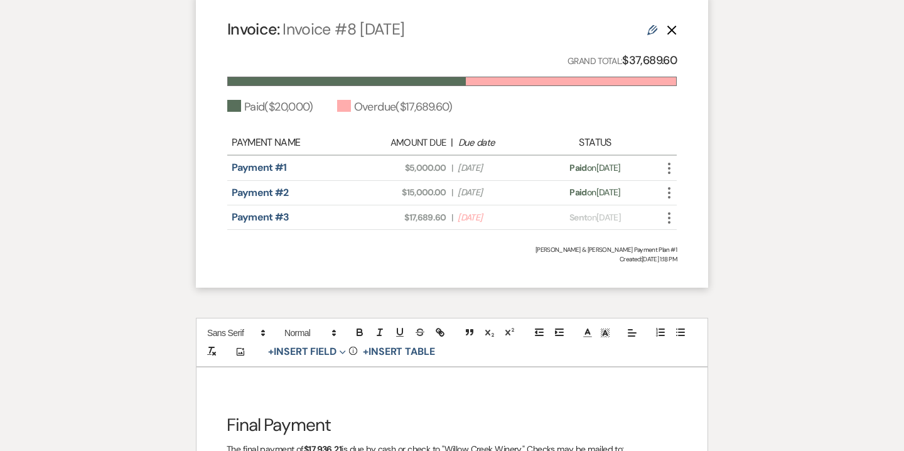
scroll to position [1745, 0]
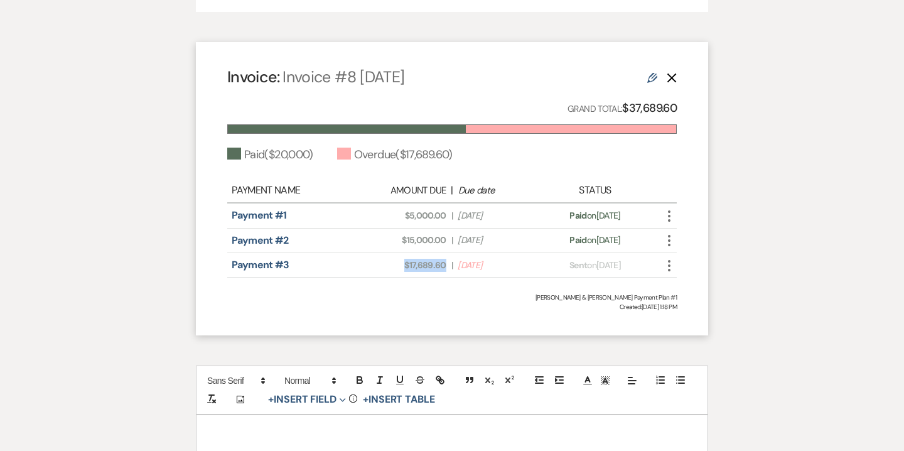
drag, startPoint x: 404, startPoint y: 254, endPoint x: 446, endPoint y: 254, distance: 42.1
click at [446, 259] on span "Amount Due: $17,689.60" at bounding box center [407, 265] width 75 height 13
copy span "$17,689.60"
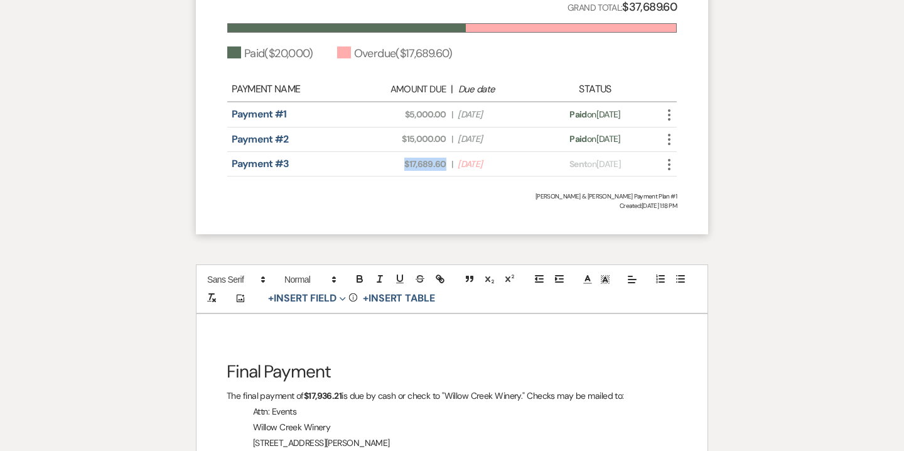
scroll to position [1964, 0]
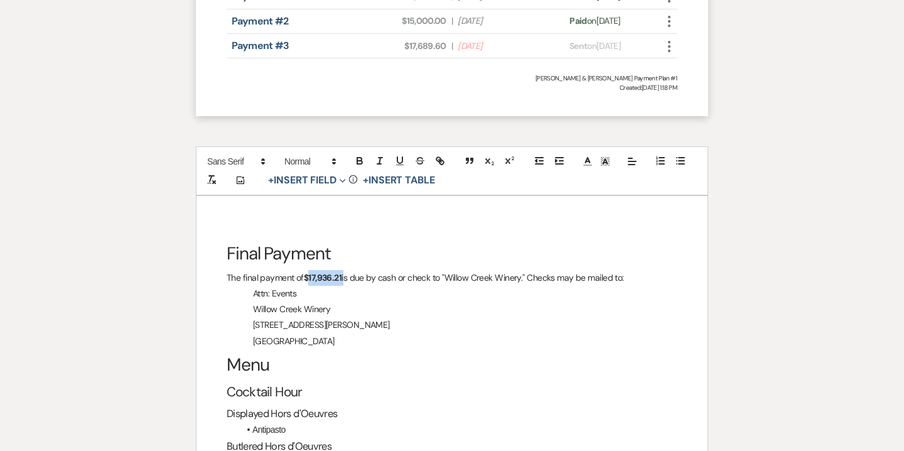
drag, startPoint x: 307, startPoint y: 266, endPoint x: 344, endPoint y: 265, distance: 37.0
click at [344, 270] on p "The final payment of $17,936.21 is due by cash or check to "Willow Creek Winery…" at bounding box center [452, 278] width 451 height 16
paste div
drag, startPoint x: 306, startPoint y: 264, endPoint x: 342, endPoint y: 262, distance: 36.4
click at [342, 270] on p "The final payment of $17,689.60 is due by cash or check to "Willow Creek Winery…" at bounding box center [452, 278] width 451 height 16
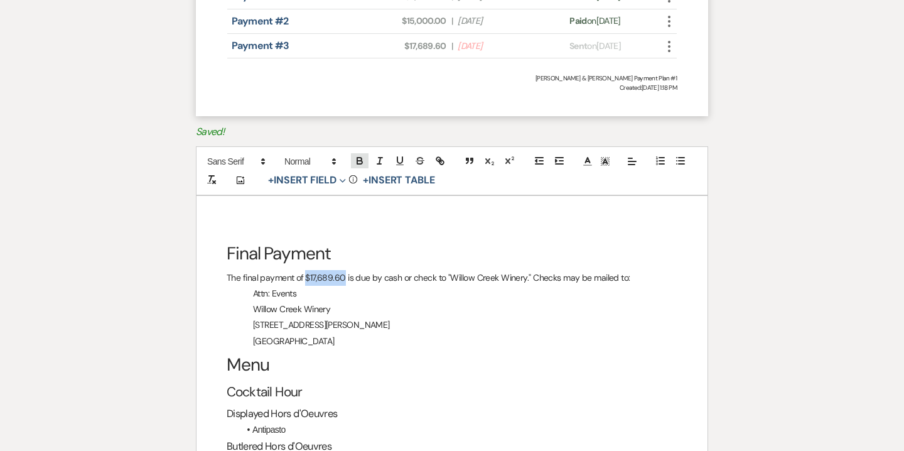
click at [358, 155] on icon "button" at bounding box center [359, 160] width 11 height 11
click at [383, 317] on p "[STREET_ADDRESS][PERSON_NAME]" at bounding box center [452, 325] width 451 height 16
click at [355, 270] on p "The final payment of $17,689.60 is due by cash or check to "Willow Creek Winery…" at bounding box center [452, 278] width 451 height 16
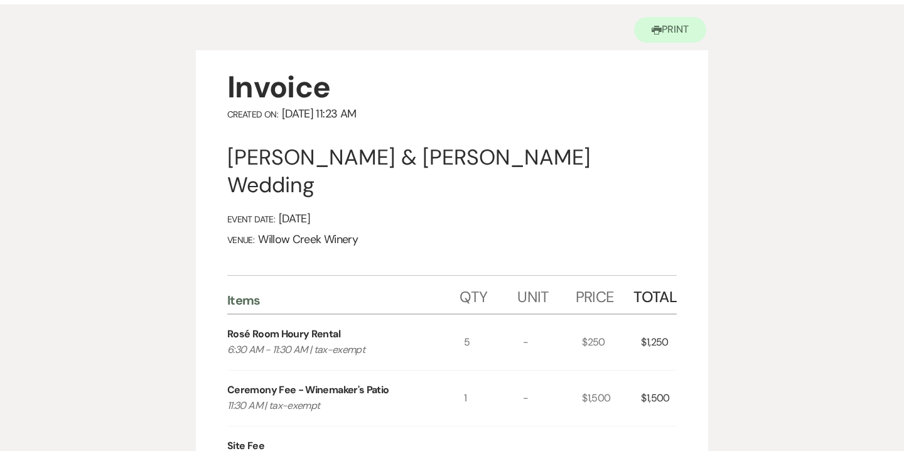
scroll to position [0, 0]
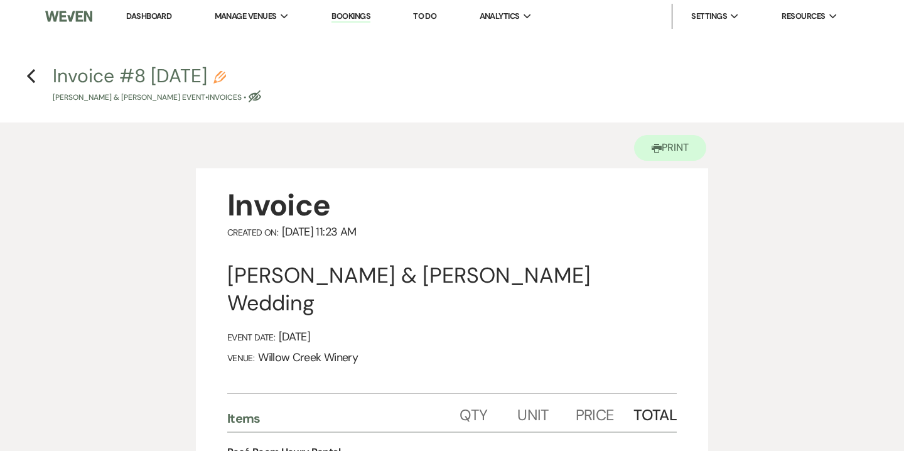
click at [261, 87] on button "Invoice #8 9-25-2025 Pencil Dan Miller & Suzi King's Event • Invoices • Eye Blo…" at bounding box center [157, 85] width 208 height 37
select select "22"
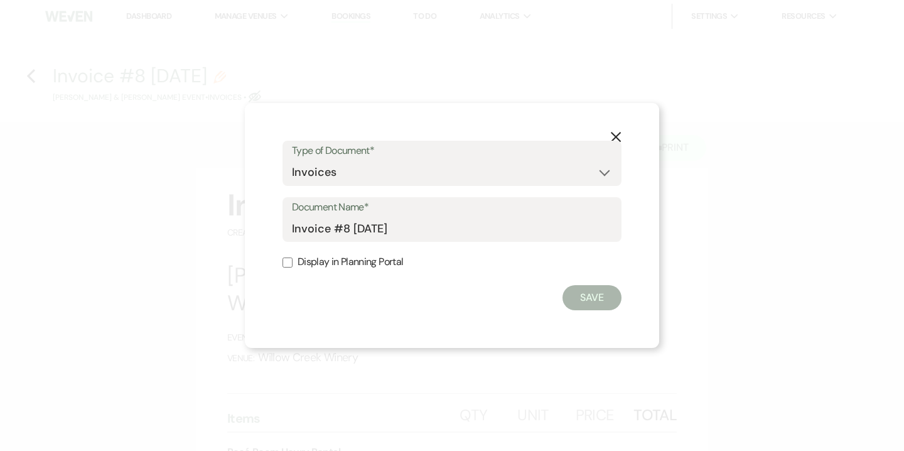
click at [291, 230] on div "Document Name* Invoice #8 9-25-2025" at bounding box center [452, 219] width 339 height 45
click at [294, 229] on input "Invoice #8 9-25-2025" at bounding box center [452, 228] width 320 height 24
drag, startPoint x: 361, startPoint y: 229, endPoint x: 376, endPoint y: 230, distance: 15.1
click at [376, 230] on input "Final Invoice #8 9-25-2025" at bounding box center [452, 228] width 320 height 24
type input "Final Invoice as of 9-25-2025"
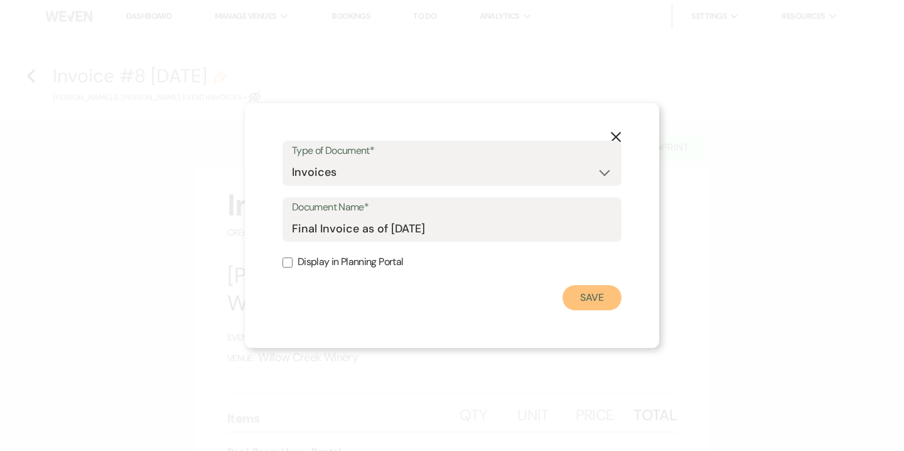
click at [580, 294] on button "Save" at bounding box center [592, 297] width 59 height 25
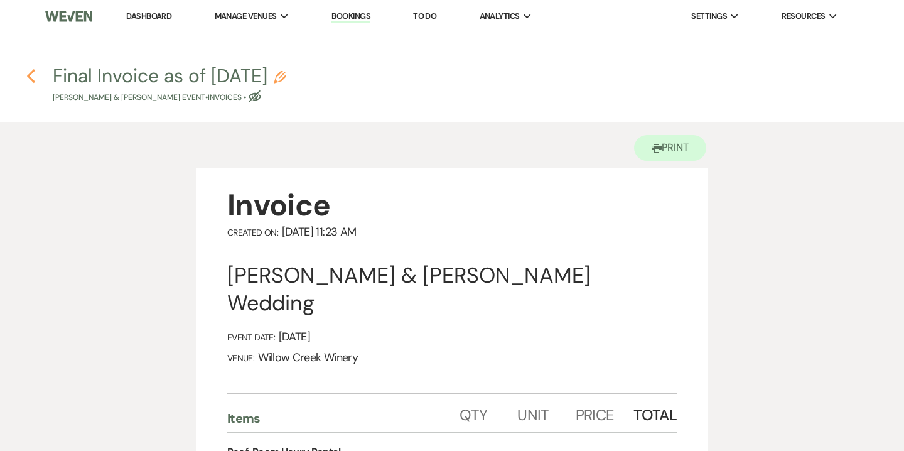
click at [34, 72] on icon "Previous" at bounding box center [30, 75] width 9 height 15
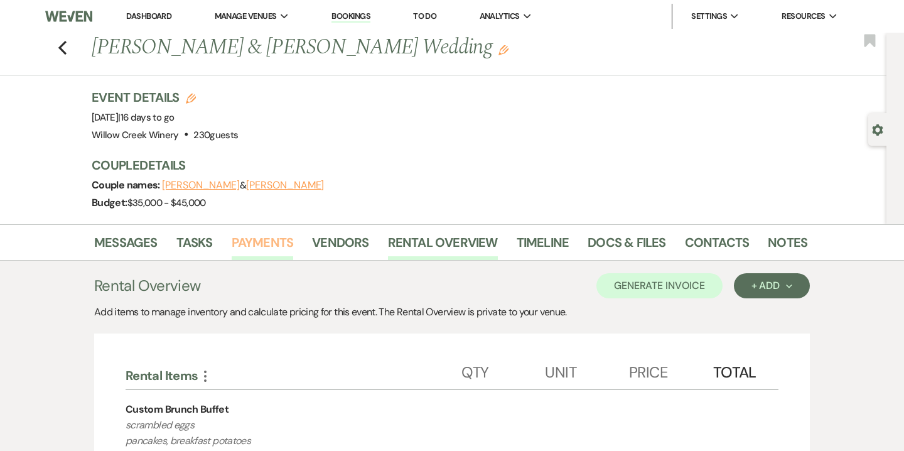
click at [258, 244] on link "Payments" at bounding box center [263, 246] width 62 height 28
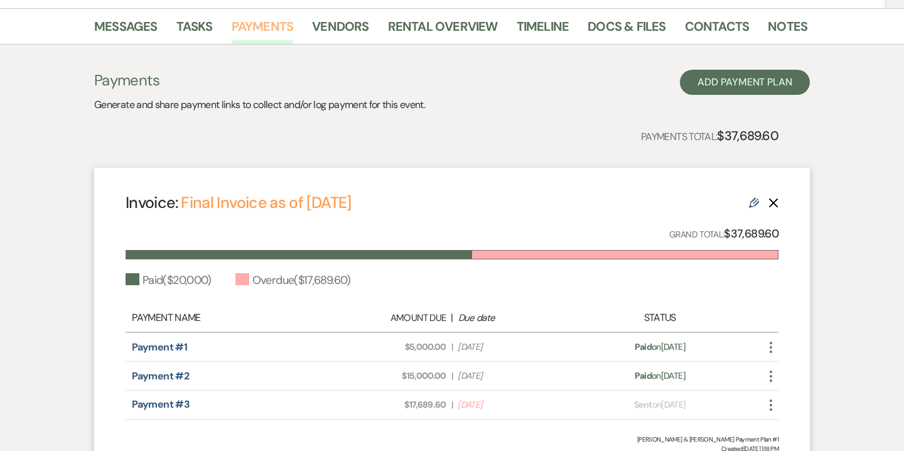
scroll to position [335, 0]
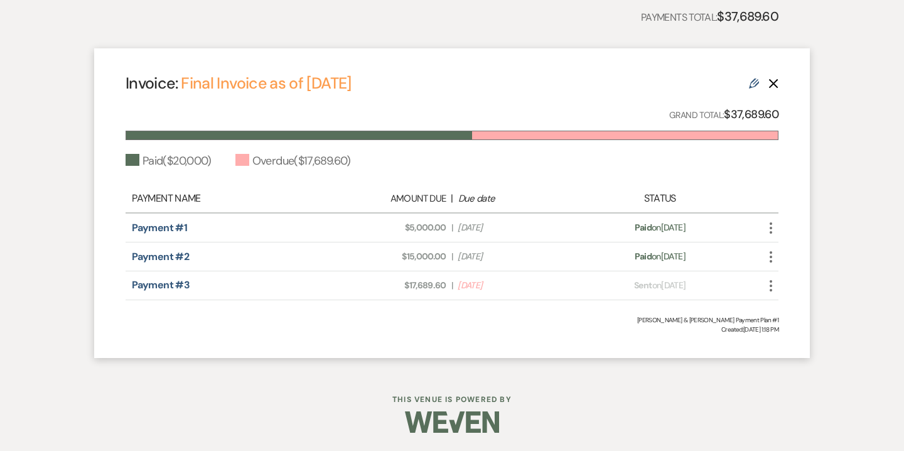
click at [771, 290] on use "button" at bounding box center [771, 285] width 3 height 11
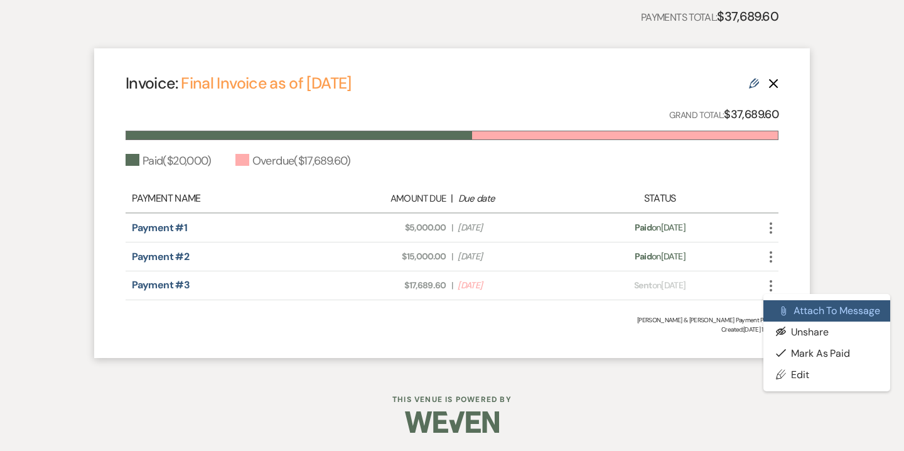
click at [808, 303] on button "Attach File Attach to Message" at bounding box center [826, 310] width 127 height 21
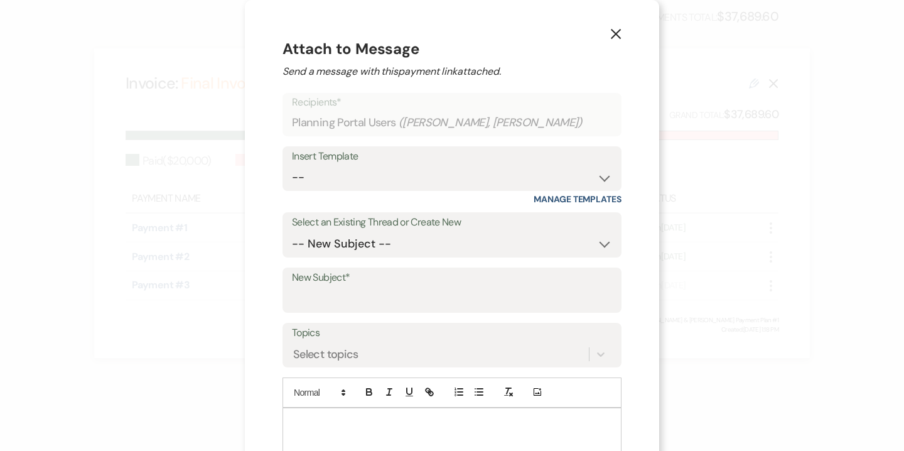
scroll to position [30, 0]
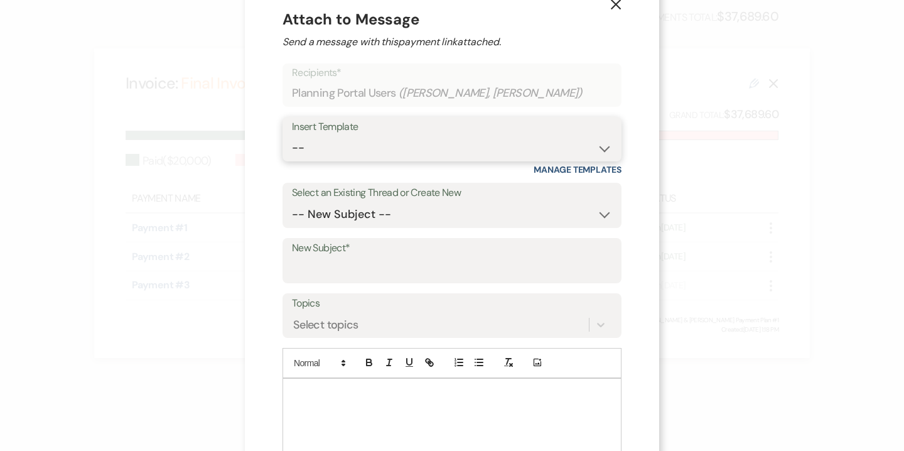
click at [316, 153] on select "-- Weven Planning Portal Introduction (Booked Events) 6-Month Check-in Review R…" at bounding box center [452, 148] width 320 height 24
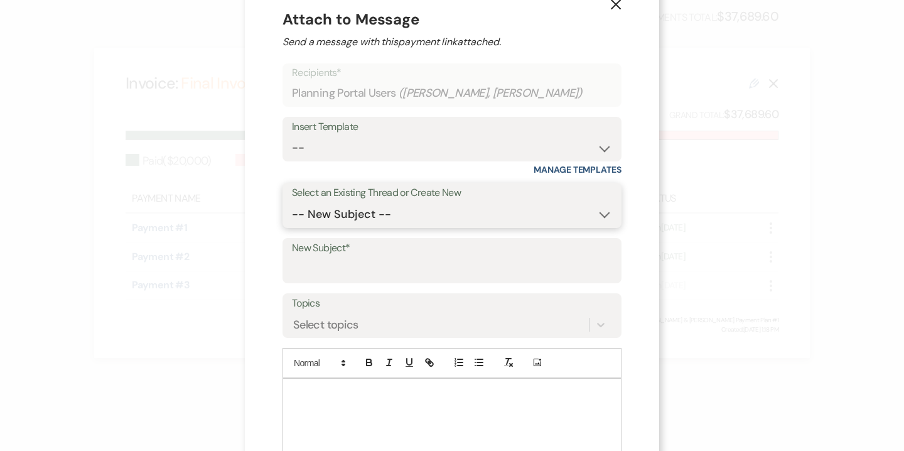
click at [367, 215] on select "-- New Subject -- Final Invoice Reiterating our conversation Final count 25 Day…" at bounding box center [452, 214] width 320 height 24
select select "466311"
click at [292, 202] on select "-- New Subject -- Final Invoice Reiterating our conversation Final count 25 Day…" at bounding box center [452, 214] width 320 height 24
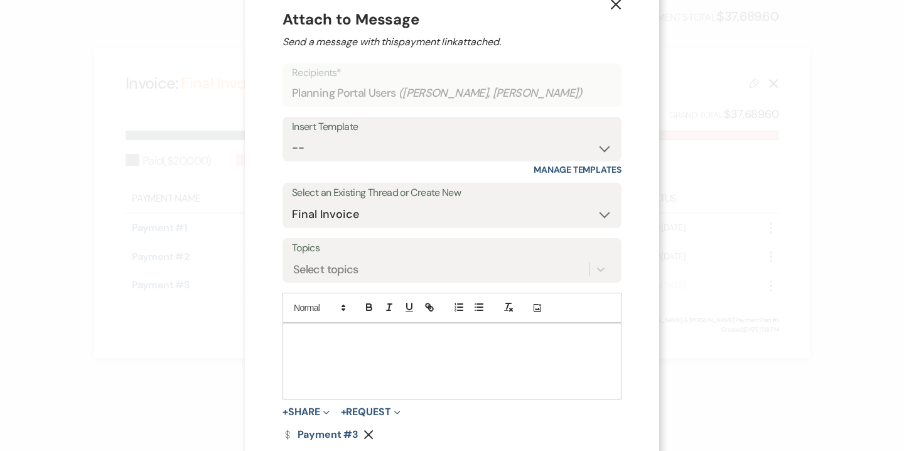
click at [338, 349] on div at bounding box center [452, 360] width 338 height 75
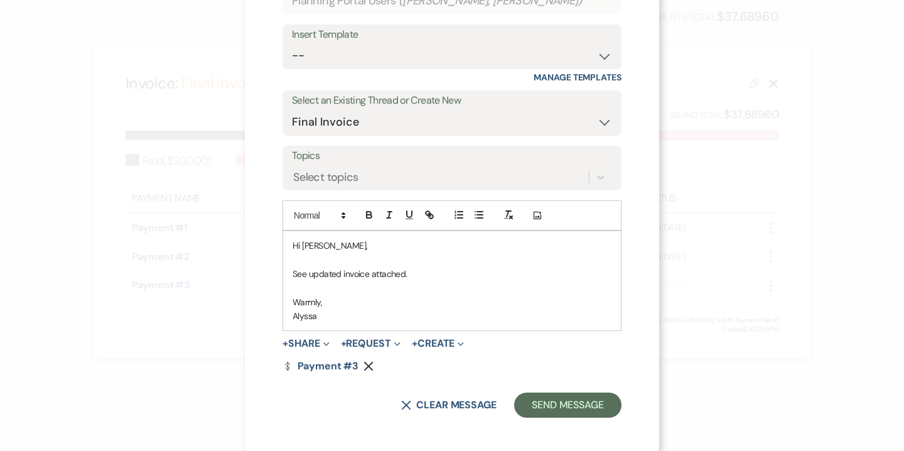
scroll to position [124, 0]
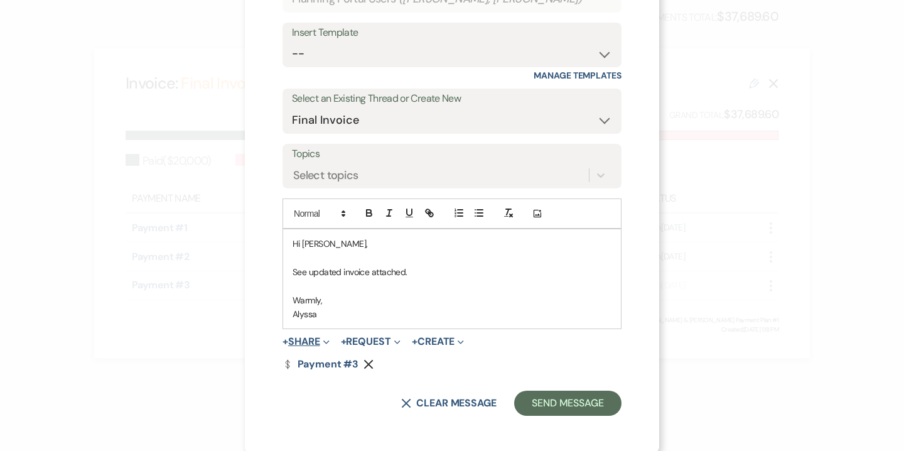
click at [323, 340] on span "Expand" at bounding box center [324, 341] width 9 height 13
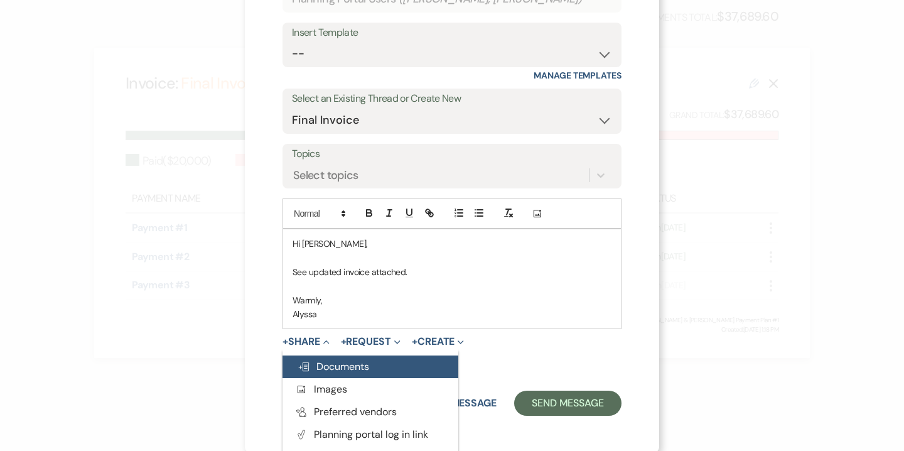
click at [344, 362] on span "Doc Upload Documents" at bounding box center [334, 366] width 72 height 13
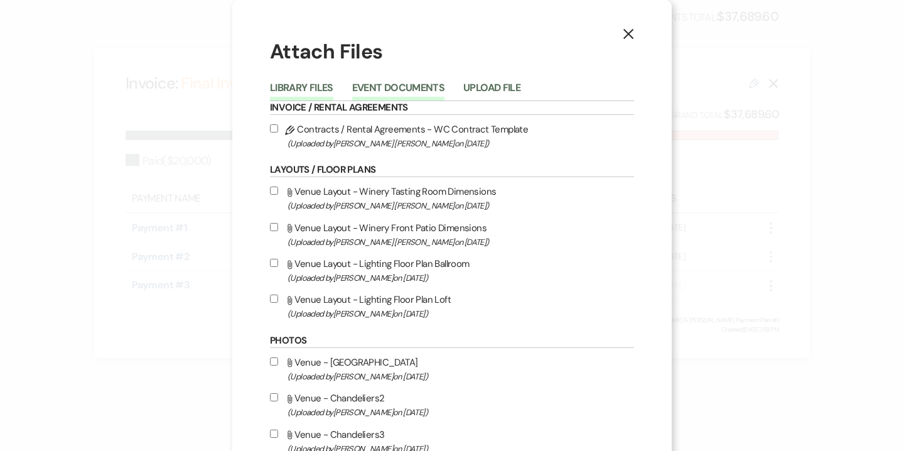
click at [426, 94] on button "Event Documents" at bounding box center [398, 92] width 92 height 18
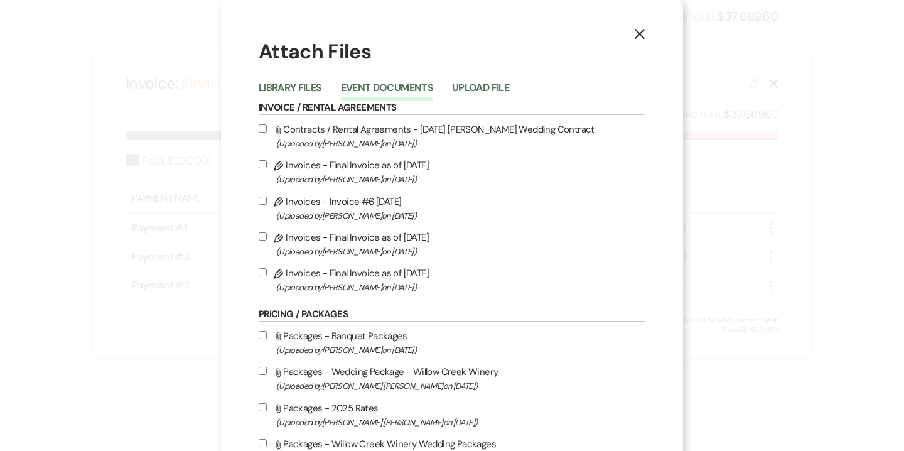
click at [371, 280] on label "Pencil Invoices - Final Invoice as of 9-25-2025 (Uploaded by Alyssa Jones on Se…" at bounding box center [452, 280] width 387 height 30
click at [267, 276] on input "Pencil Invoices - Final Invoice as of 9-25-2025 (Uploaded by Alyssa Jones on Se…" at bounding box center [263, 272] width 8 height 8
checkbox input "true"
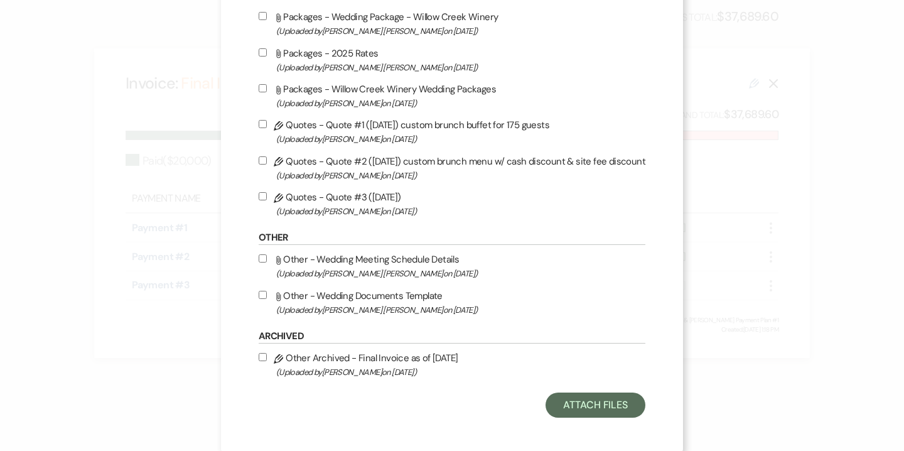
scroll to position [363, 0]
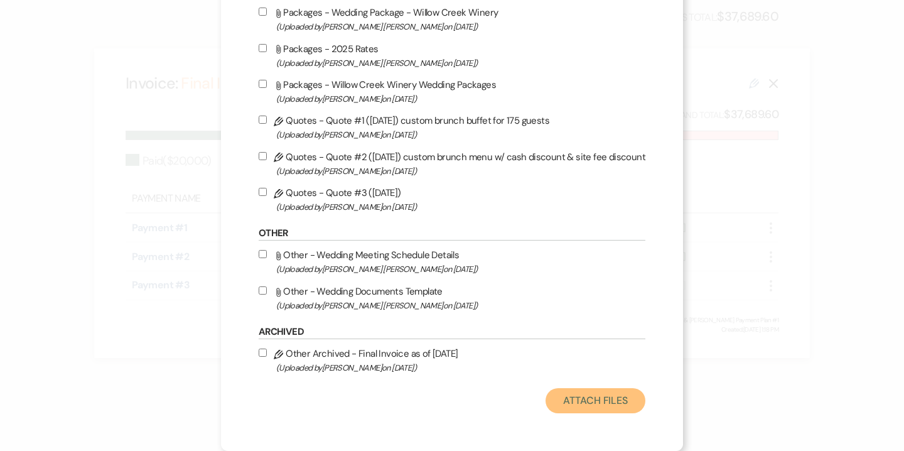
click at [610, 404] on button "Attach Files" at bounding box center [596, 400] width 100 height 25
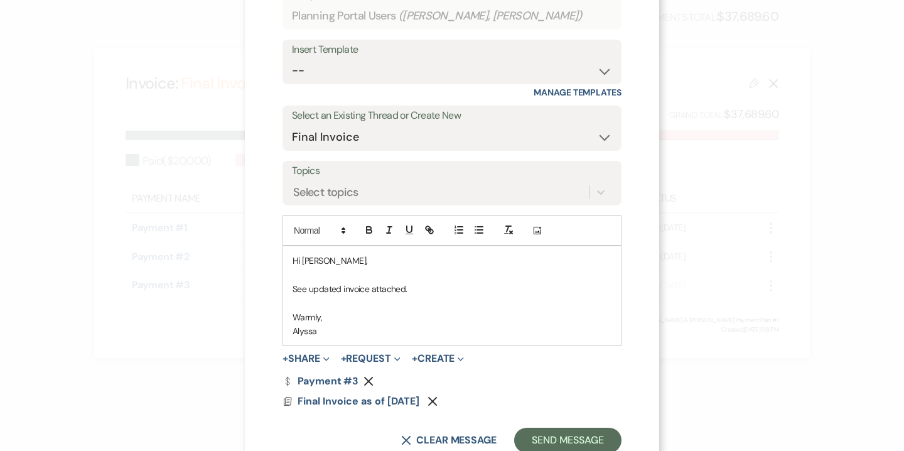
scroll to position [146, 0]
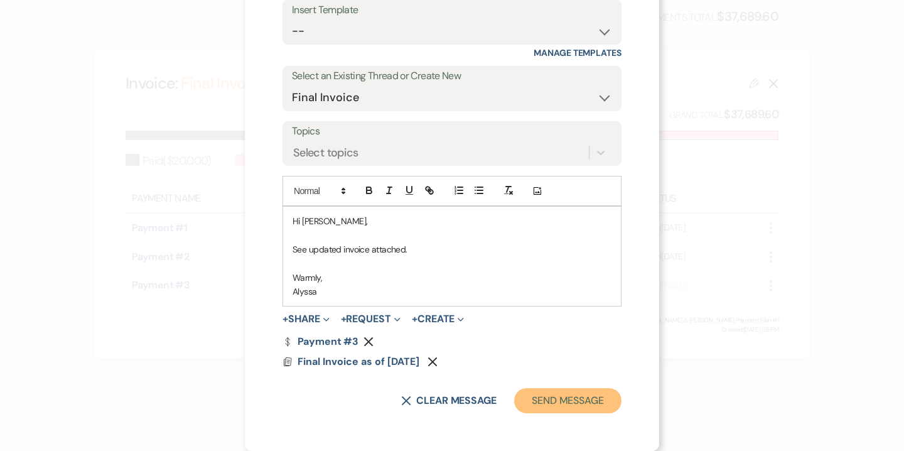
click at [582, 402] on button "Send Message" at bounding box center [567, 400] width 107 height 25
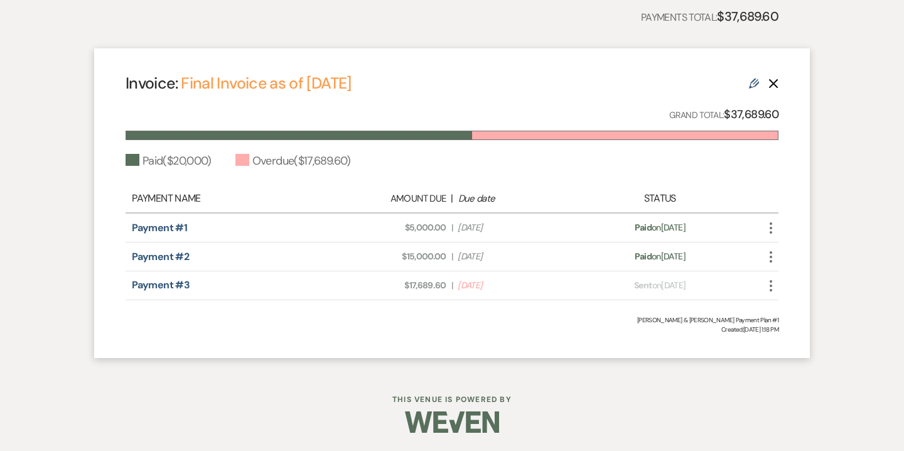
scroll to position [113, 0]
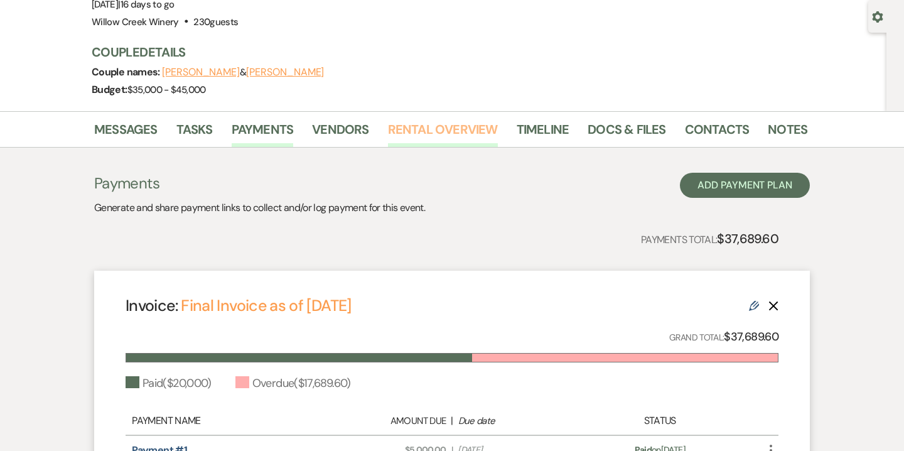
click at [459, 133] on link "Rental Overview" at bounding box center [443, 133] width 110 height 28
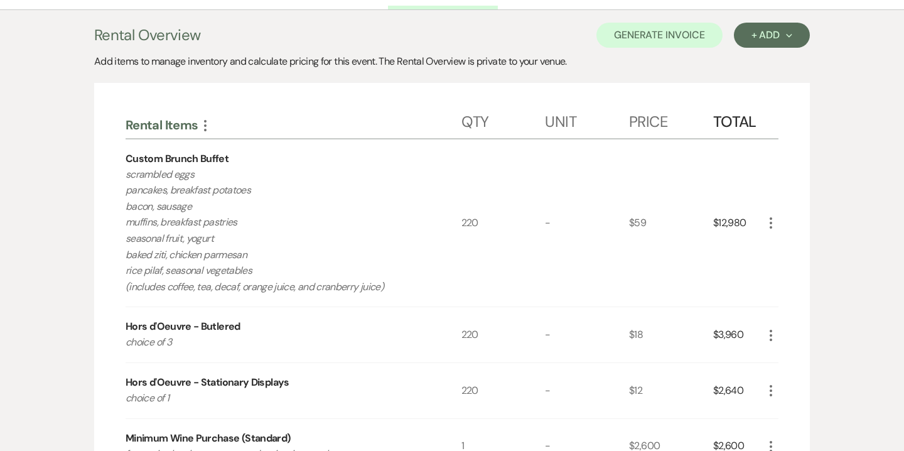
scroll to position [244, 0]
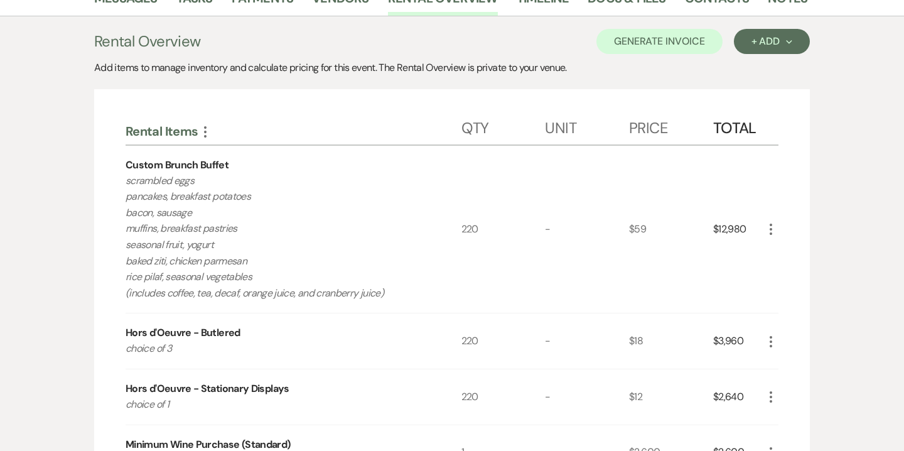
click at [205, 135] on use "button" at bounding box center [205, 131] width 3 height 11
click at [237, 154] on button "Expand Move Down" at bounding box center [260, 156] width 124 height 20
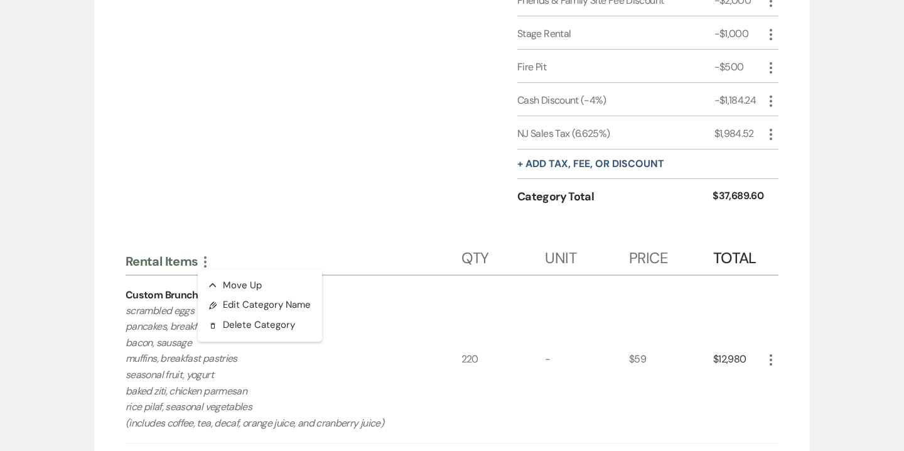
scroll to position [1440, 0]
click at [272, 330] on button "Delete Delete Category" at bounding box center [260, 324] width 124 height 20
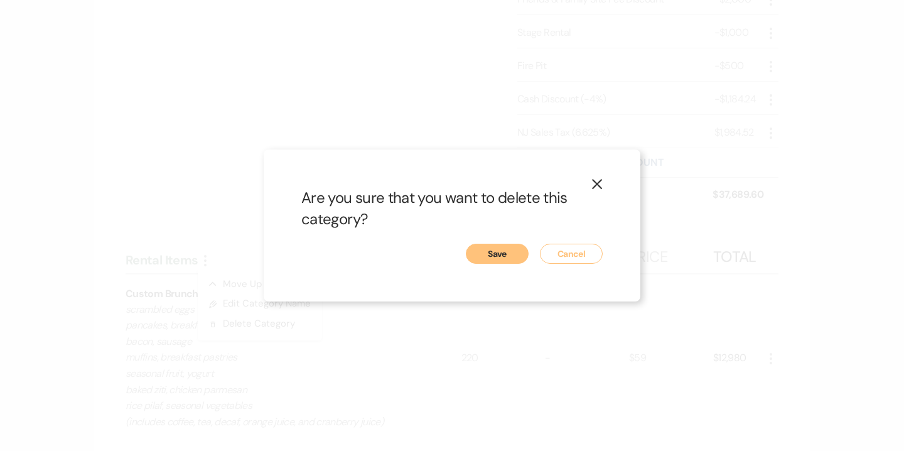
click at [488, 259] on button "Save" at bounding box center [497, 254] width 63 height 20
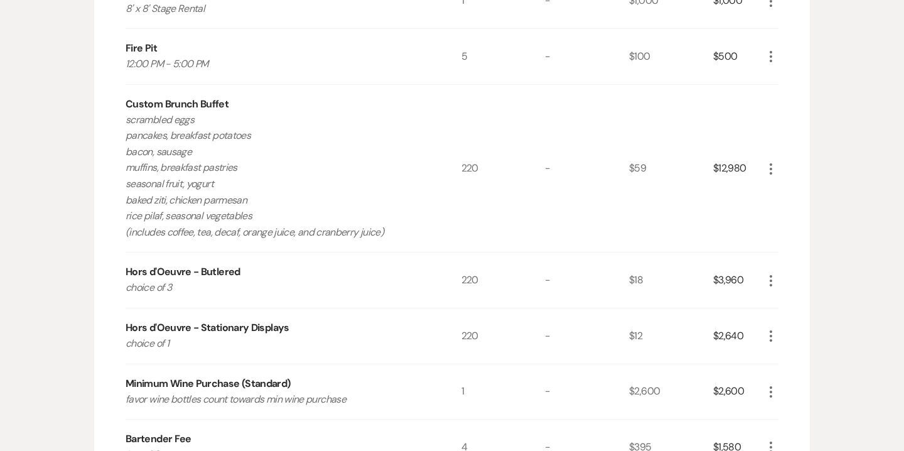
scroll to position [1172, 0]
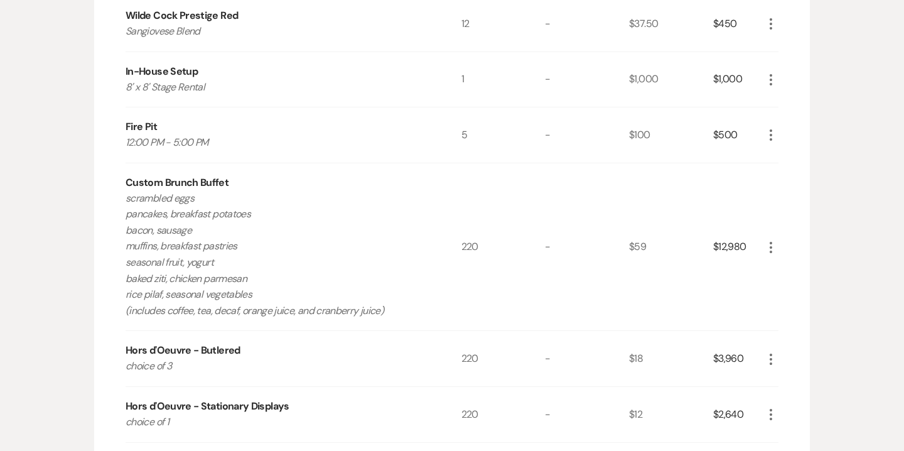
click at [772, 250] on icon "More" at bounding box center [770, 247] width 15 height 15
click at [795, 293] on button "X Delete" at bounding box center [797, 291] width 68 height 20
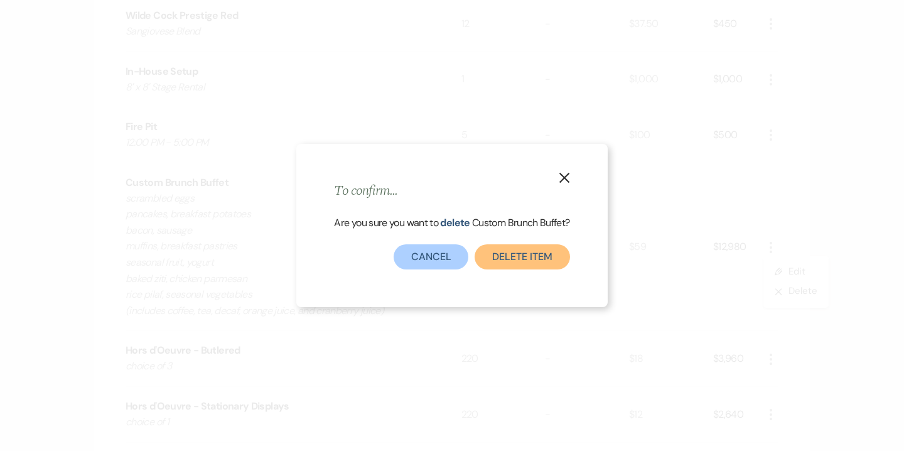
click at [522, 259] on button "Delete Item" at bounding box center [522, 256] width 95 height 25
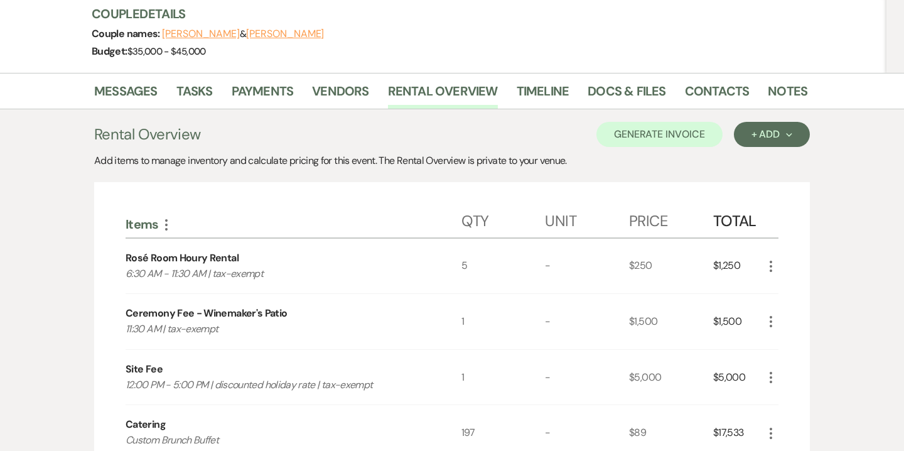
scroll to position [195, 0]
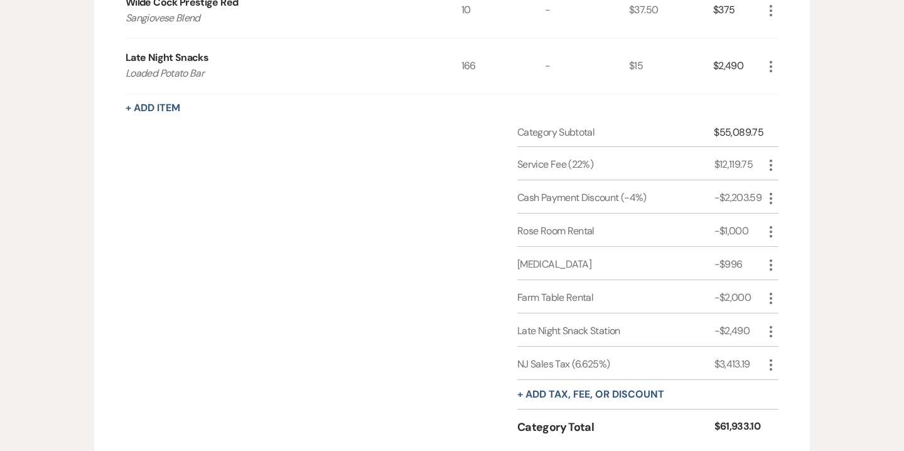
scroll to position [1667, 0]
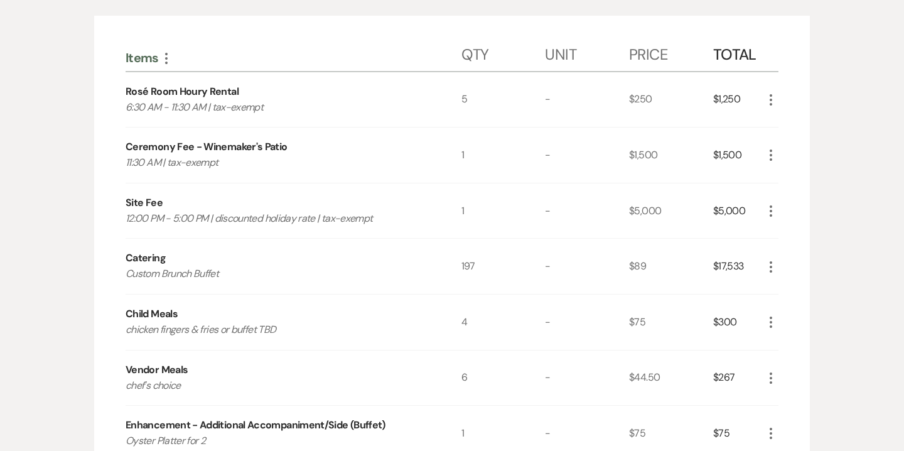
scroll to position [315, 0]
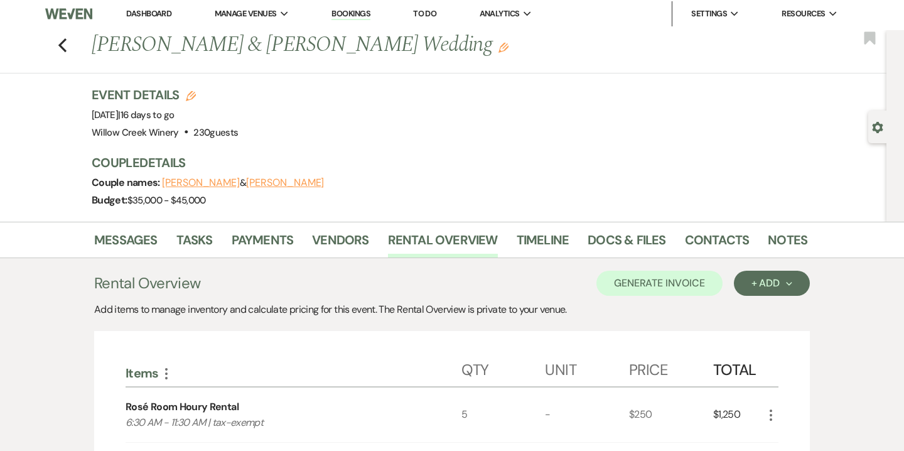
scroll to position [0, 0]
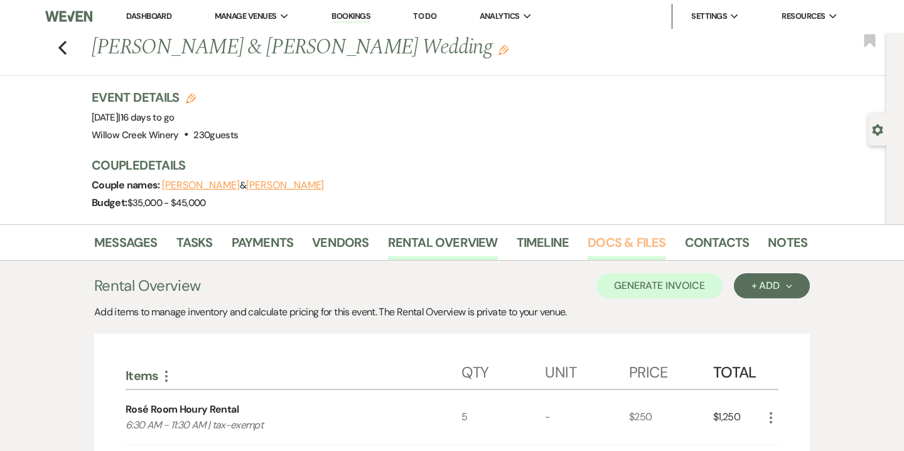
click at [620, 246] on link "Docs & Files" at bounding box center [627, 246] width 78 height 28
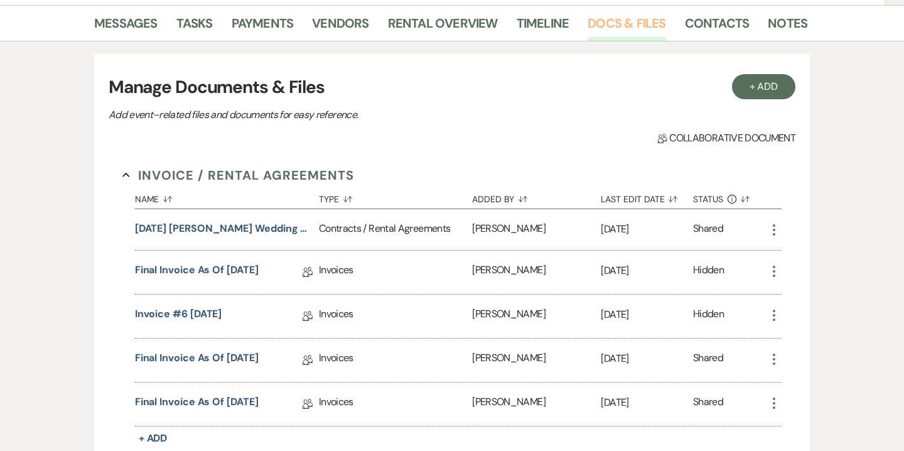
scroll to position [349, 0]
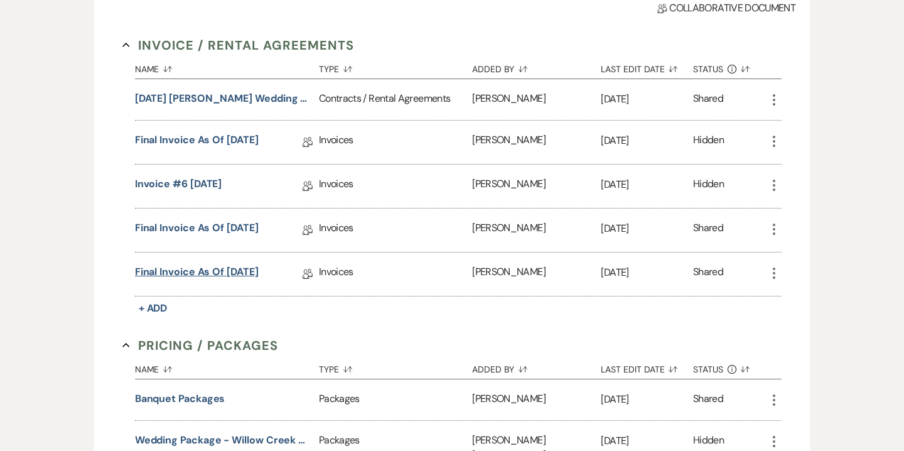
click at [259, 278] on link "Final Invoice as of 9-25-2025" at bounding box center [197, 273] width 124 height 19
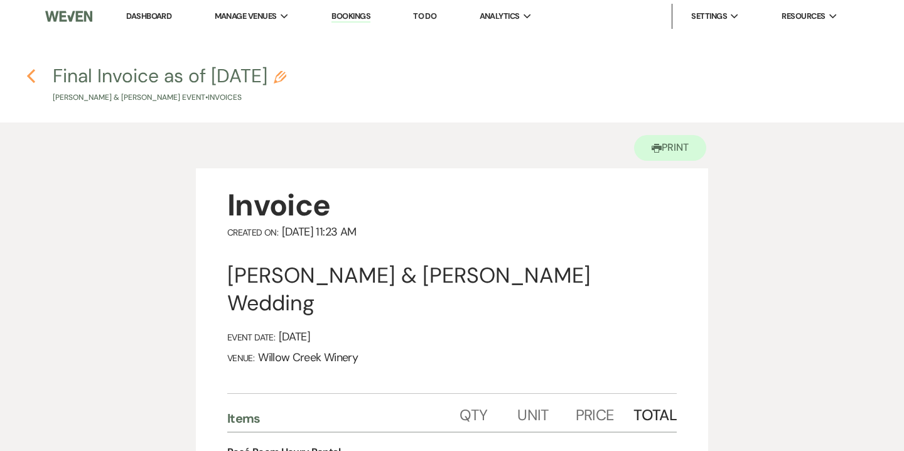
click at [31, 78] on use "button" at bounding box center [31, 76] width 8 height 14
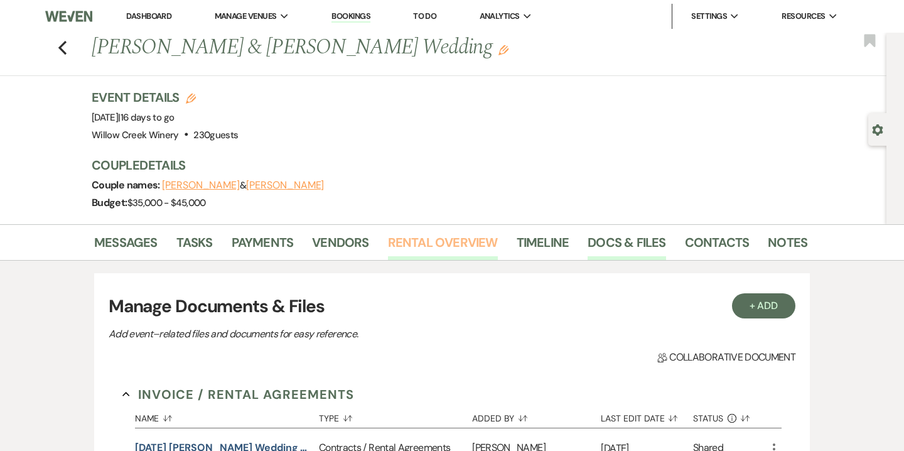
click at [455, 247] on link "Rental Overview" at bounding box center [443, 246] width 110 height 28
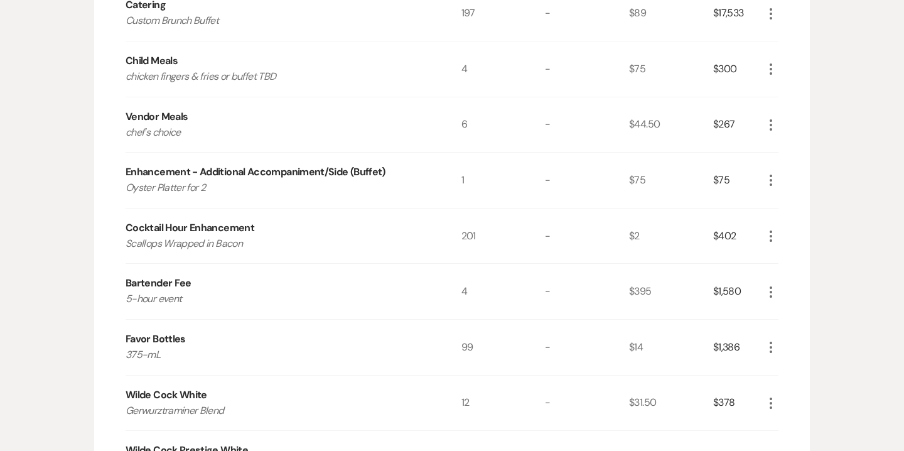
scroll to position [578, 0]
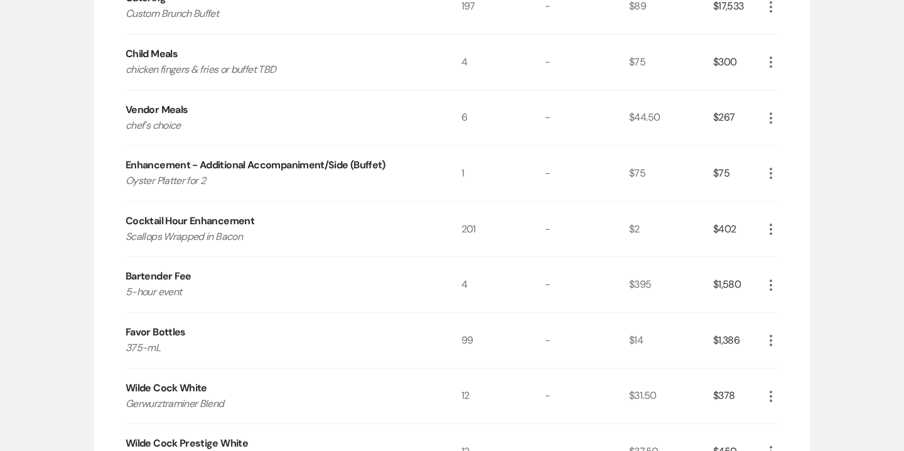
click at [773, 343] on icon "More" at bounding box center [770, 340] width 15 height 15
click at [792, 364] on button "Pencil Edit" at bounding box center [795, 365] width 65 height 20
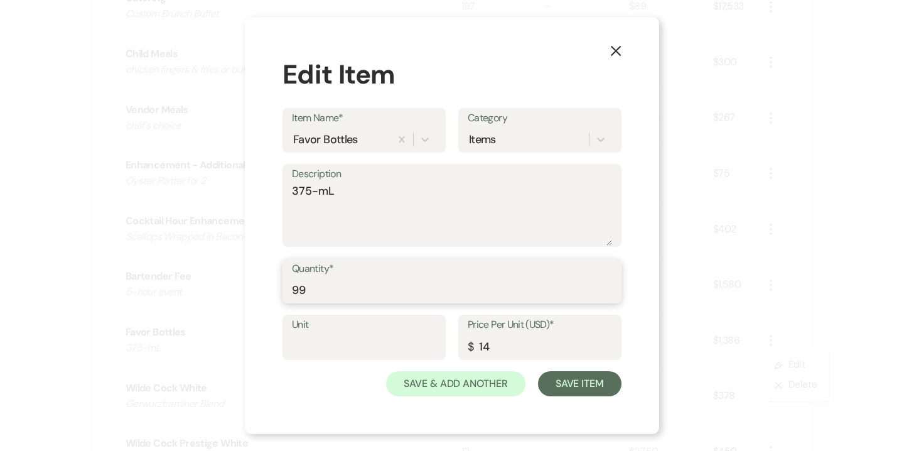
click at [299, 286] on input "99" at bounding box center [452, 289] width 320 height 24
type input "109"
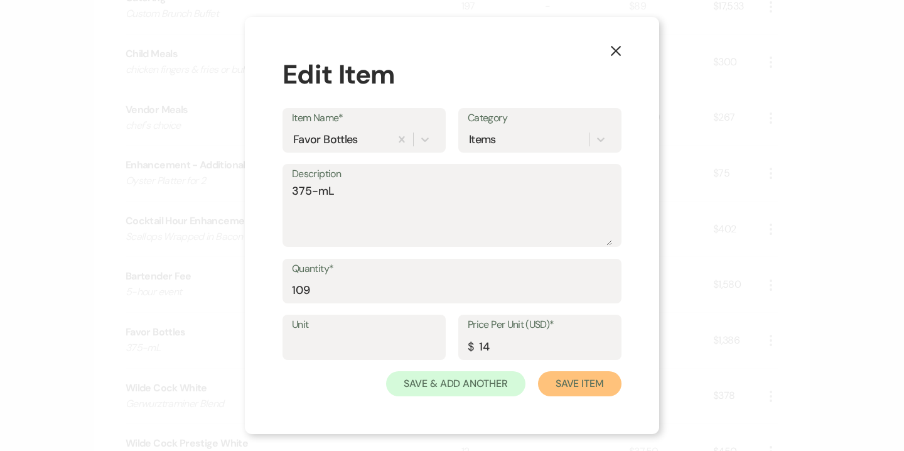
click at [553, 387] on button "Save Item" at bounding box center [579, 383] width 83 height 25
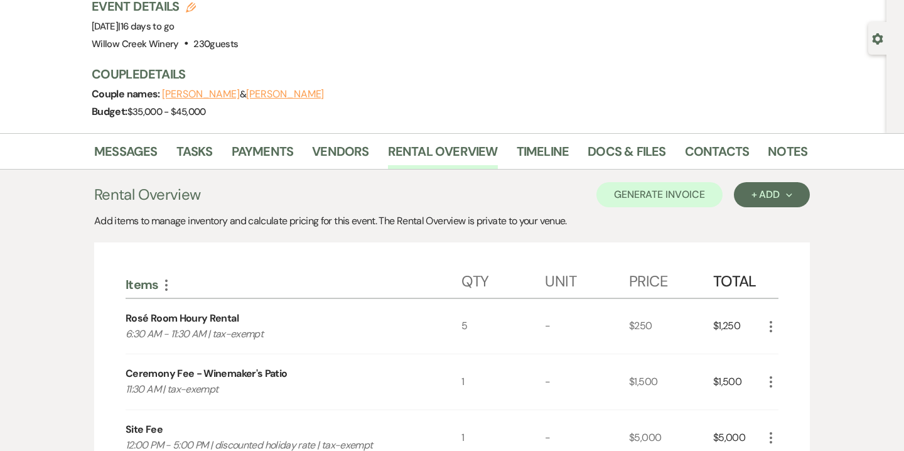
scroll to position [74, 0]
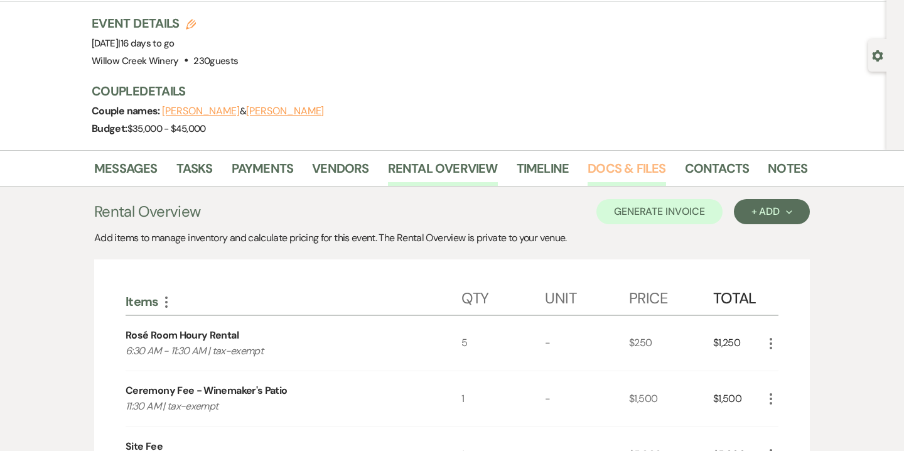
click at [622, 164] on link "Docs & Files" at bounding box center [627, 172] width 78 height 28
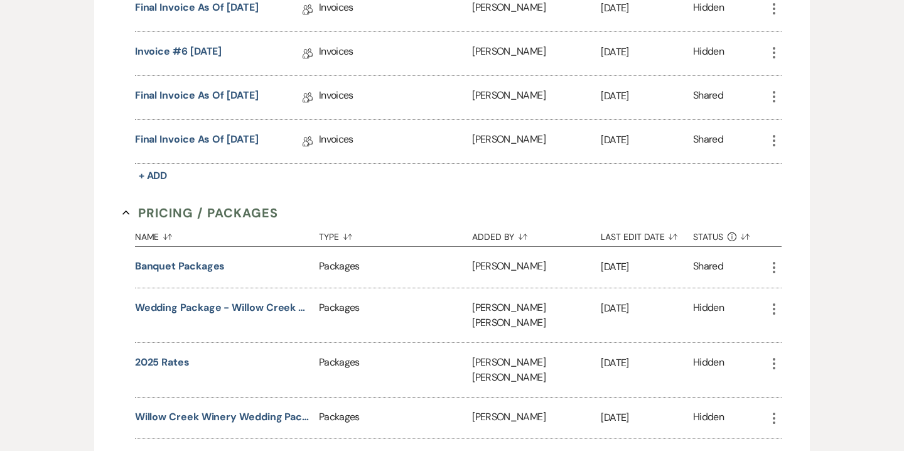
scroll to position [481, 0]
click at [255, 138] on link "Final Invoice as of 9-25-2025" at bounding box center [197, 141] width 124 height 19
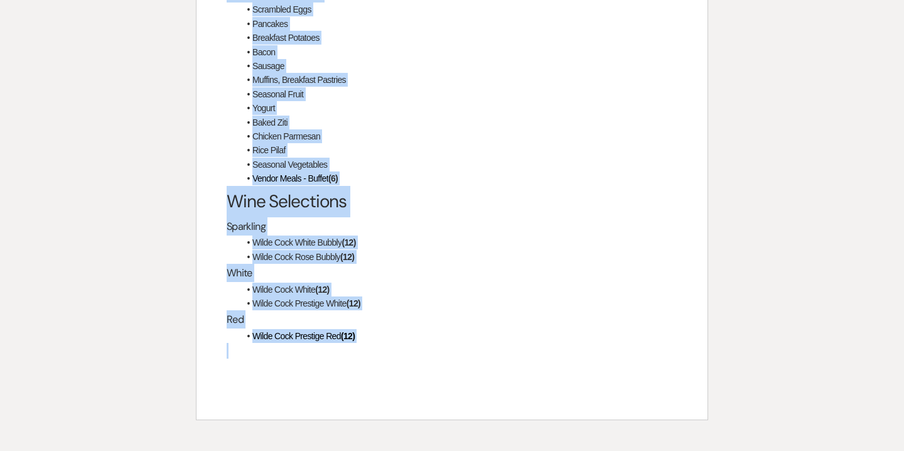
scroll to position [2482, 0]
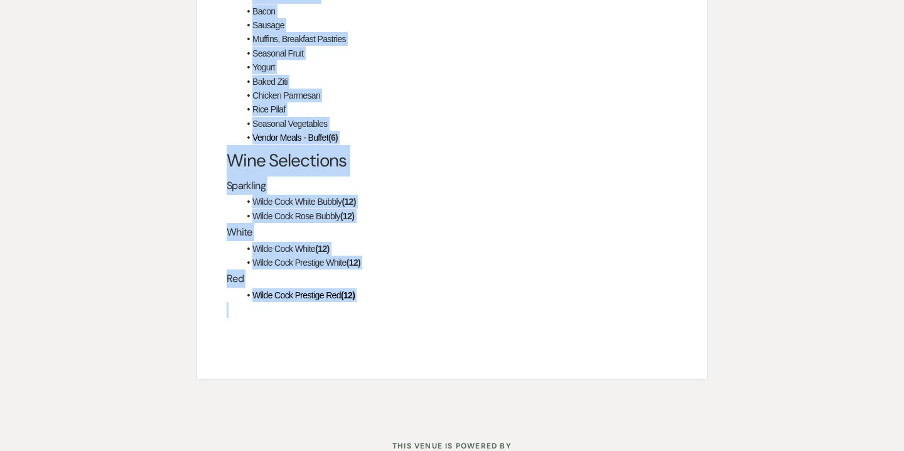
drag, startPoint x: 225, startPoint y: 159, endPoint x: 412, endPoint y: 320, distance: 247.0
click at [412, 320] on div "Final Payment The final payment of $17,689.60 is due by cash or check to "Willo…" at bounding box center [451, 3] width 511 height 749
copy div "Final Payment The final payment of $17,689.60 is due by cash or check to "Willo…"
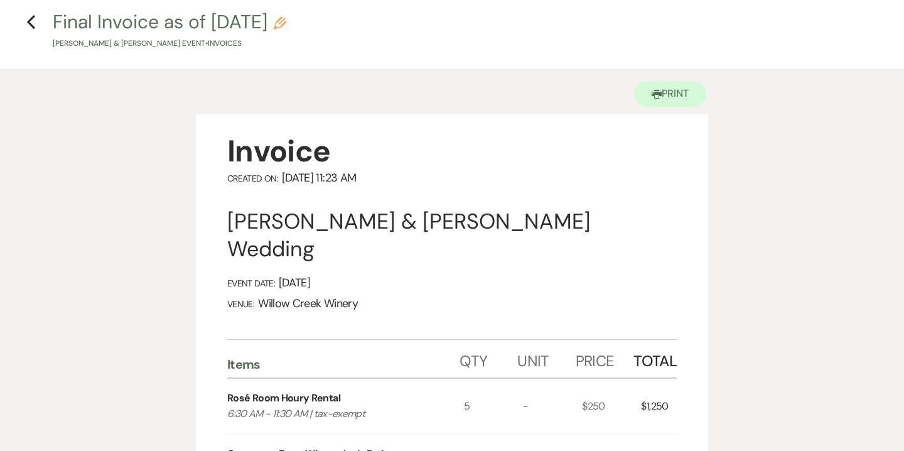
scroll to position [0, 0]
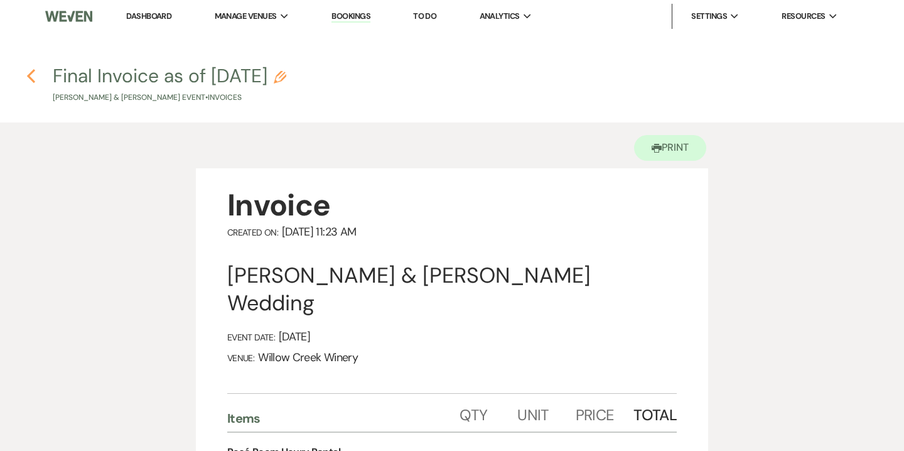
click at [35, 80] on icon "Previous" at bounding box center [30, 75] width 9 height 15
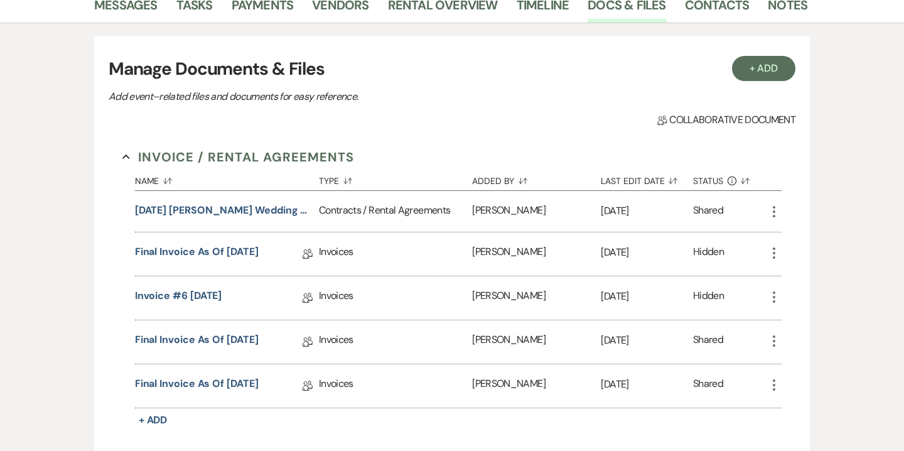
scroll to position [160, 0]
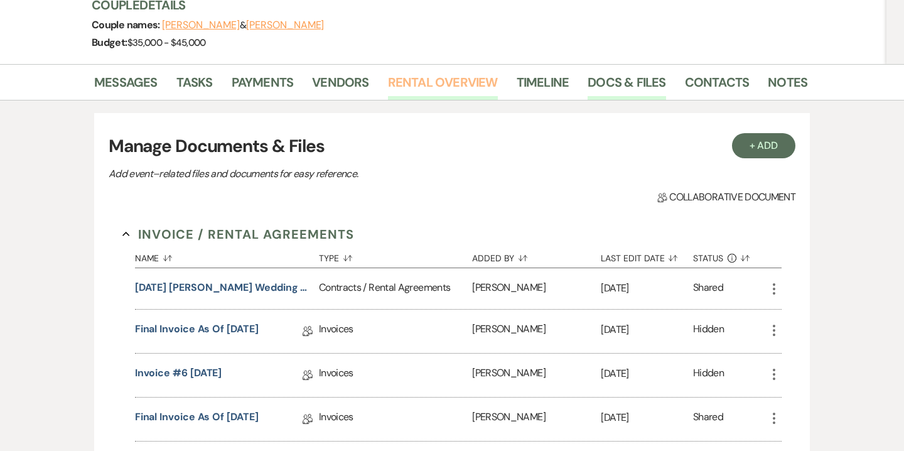
click at [438, 82] on link "Rental Overview" at bounding box center [443, 86] width 110 height 28
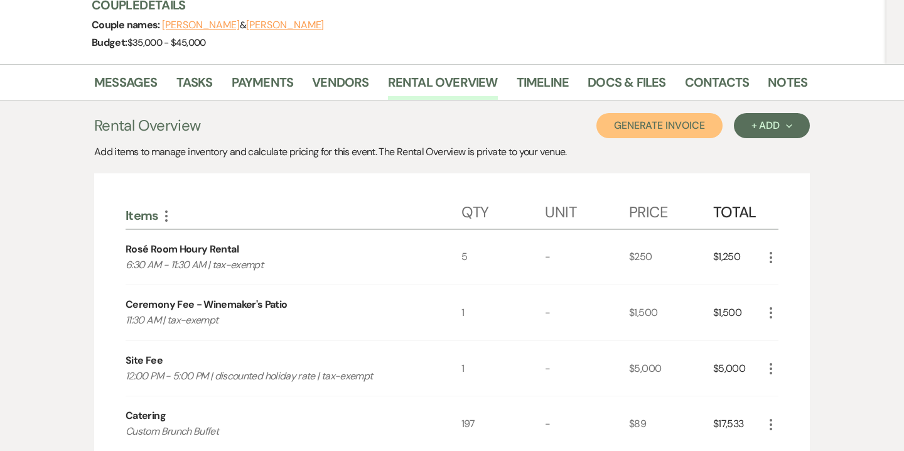
click at [700, 129] on button "Generate Invoice" at bounding box center [659, 125] width 126 height 25
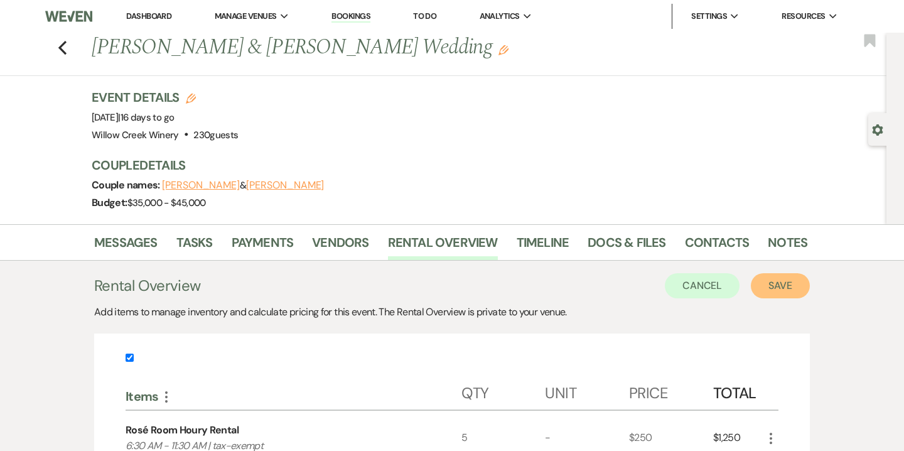
click at [775, 288] on button "Save" at bounding box center [780, 285] width 59 height 25
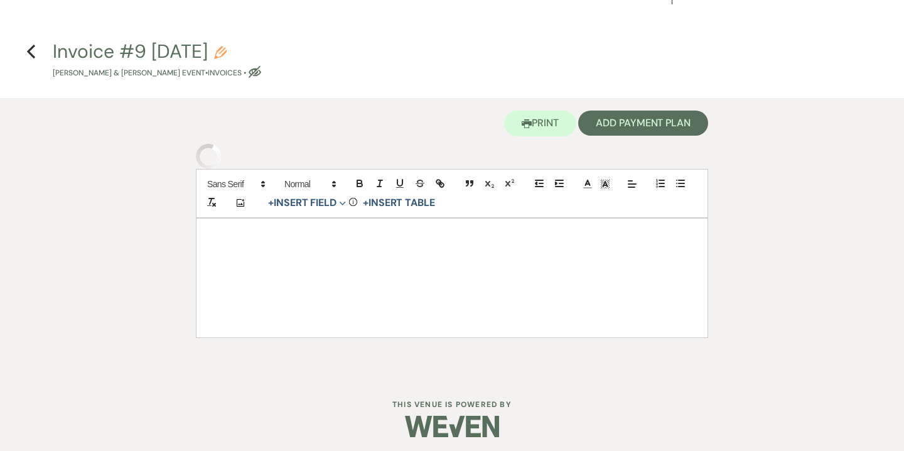
scroll to position [29, 0]
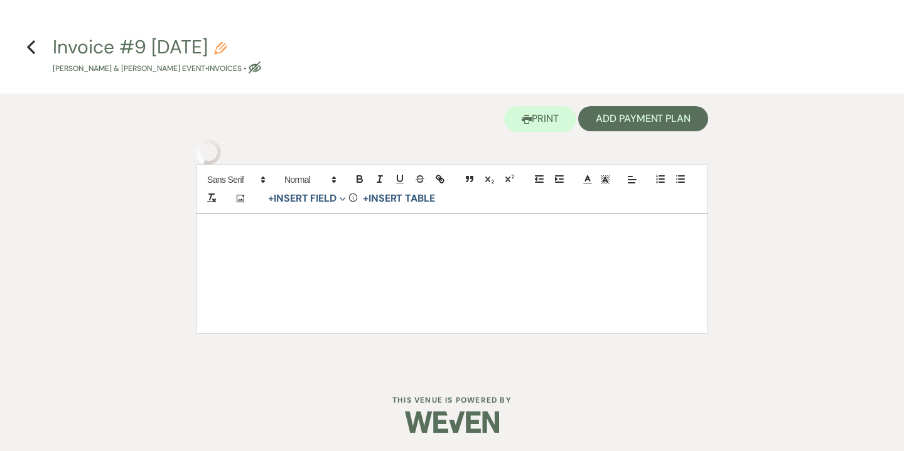
click at [227, 50] on icon "Pencil" at bounding box center [220, 48] width 13 height 13
select select "22"
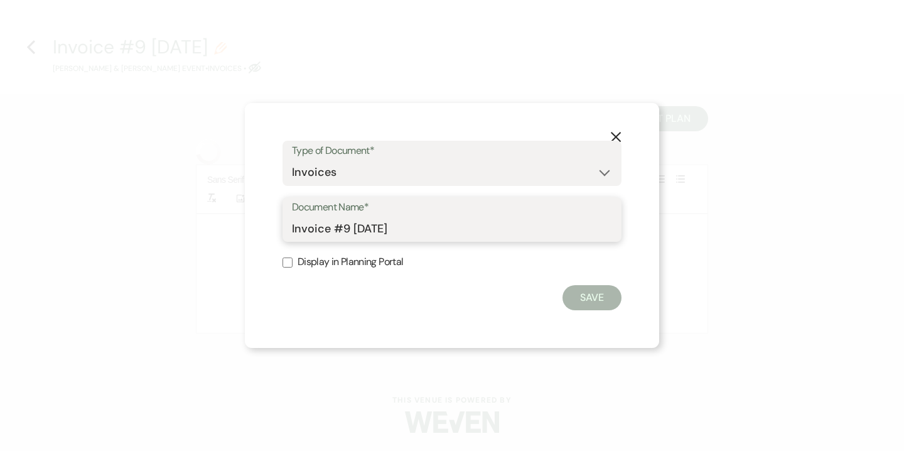
click at [293, 228] on input "Invoice #9 9-25-2025" at bounding box center [452, 228] width 320 height 24
drag, startPoint x: 410, startPoint y: 223, endPoint x: 424, endPoint y: 226, distance: 14.7
click at [424, 226] on input "Updated Final Invoice #9 9-25-2025" at bounding box center [452, 228] width 320 height 24
type input "Updated Final Invoice as of 9-25-2025"
click at [599, 294] on button "Save" at bounding box center [592, 297] width 59 height 25
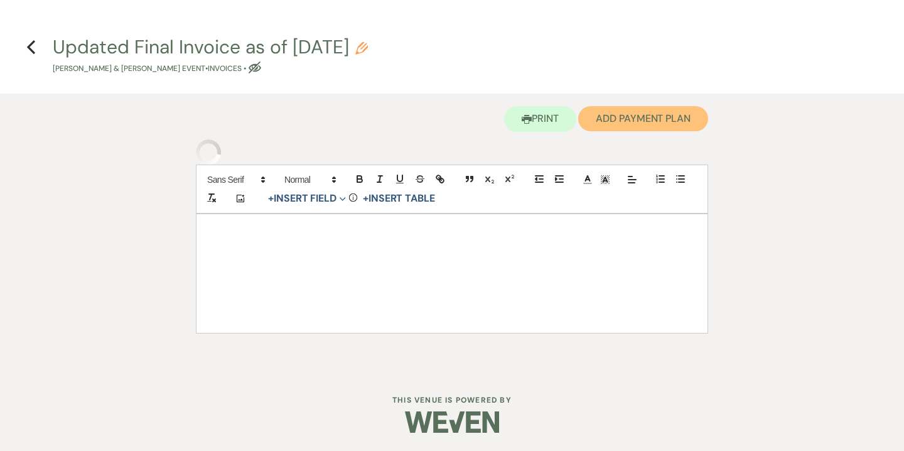
click at [627, 128] on button "Add Payment Plan" at bounding box center [643, 118] width 130 height 25
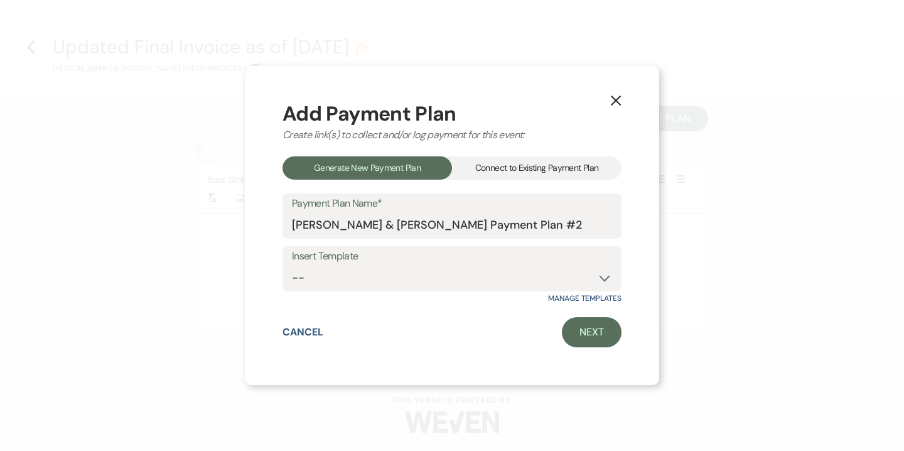
click at [512, 175] on div "Connect to Existing Payment Plan" at bounding box center [537, 167] width 170 height 23
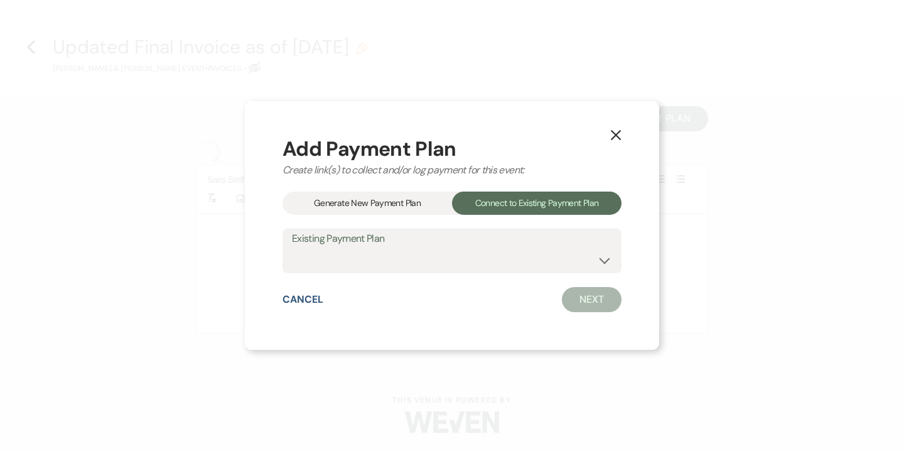
click at [488, 275] on div "Add Payment Plan Create link(s) to collect and/or log payment for this event: G…" at bounding box center [452, 226] width 339 height 174
click at [487, 270] on select "Dan Miller & Suzi King's Payment Plan #1" at bounding box center [452, 259] width 320 height 24
select select "15110"
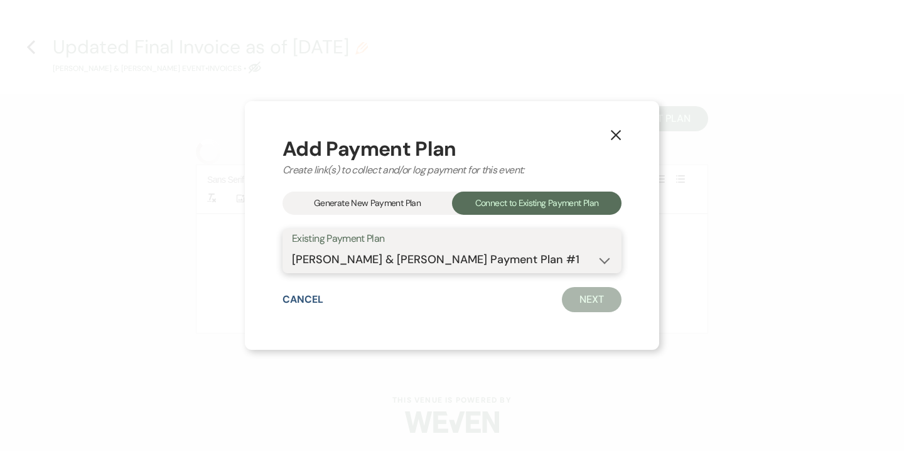
click at [292, 247] on select "Dan Miller & Suzi King's Payment Plan #1" at bounding box center [452, 259] width 320 height 24
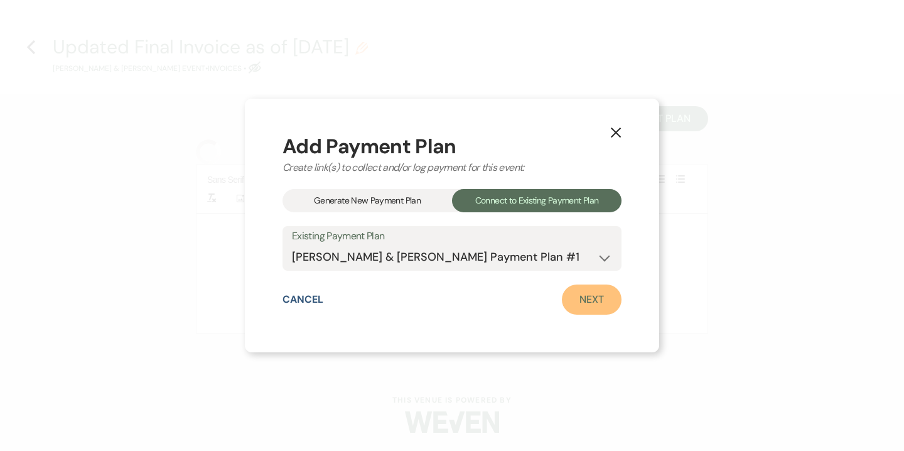
click at [582, 308] on link "Next" at bounding box center [592, 299] width 60 height 30
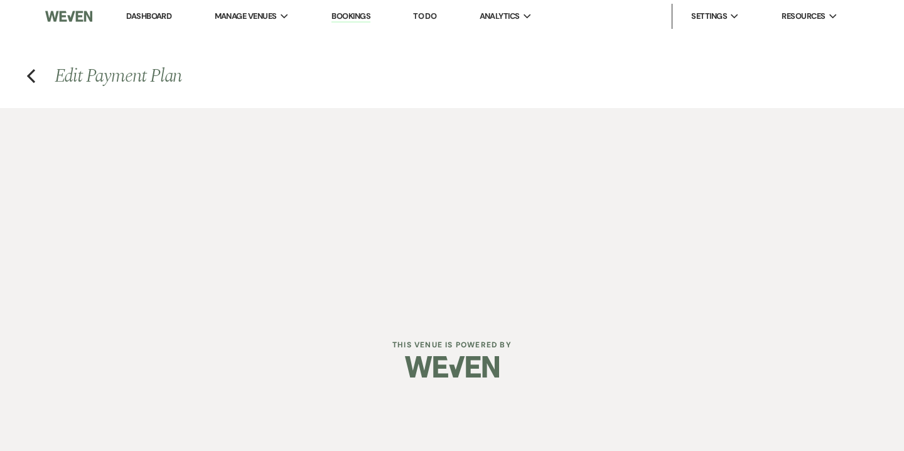
select select "29149"
select select "1"
select select "2"
select select "flat"
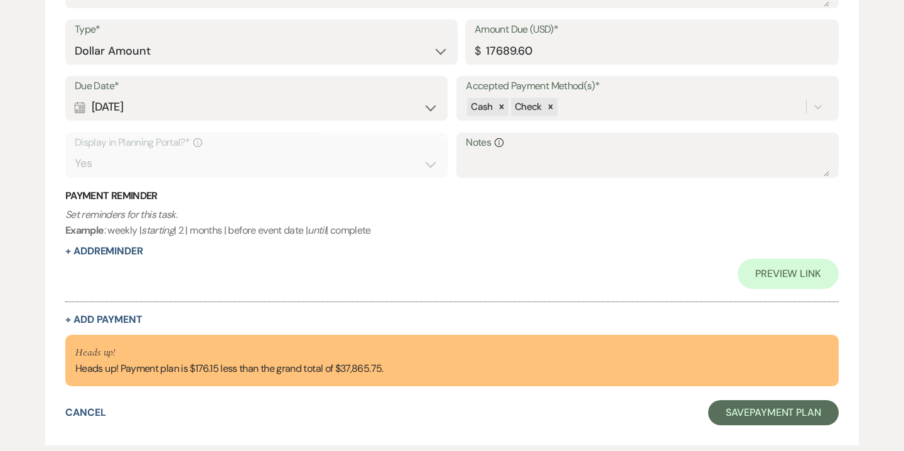
scroll to position [1423, 0]
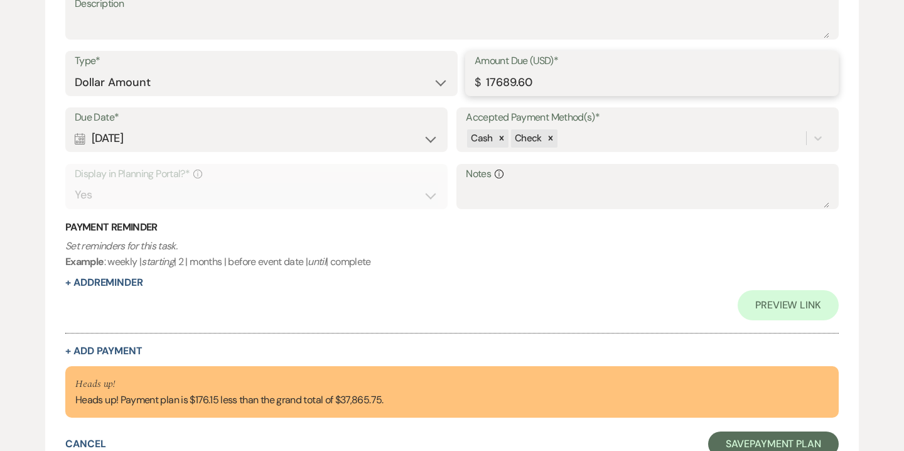
click at [499, 79] on input "17689.60" at bounding box center [652, 82] width 355 height 24
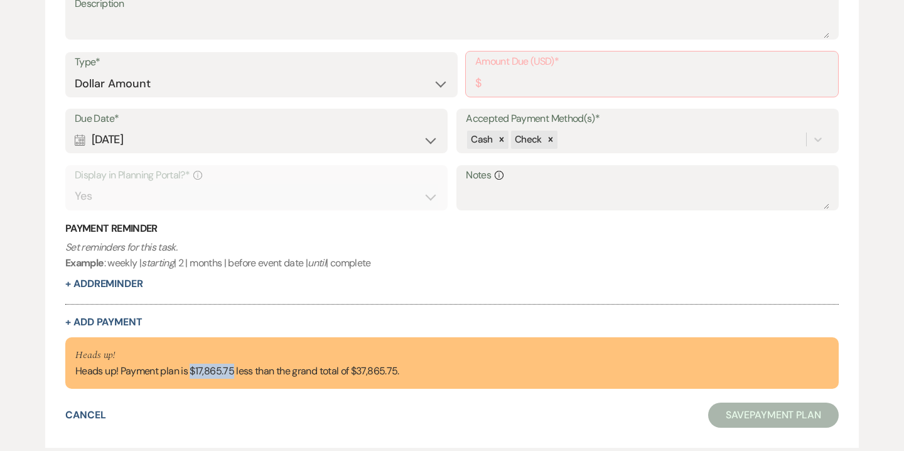
drag, startPoint x: 190, startPoint y: 365, endPoint x: 232, endPoint y: 366, distance: 41.5
click at [232, 366] on div "Heads up! Heads up! Payment plan is $17,865.75 less than the grand total of $37…" at bounding box center [237, 362] width 324 height 31
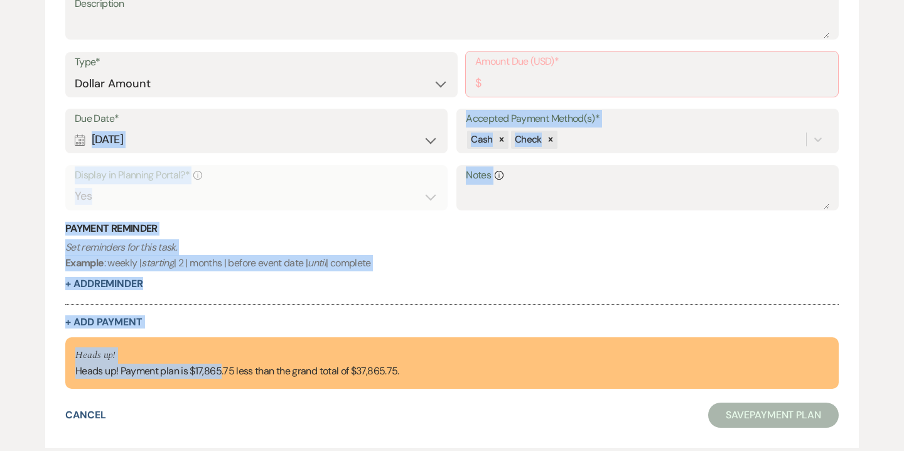
drag, startPoint x: 219, startPoint y: 367, endPoint x: 515, endPoint y: 99, distance: 399.5
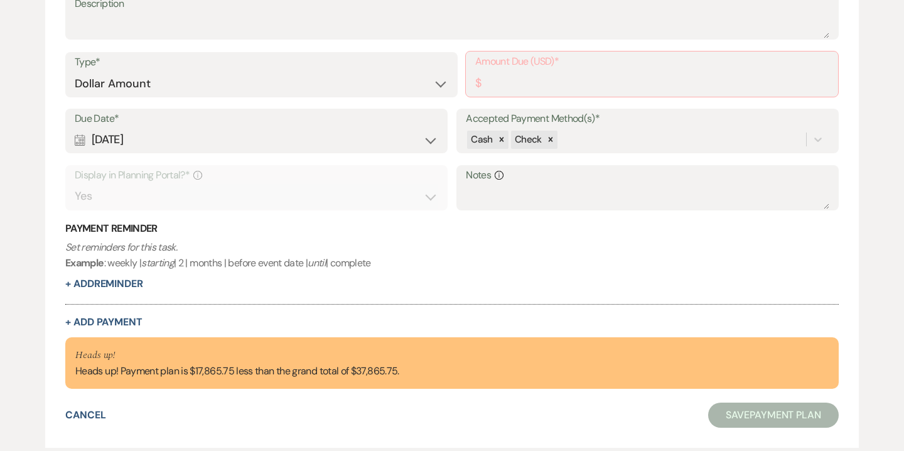
click at [299, 366] on div "Heads up! Heads up! Payment plan is $17,865.75 less than the grand total of $37…" at bounding box center [237, 362] width 324 height 31
drag, startPoint x: 193, startPoint y: 370, endPoint x: 233, endPoint y: 368, distance: 40.3
click at [233, 368] on div "Heads up! Heads up! Payment plan is $17,865.75 less than the grand total of $37…" at bounding box center [237, 362] width 324 height 31
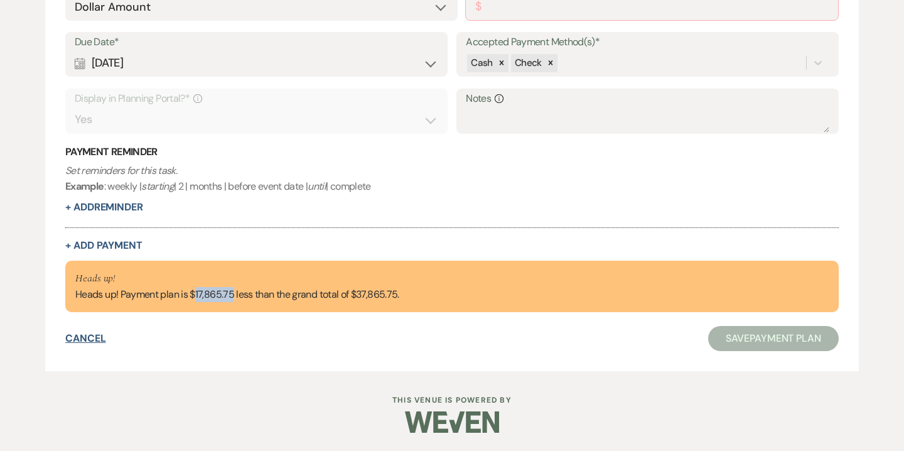
click at [88, 338] on button "Cancel" at bounding box center [85, 338] width 41 height 10
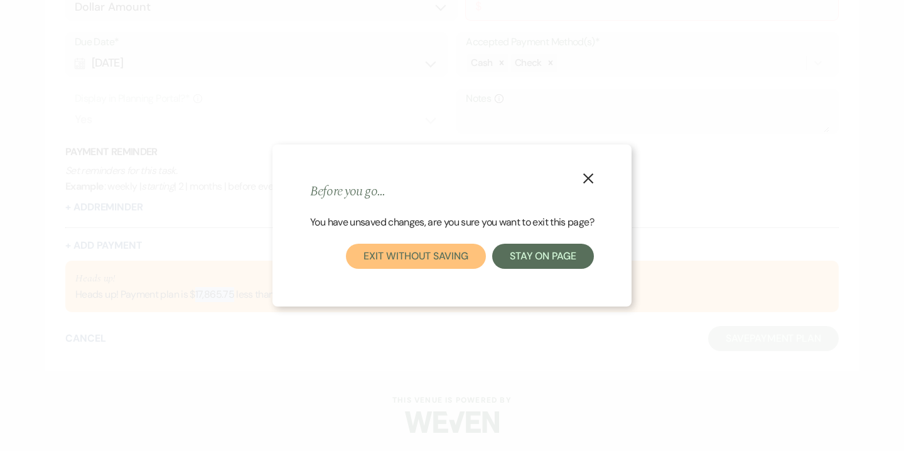
click at [476, 259] on button "Exit without saving" at bounding box center [415, 256] width 139 height 25
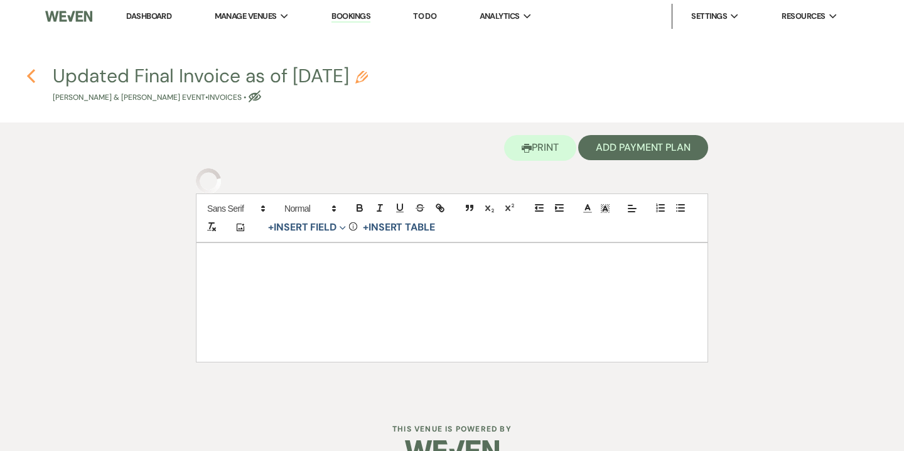
click at [31, 72] on icon "Previous" at bounding box center [30, 75] width 9 height 15
